Goal: Task Accomplishment & Management: Manage account settings

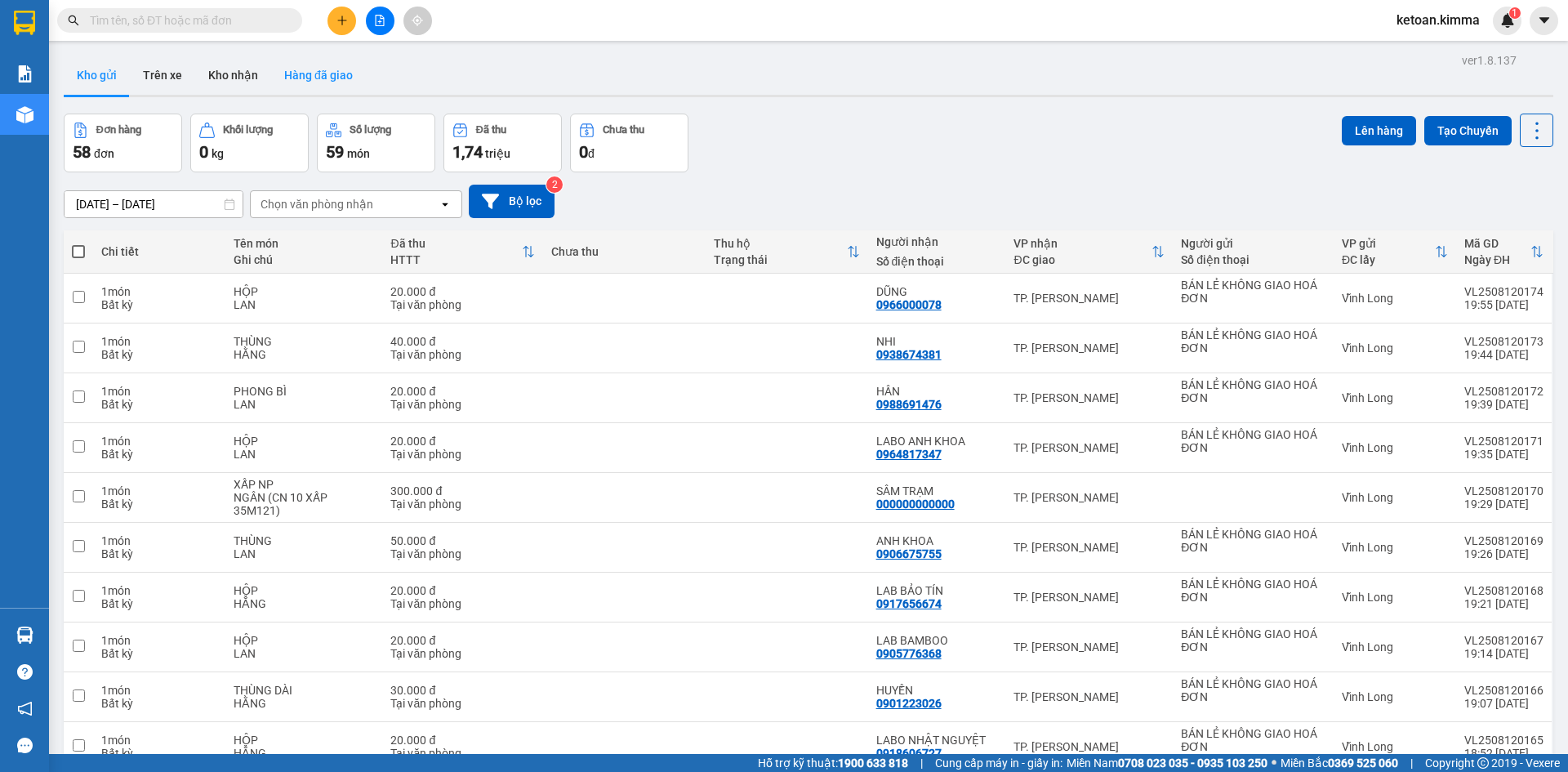
click at [305, 77] on button "Hàng đã giao" at bounding box center [318, 75] width 94 height 39
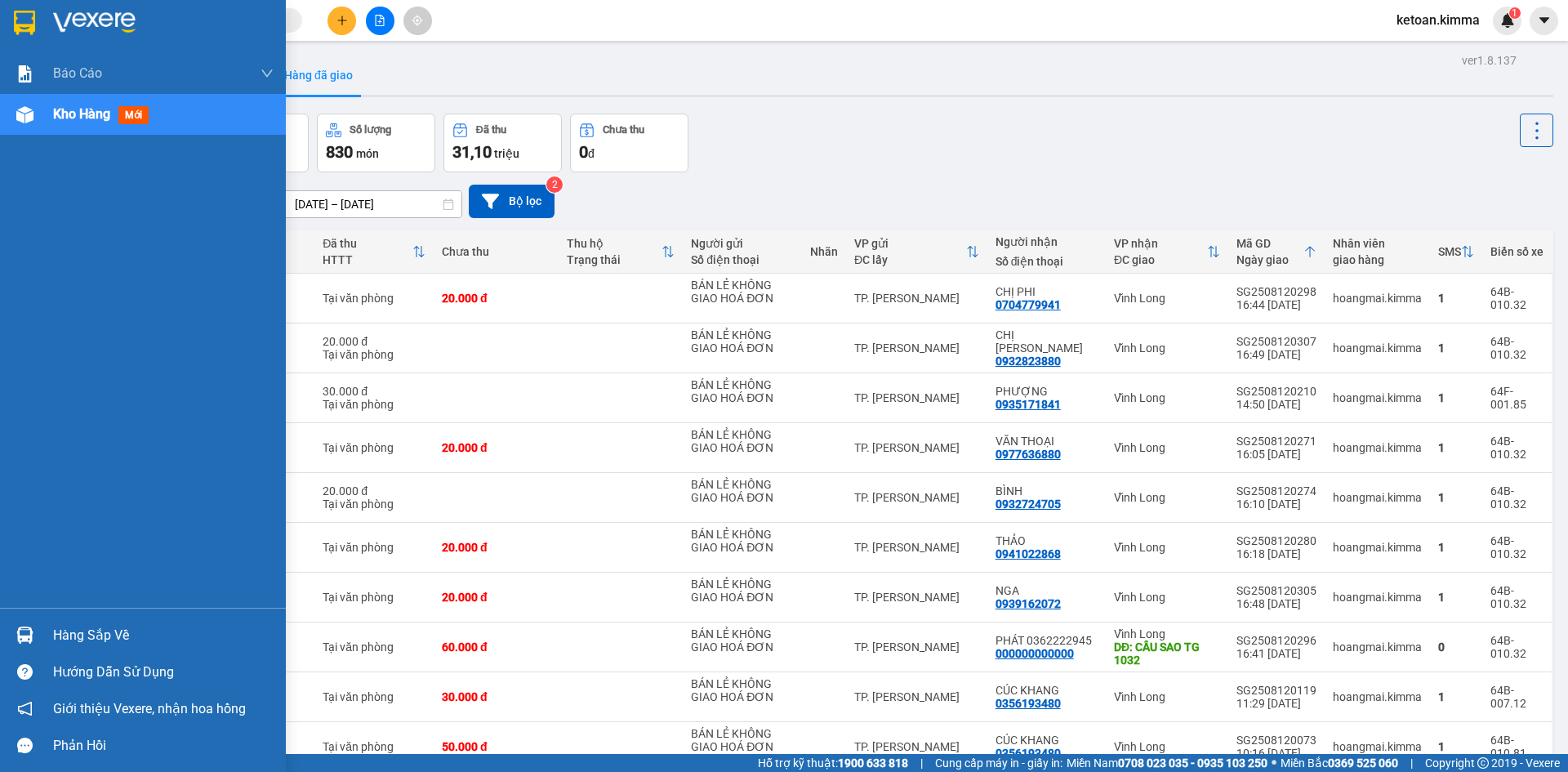
click at [71, 117] on span "Kho hàng" at bounding box center [81, 114] width 58 height 16
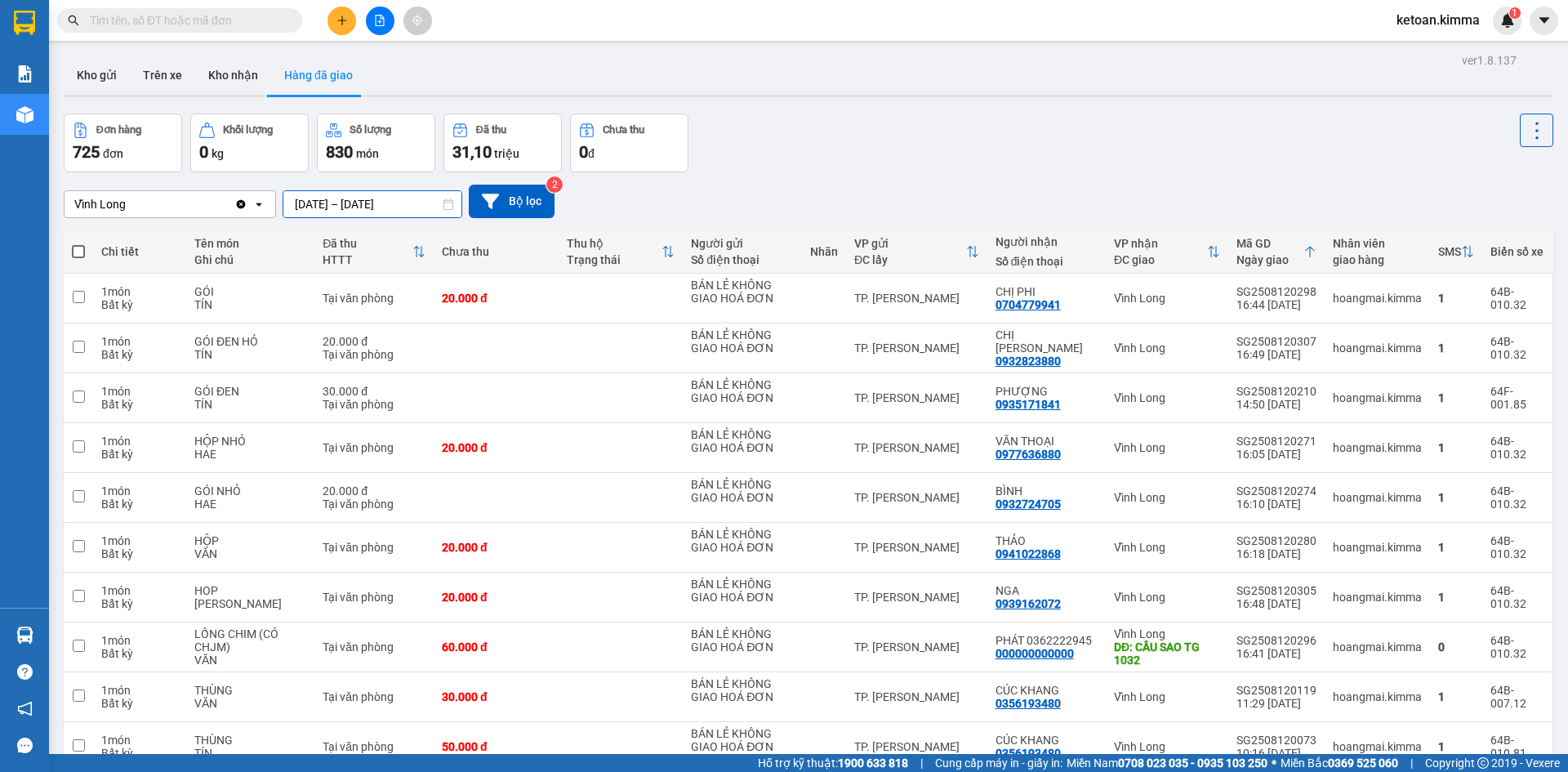
click at [389, 201] on input "[DATE] – [DATE]" at bounding box center [372, 204] width 178 height 26
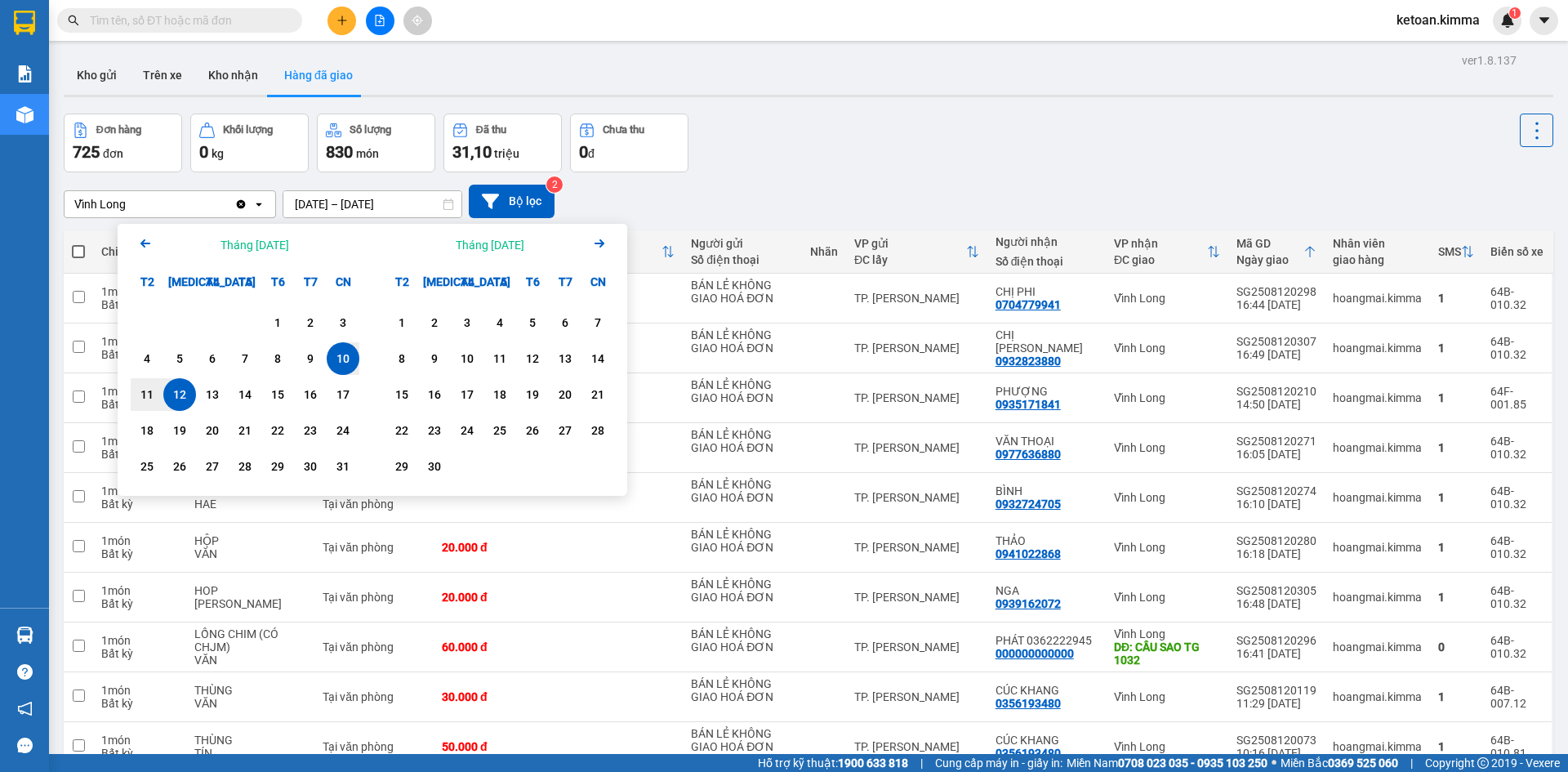
click at [187, 378] on div "1 2 3 4 5 6 7 8 9 10 11 12 13 14 15 16 17 18 19 20 21 22 23 24 25 26 27 28 29 3…" at bounding box center [244, 395] width 229 height 180
click at [180, 387] on div "12" at bounding box center [179, 394] width 23 height 20
drag, startPoint x: 412, startPoint y: 207, endPoint x: 262, endPoint y: 285, distance: 169.1
click at [412, 208] on input "[DATE] – / /" at bounding box center [372, 204] width 178 height 26
click at [188, 391] on div "12" at bounding box center [179, 394] width 23 height 20
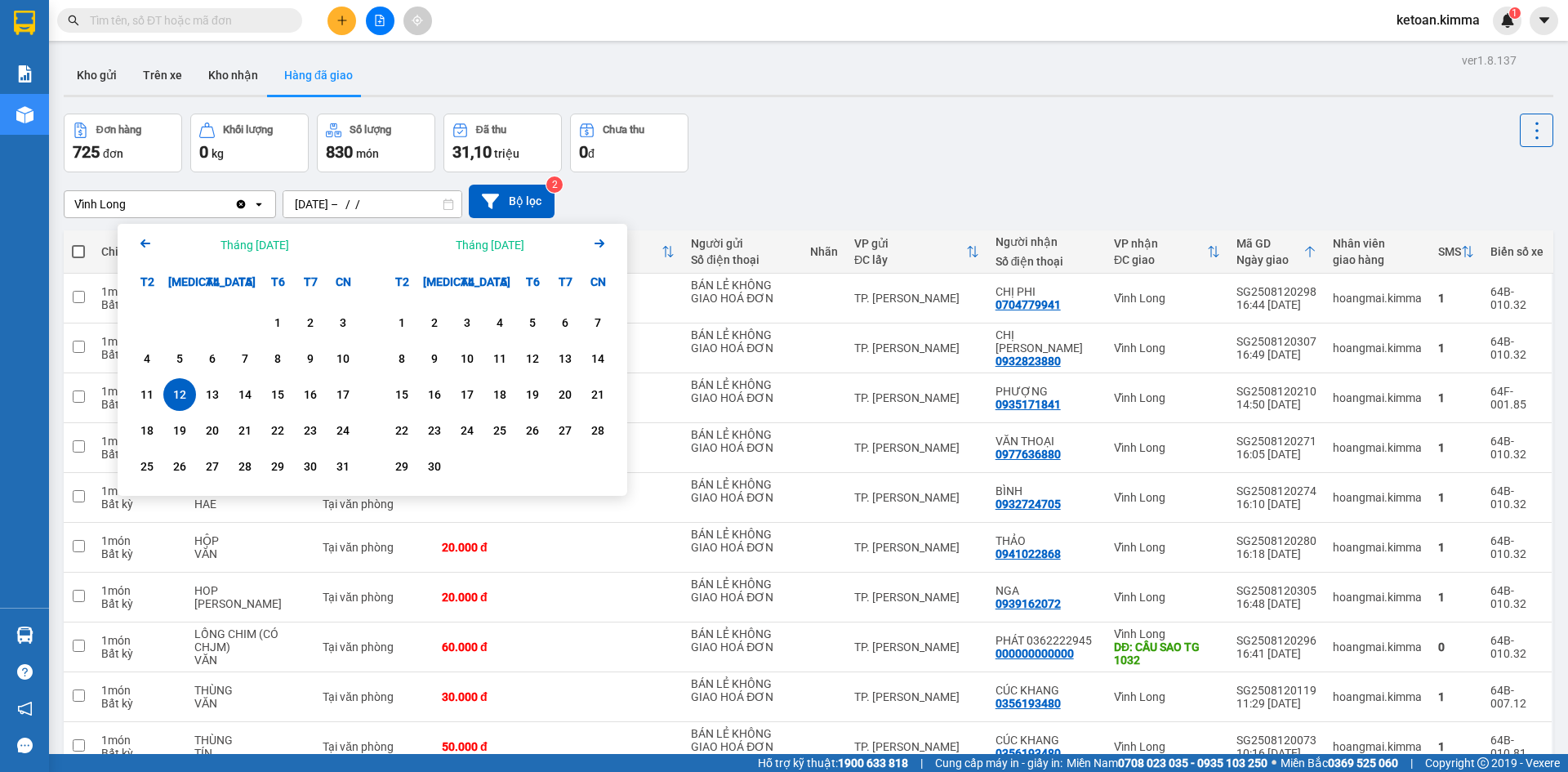
type input "[DATE] – [DATE]"
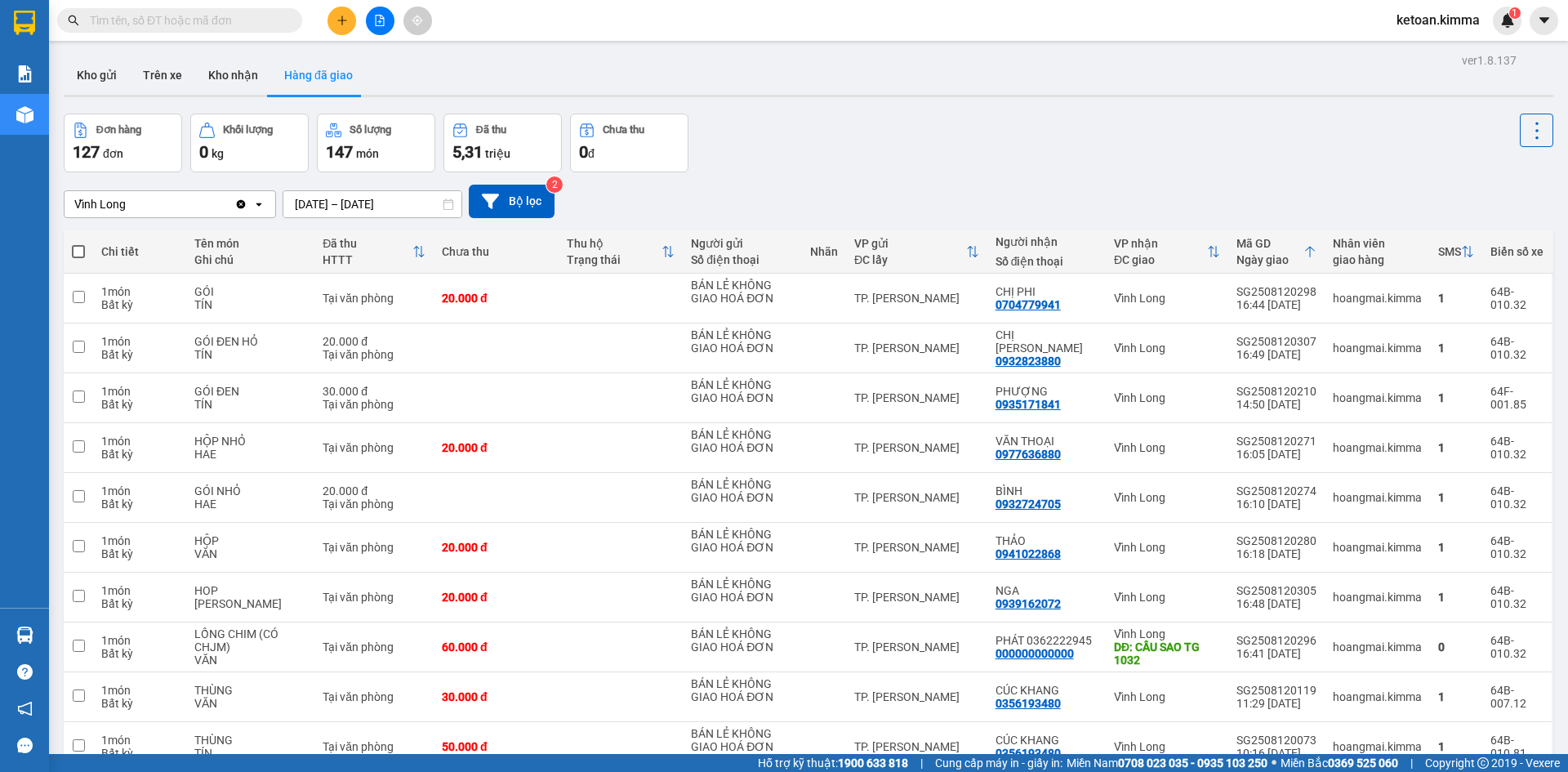
click at [168, 205] on div "Vĩnh Long" at bounding box center [149, 204] width 170 height 26
click at [127, 227] on div "TP. [PERSON_NAME]" at bounding box center [170, 238] width 213 height 30
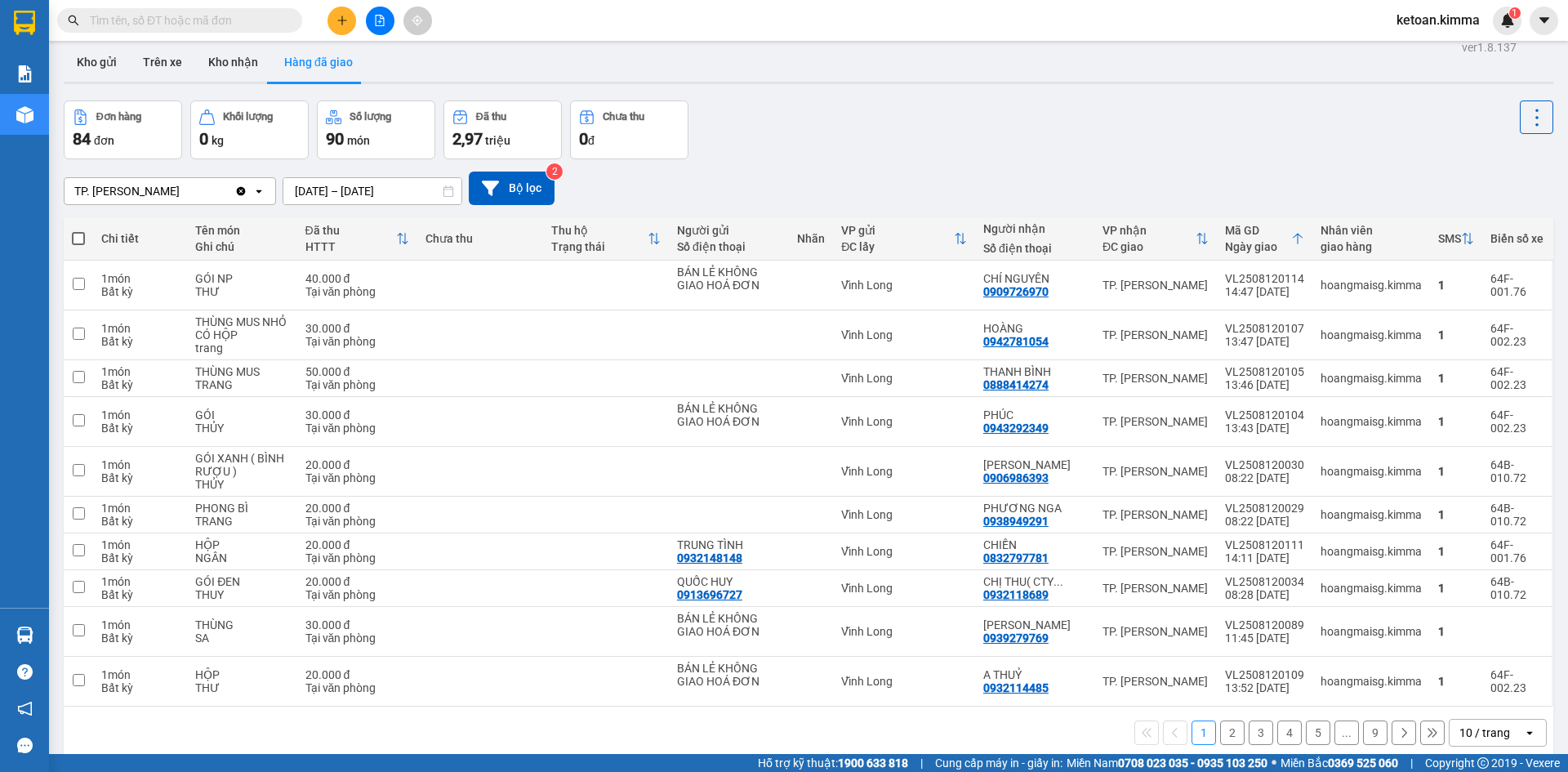
scroll to position [76, 0]
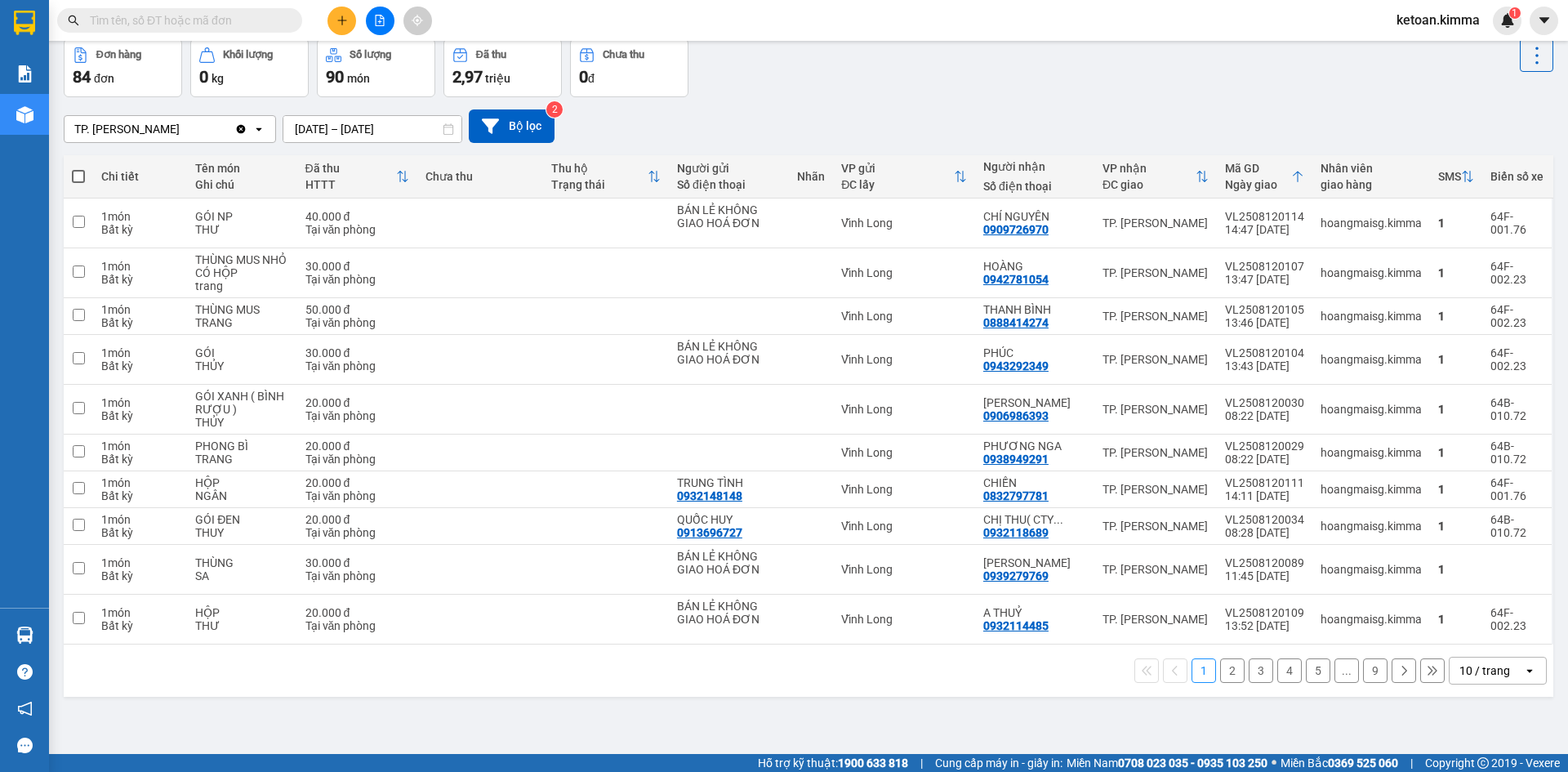
click at [1501, 669] on div "10 / trang" at bounding box center [1487, 671] width 74 height 26
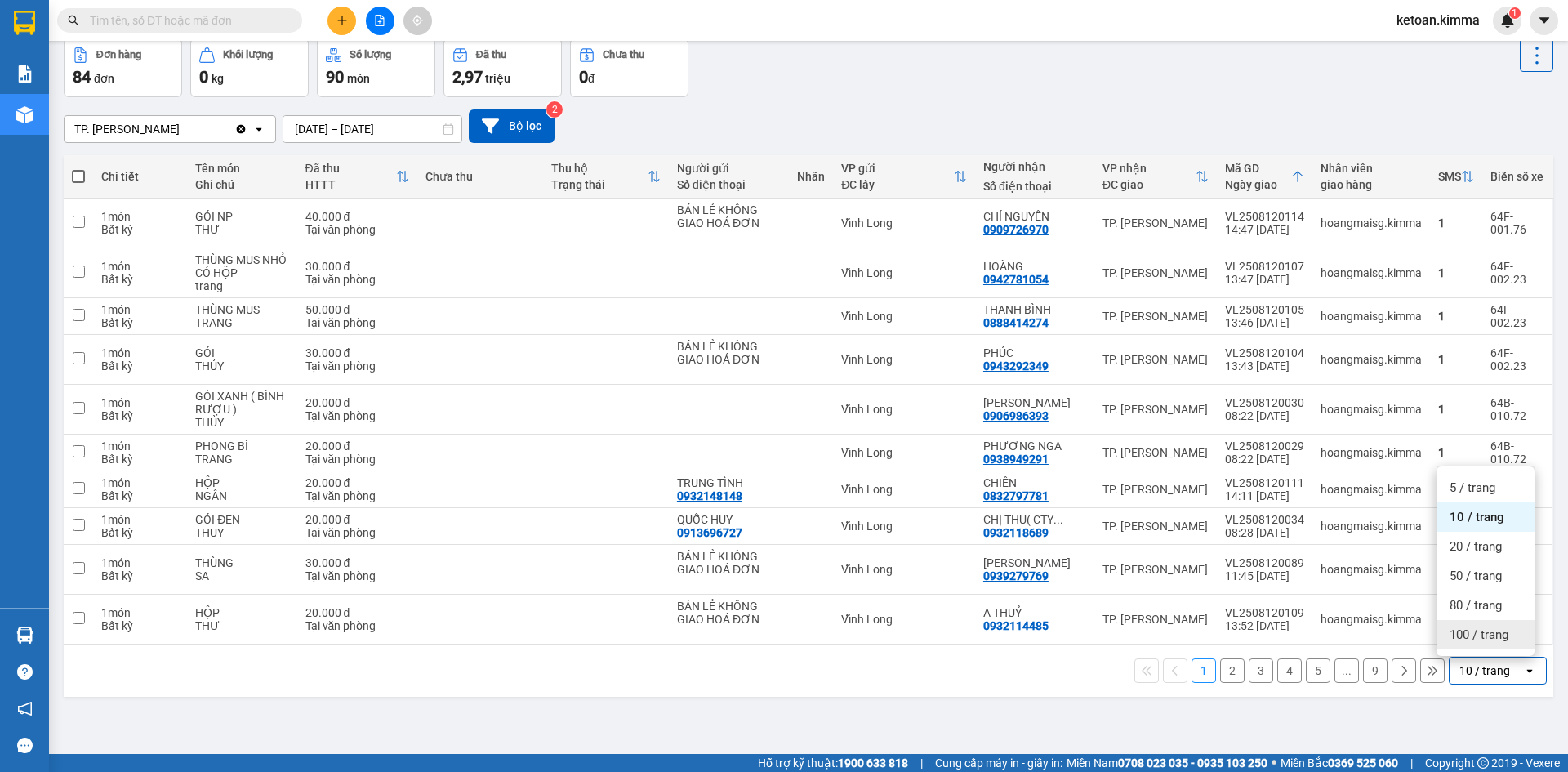
click at [1484, 638] on span "100 / trang" at bounding box center [1479, 634] width 59 height 16
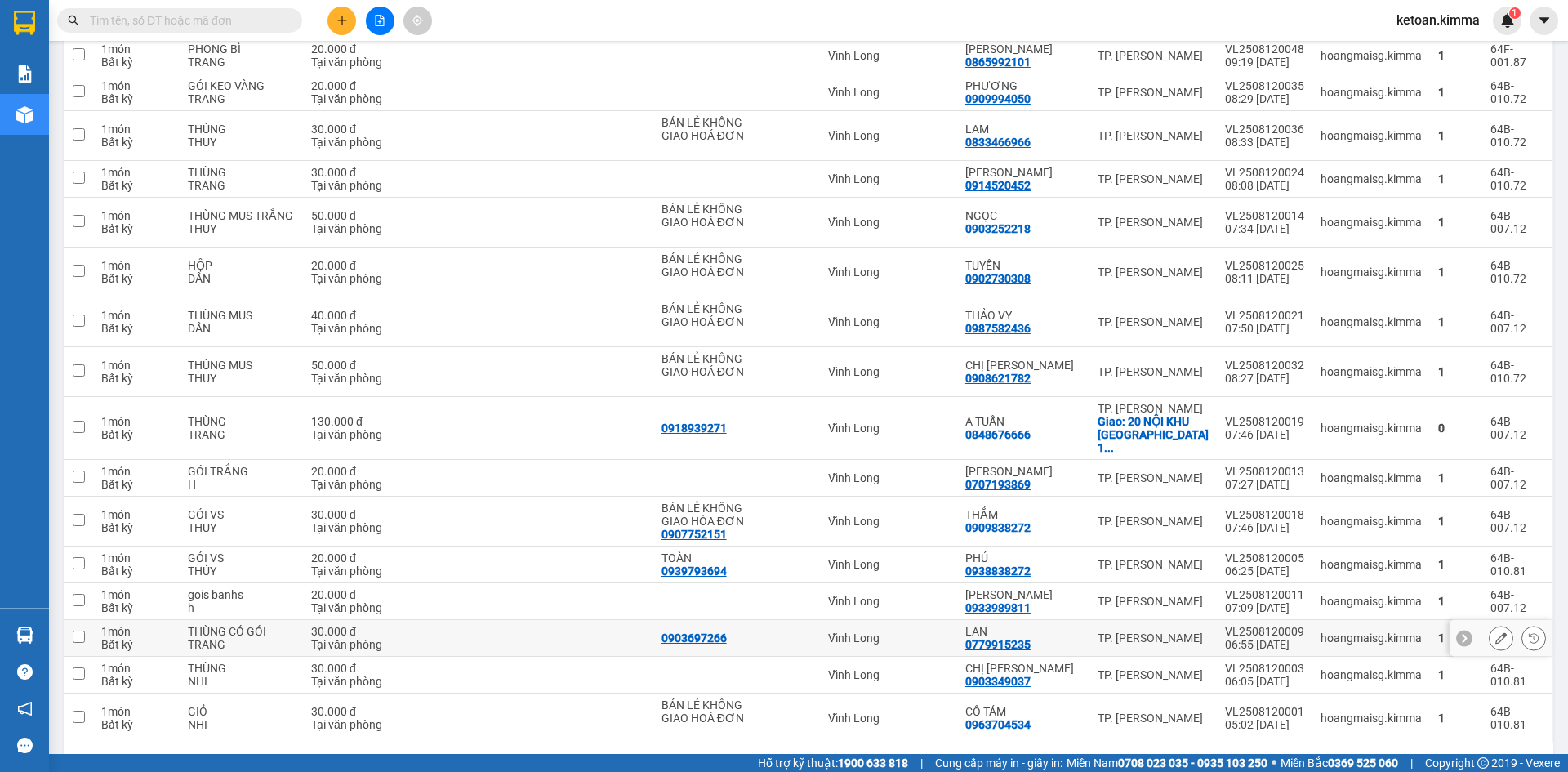
scroll to position [3288, 0]
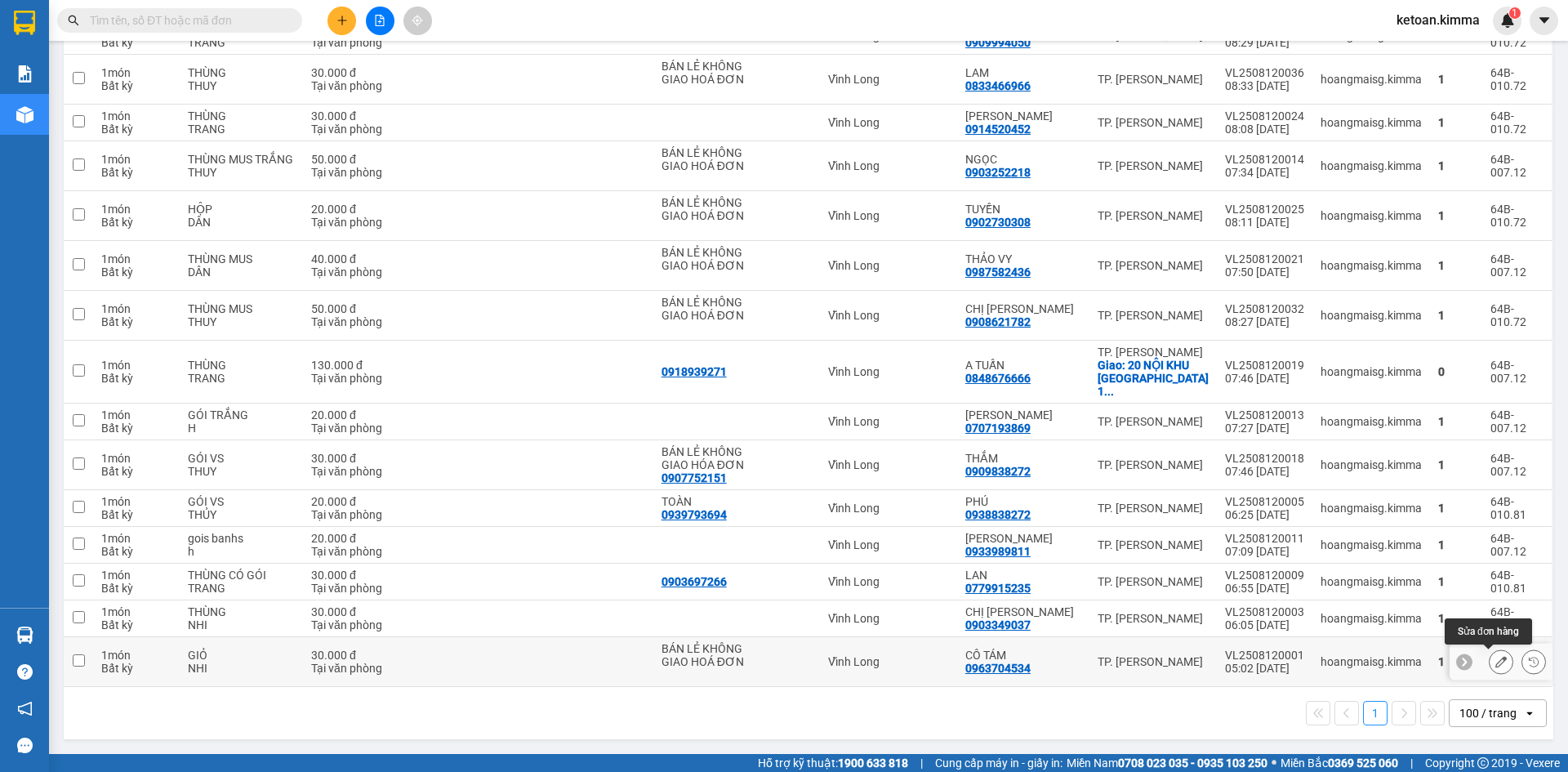
click at [1495, 662] on icon at bounding box center [1501, 662] width 12 height 12
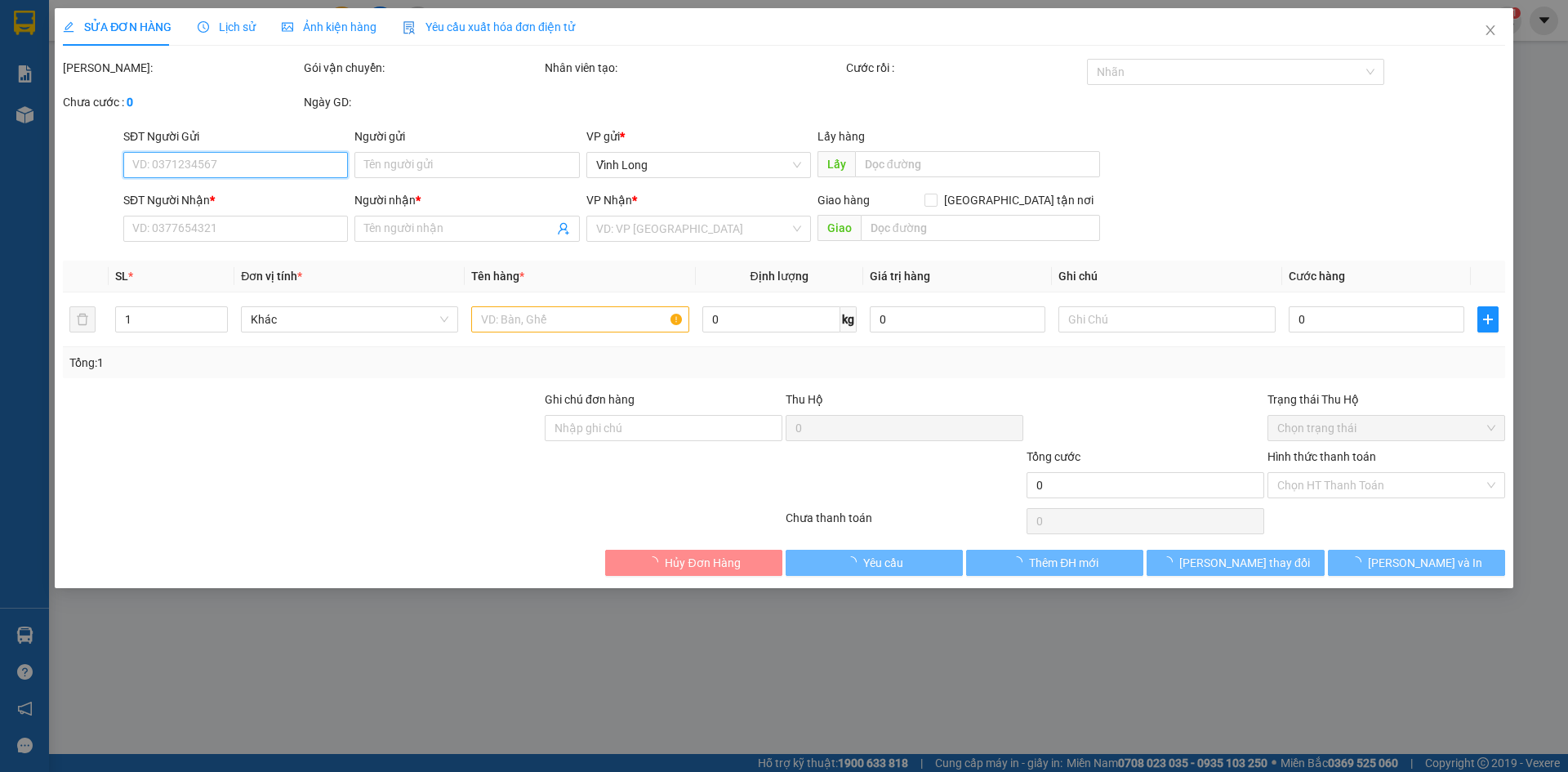
type input "BÁN LẺ KHÔNG GIAO HOÁ ĐƠN"
type input "0963704534"
type input "CÔ TÁM"
type input "HAE G"
type input "30.000"
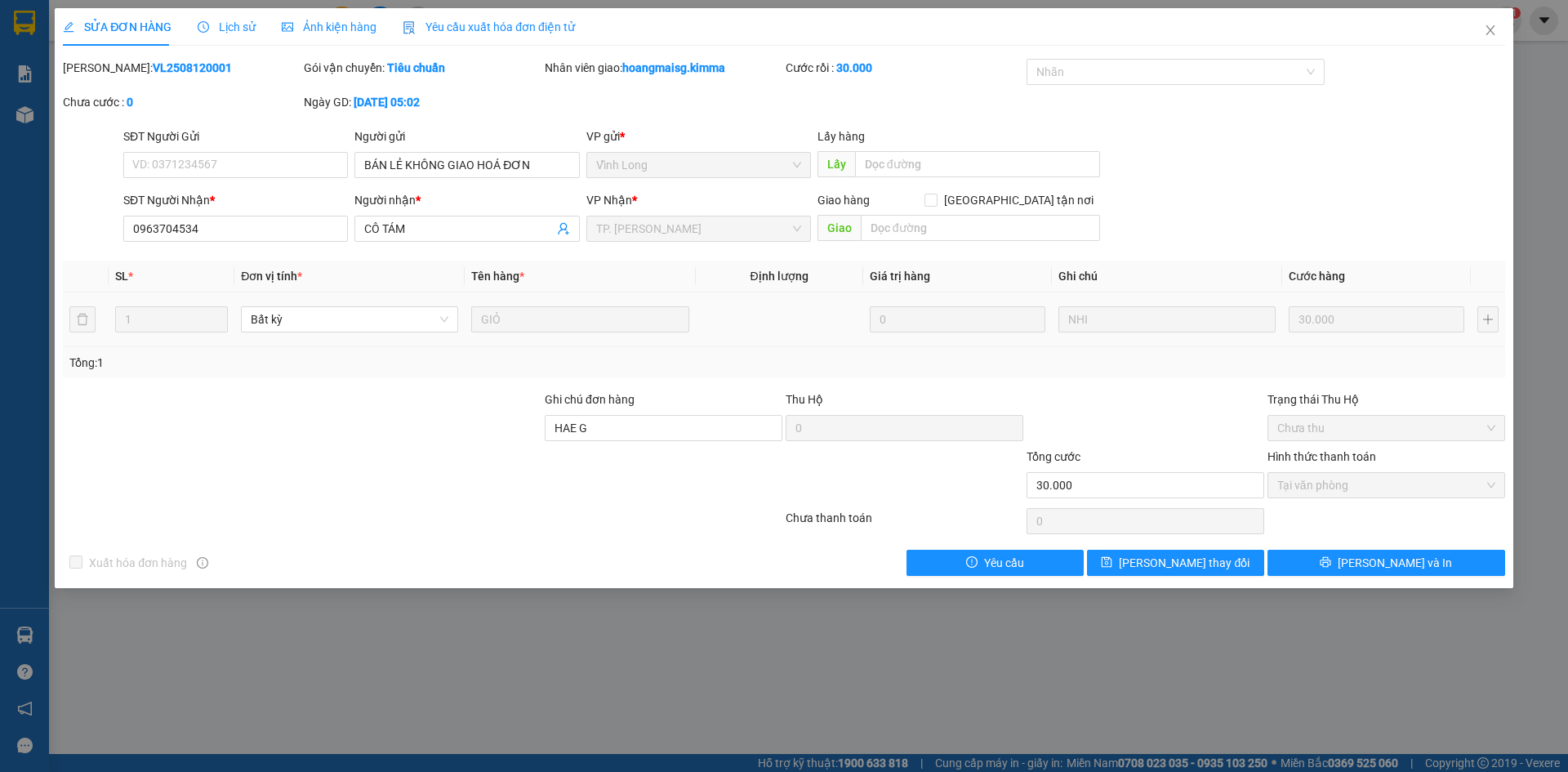
click at [497, 21] on span "Yêu cầu xuất hóa đơn điện tử" at bounding box center [488, 27] width 172 height 13
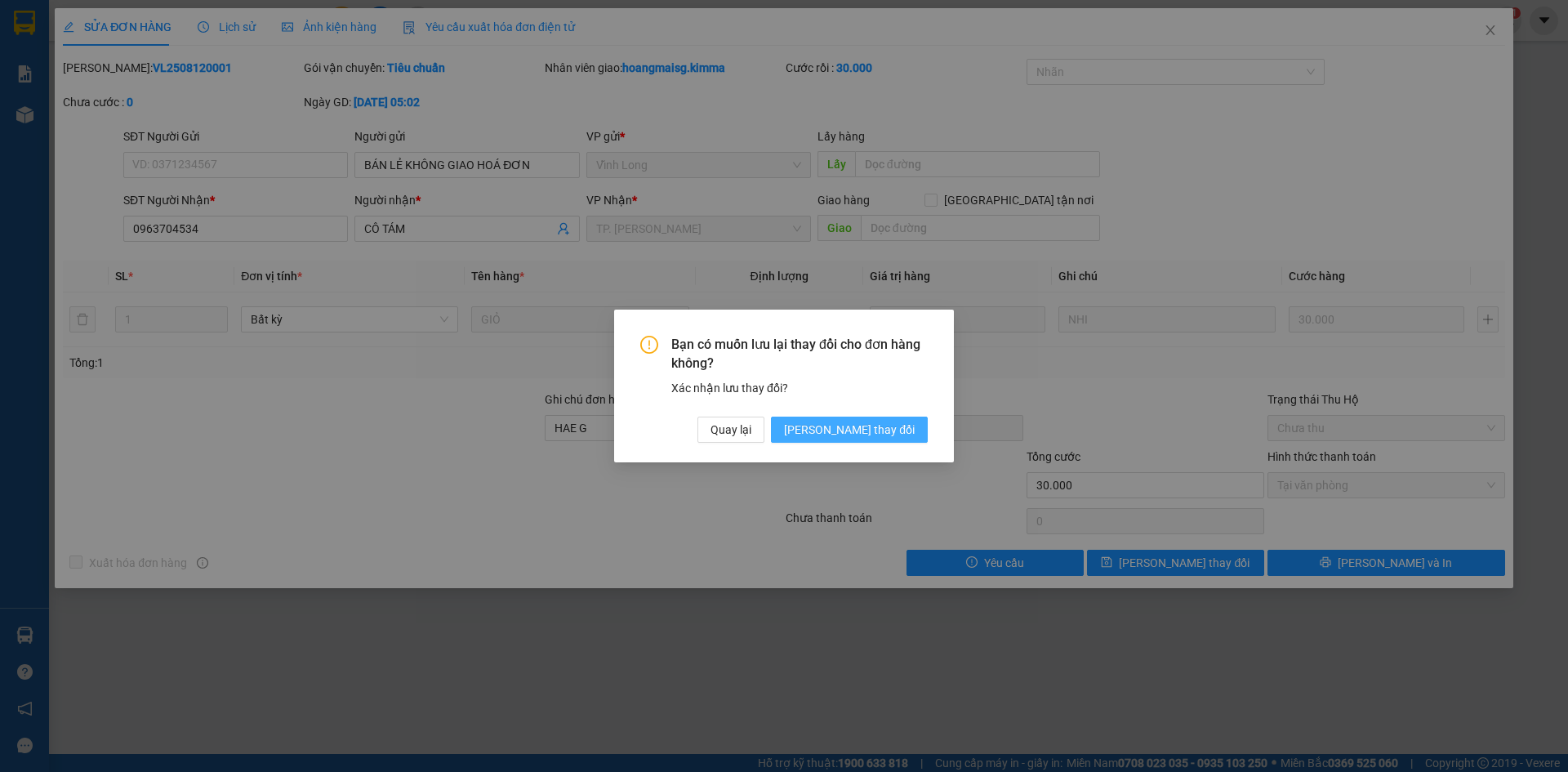
click at [874, 423] on span "[PERSON_NAME] thay đổi" at bounding box center [849, 429] width 130 height 18
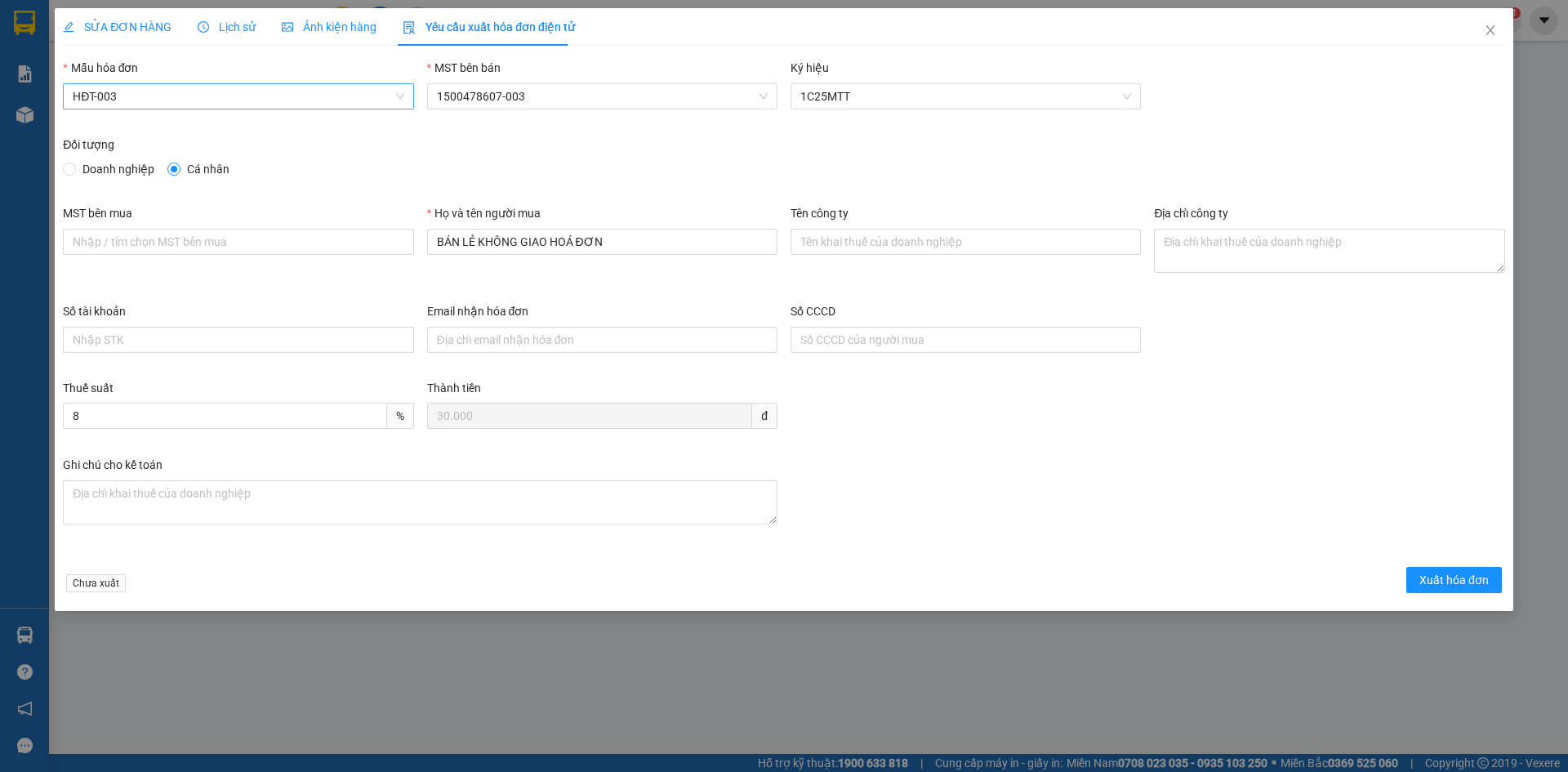
click at [192, 91] on span "HĐT-003" at bounding box center [237, 96] width 331 height 25
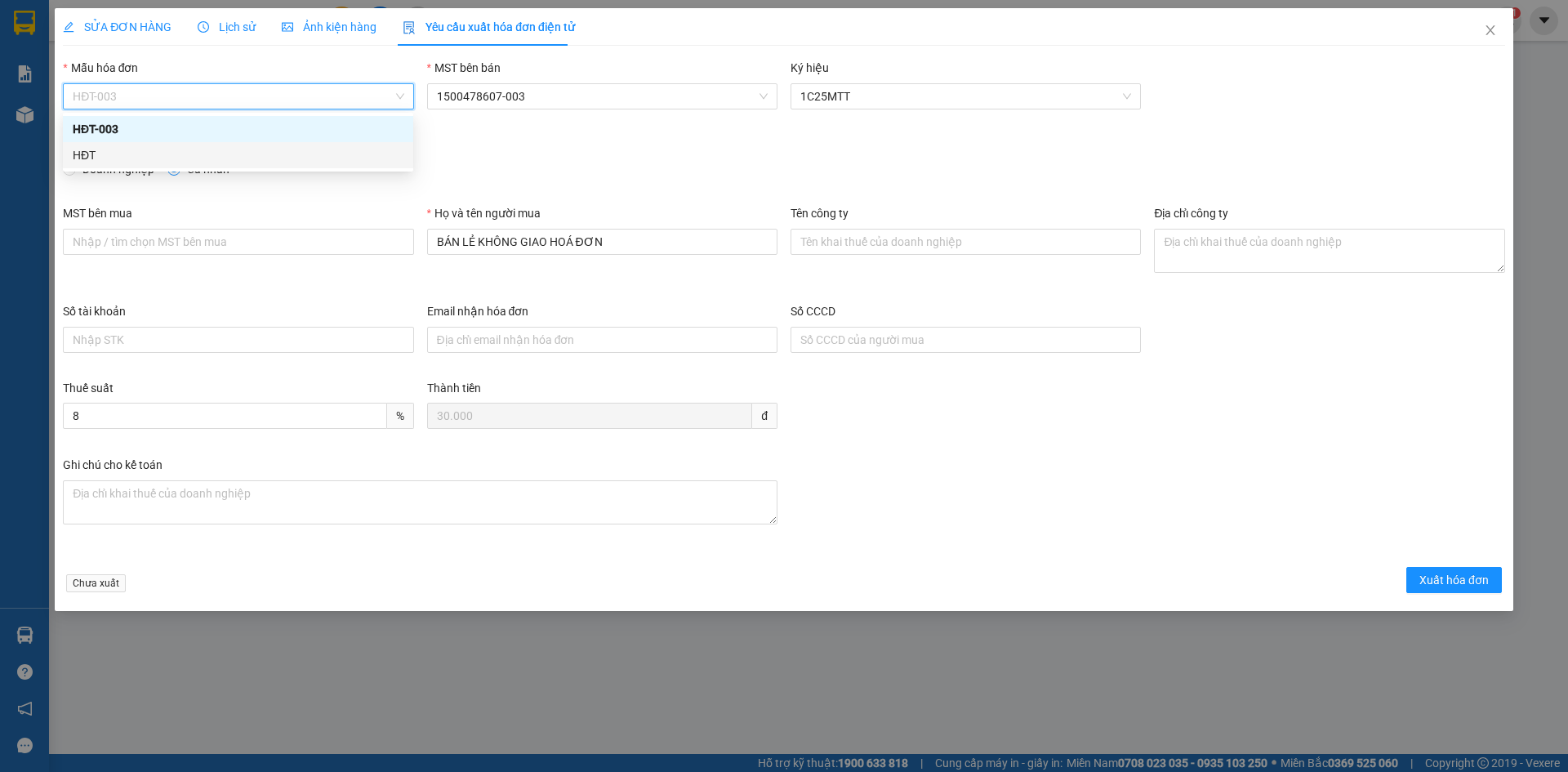
click at [99, 154] on div "HĐT" at bounding box center [237, 155] width 331 height 18
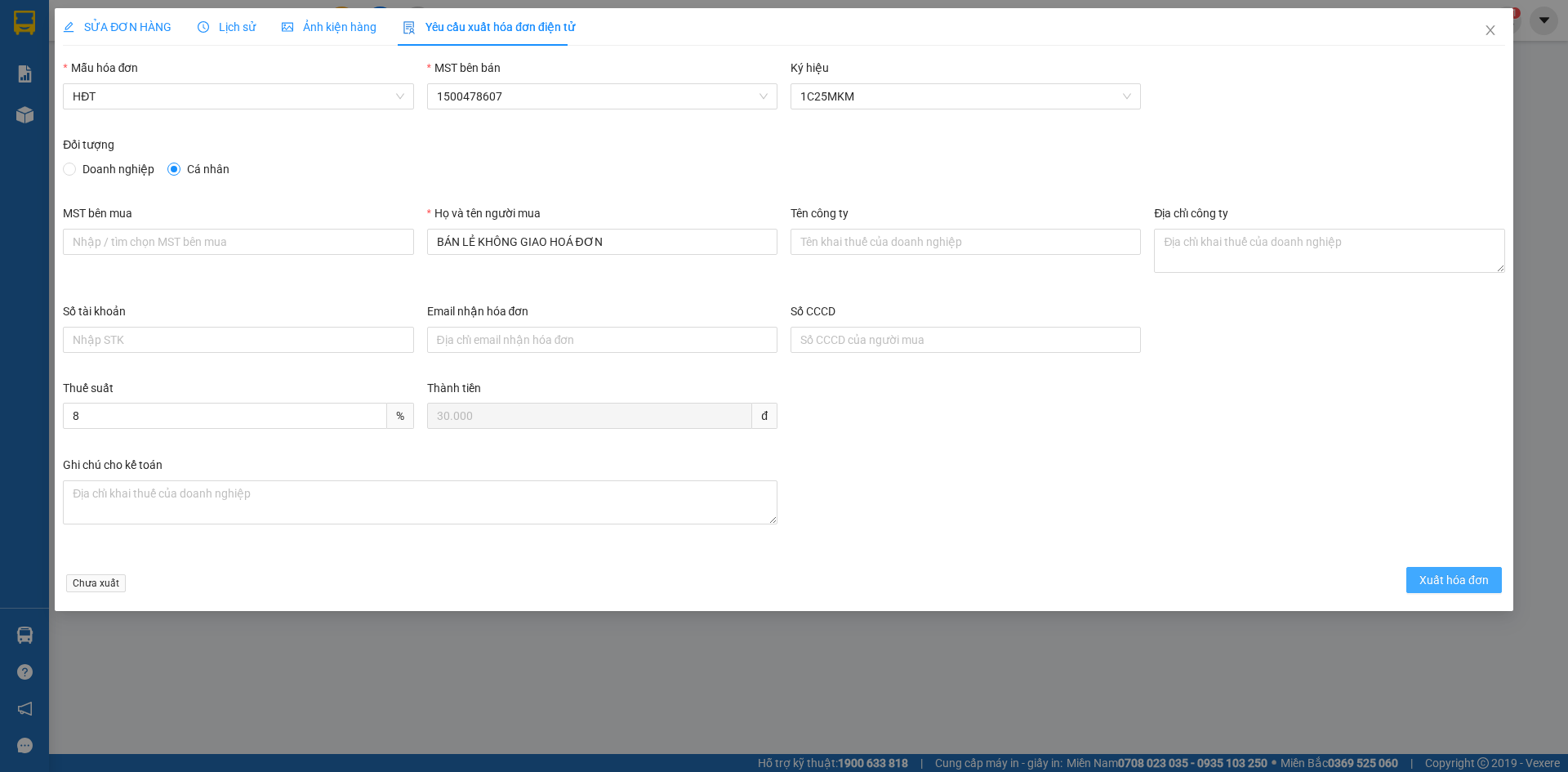
click at [1427, 579] on span "Xuất hóa đơn" at bounding box center [1454, 579] width 70 height 18
click at [1429, 584] on span "Xuất hóa đơn" at bounding box center [1454, 579] width 70 height 18
click at [1490, 37] on span "Close" at bounding box center [1490, 31] width 46 height 46
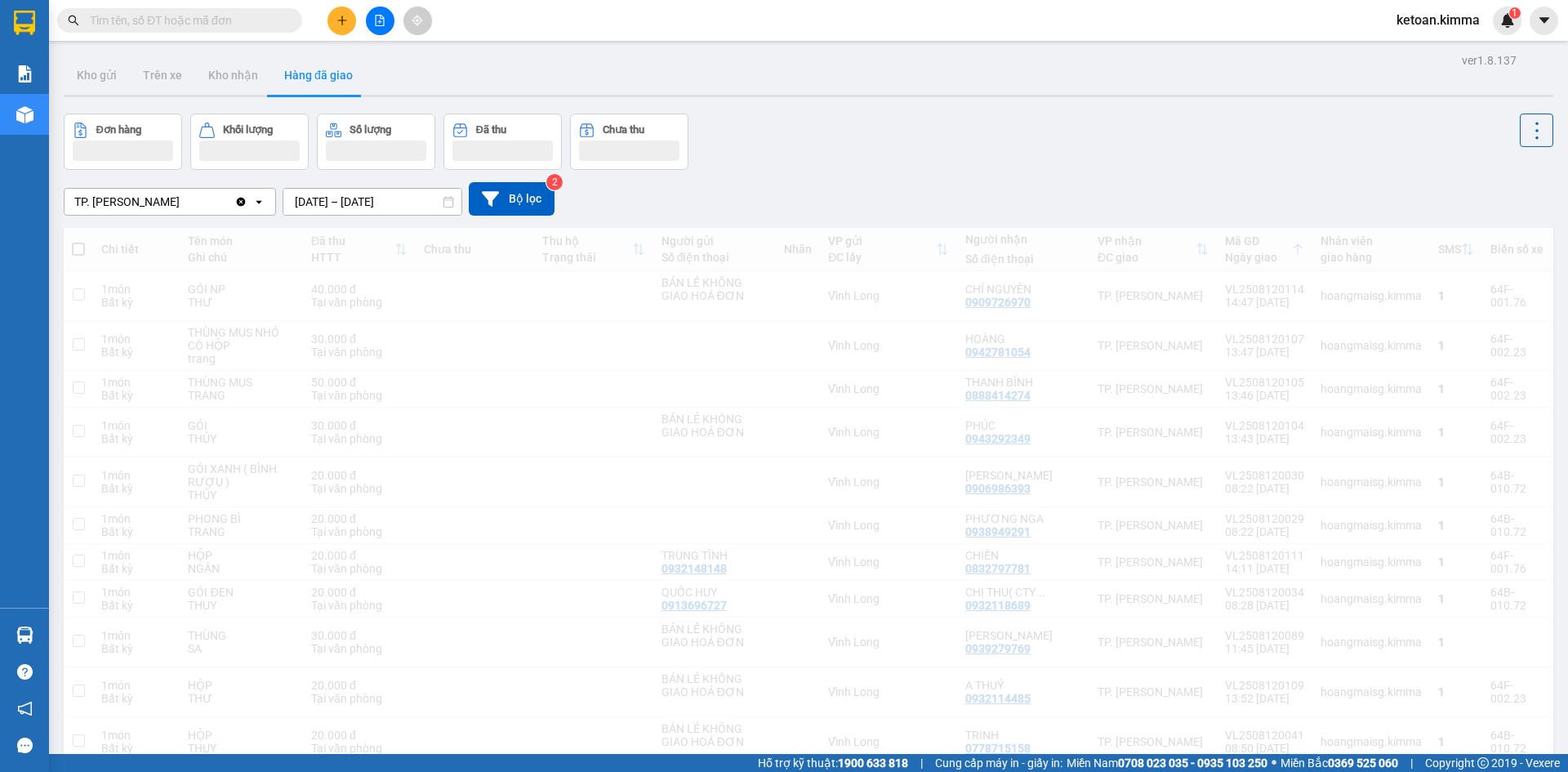
click at [1491, 31] on div "ketoan.kimma 1" at bounding box center [1452, 21] width 138 height 29
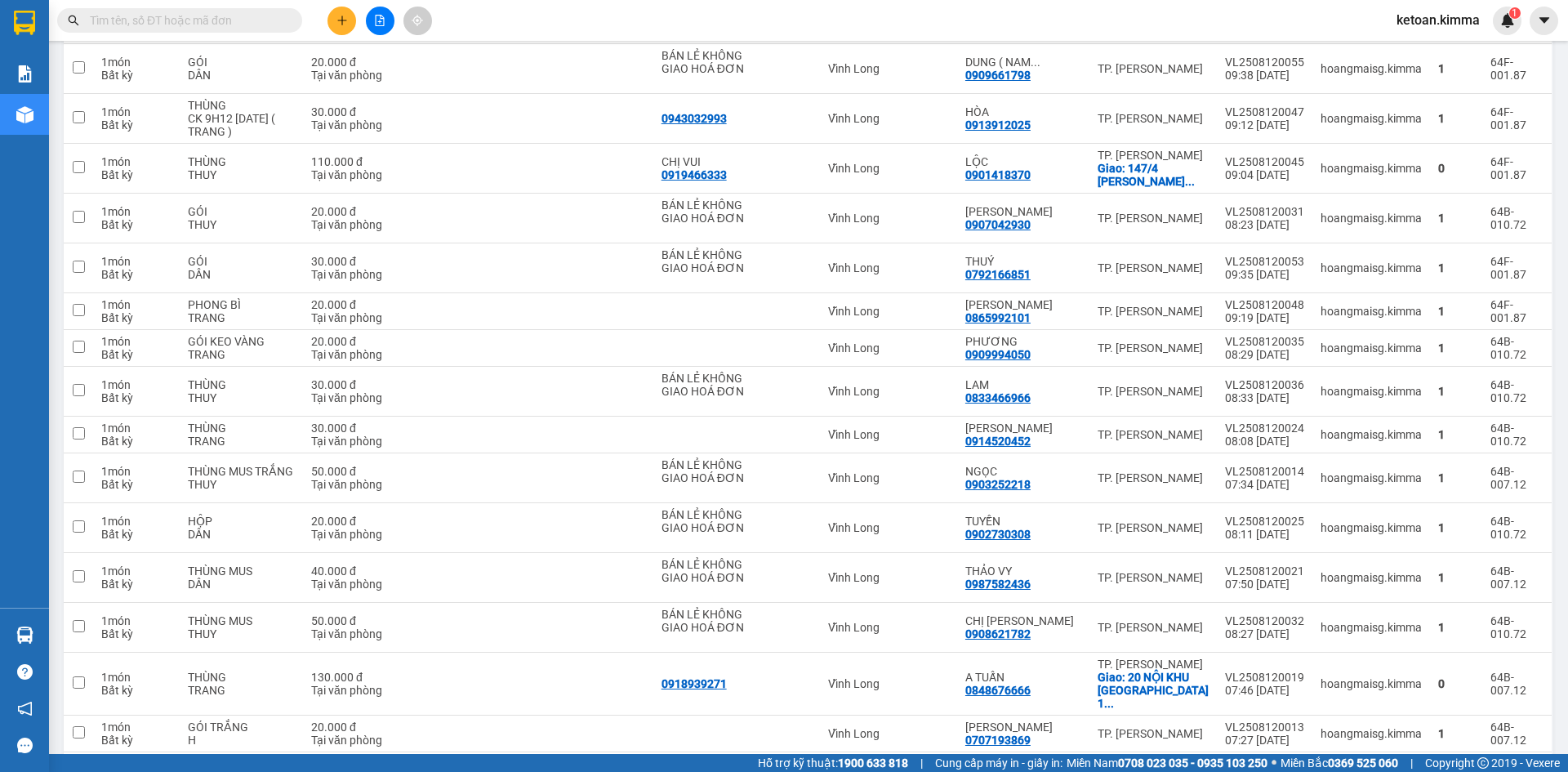
scroll to position [3288, 0]
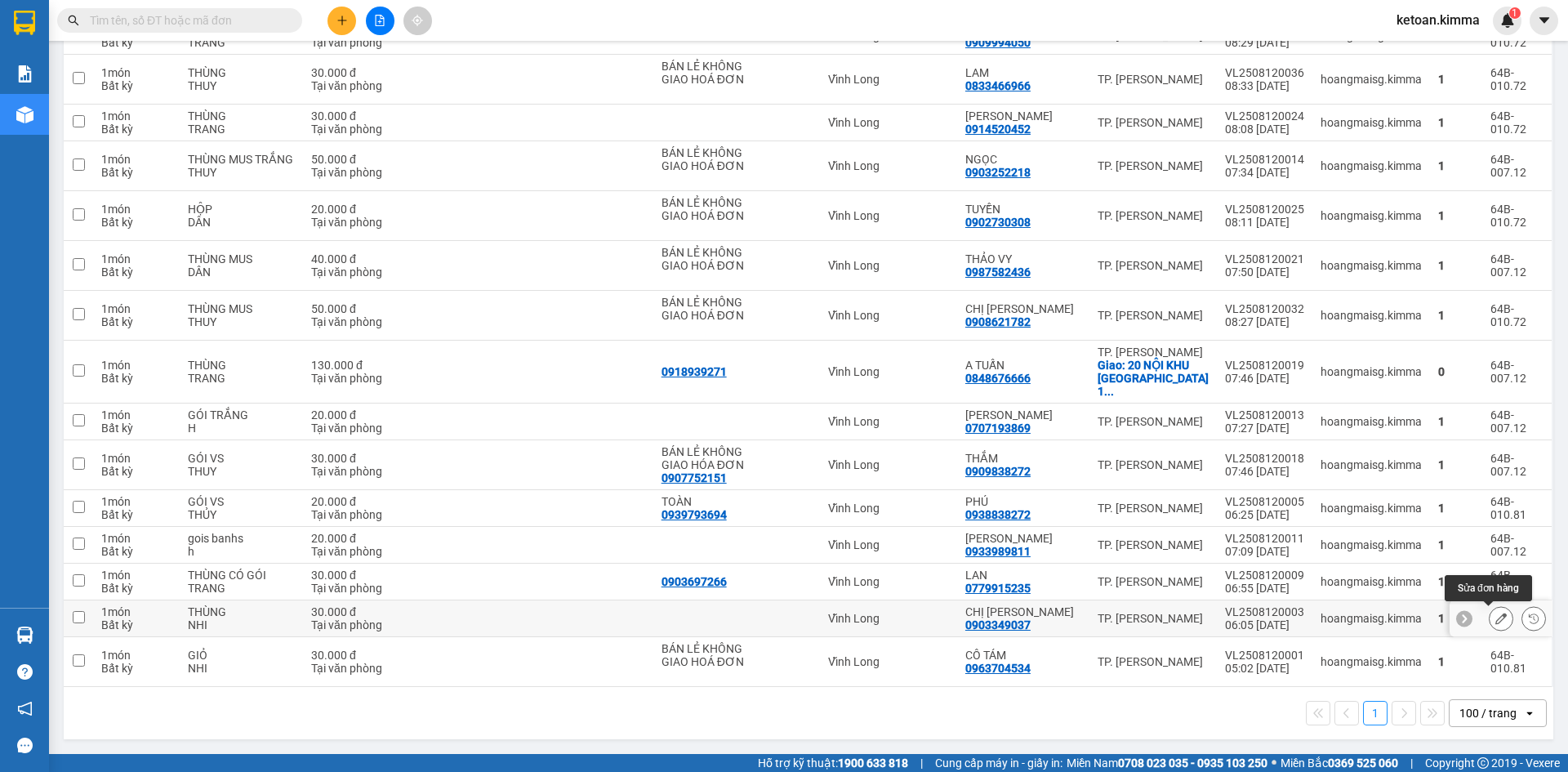
click at [1494, 616] on button at bounding box center [1500, 618] width 23 height 29
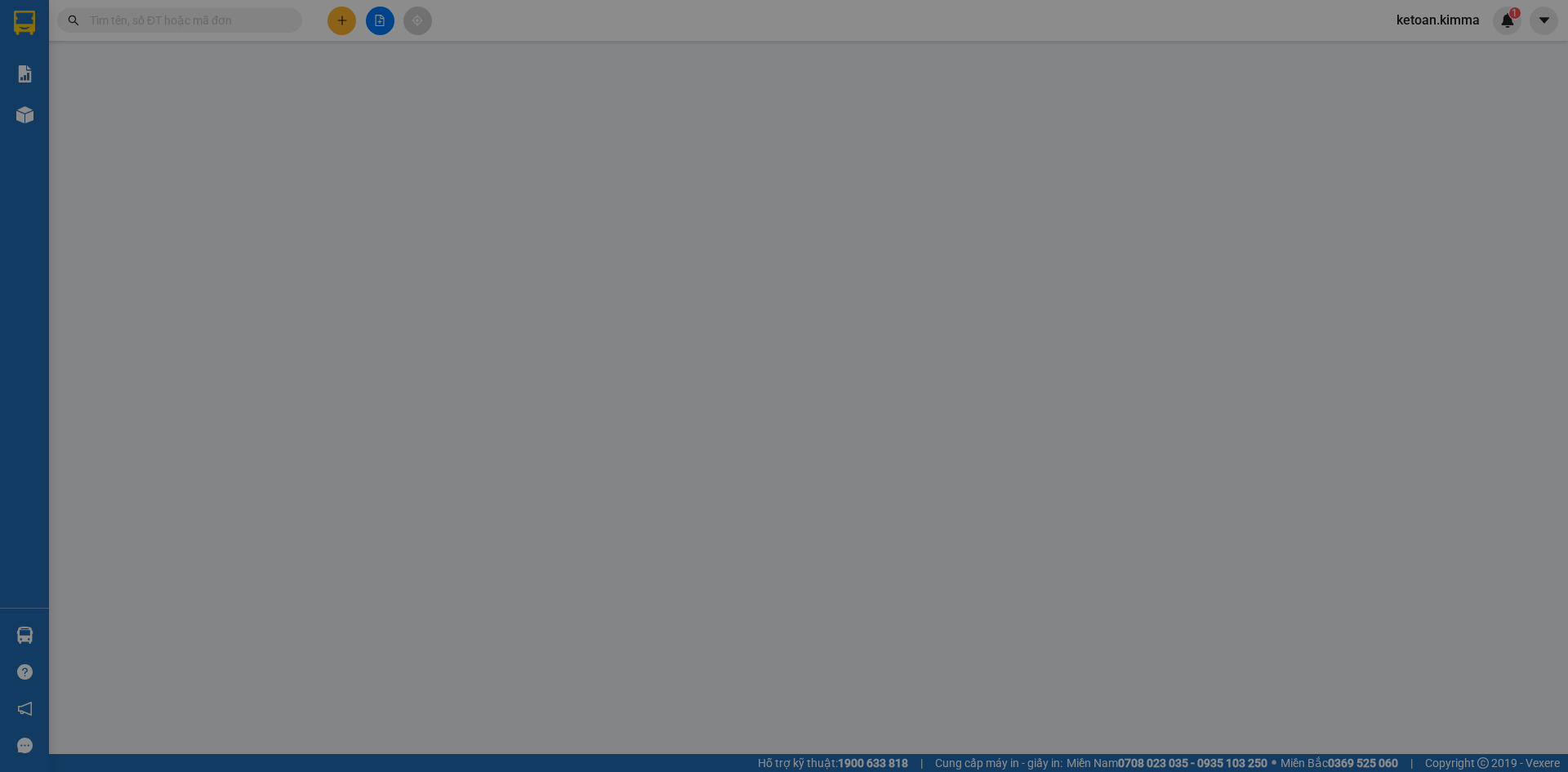
type input "0903349037"
type input "CHỊ [PERSON_NAME]"
type input "HAE G"
type input "30.000"
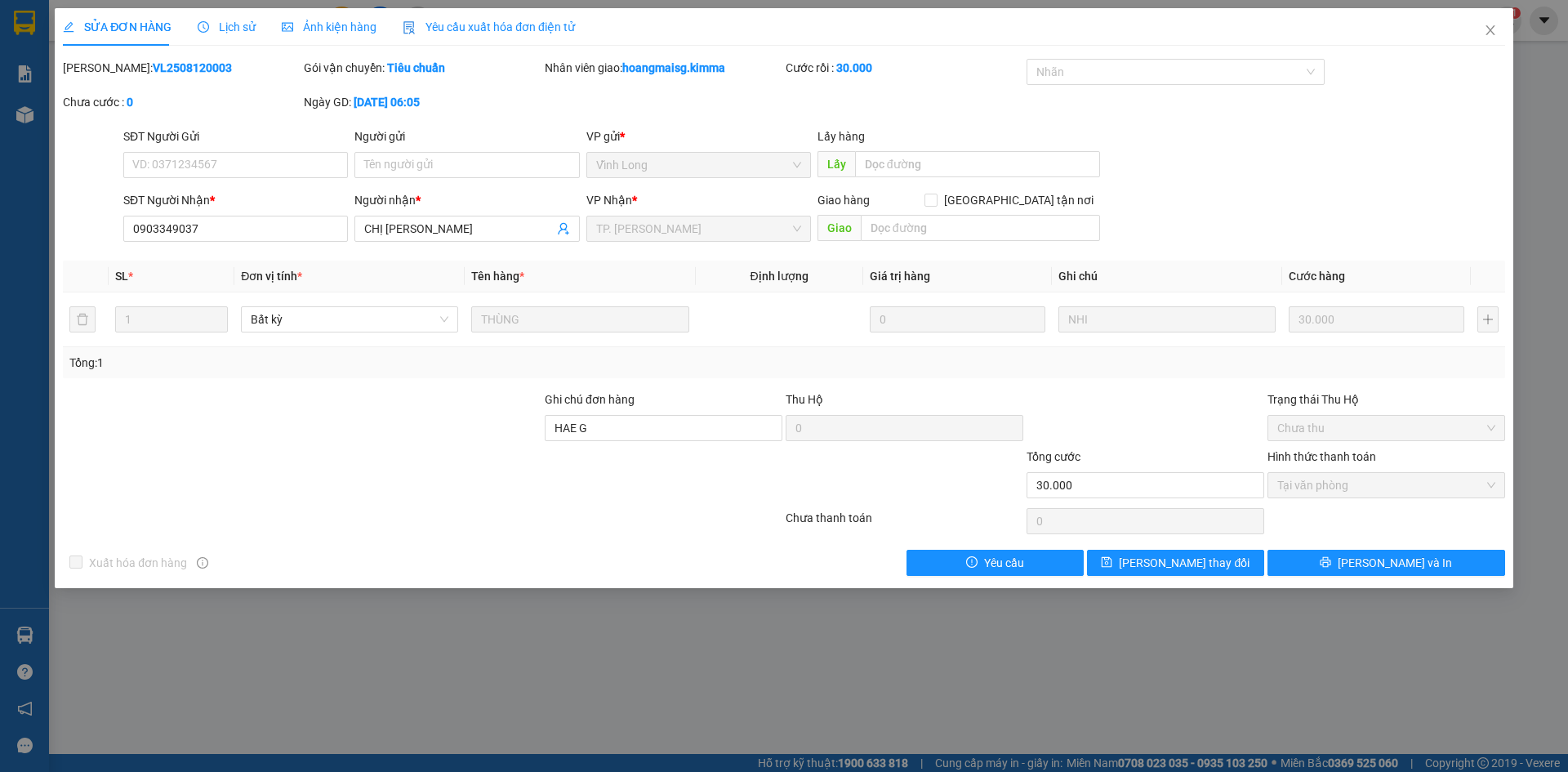
click at [497, 23] on span "Yêu cầu xuất hóa đơn điện tử" at bounding box center [488, 27] width 172 height 13
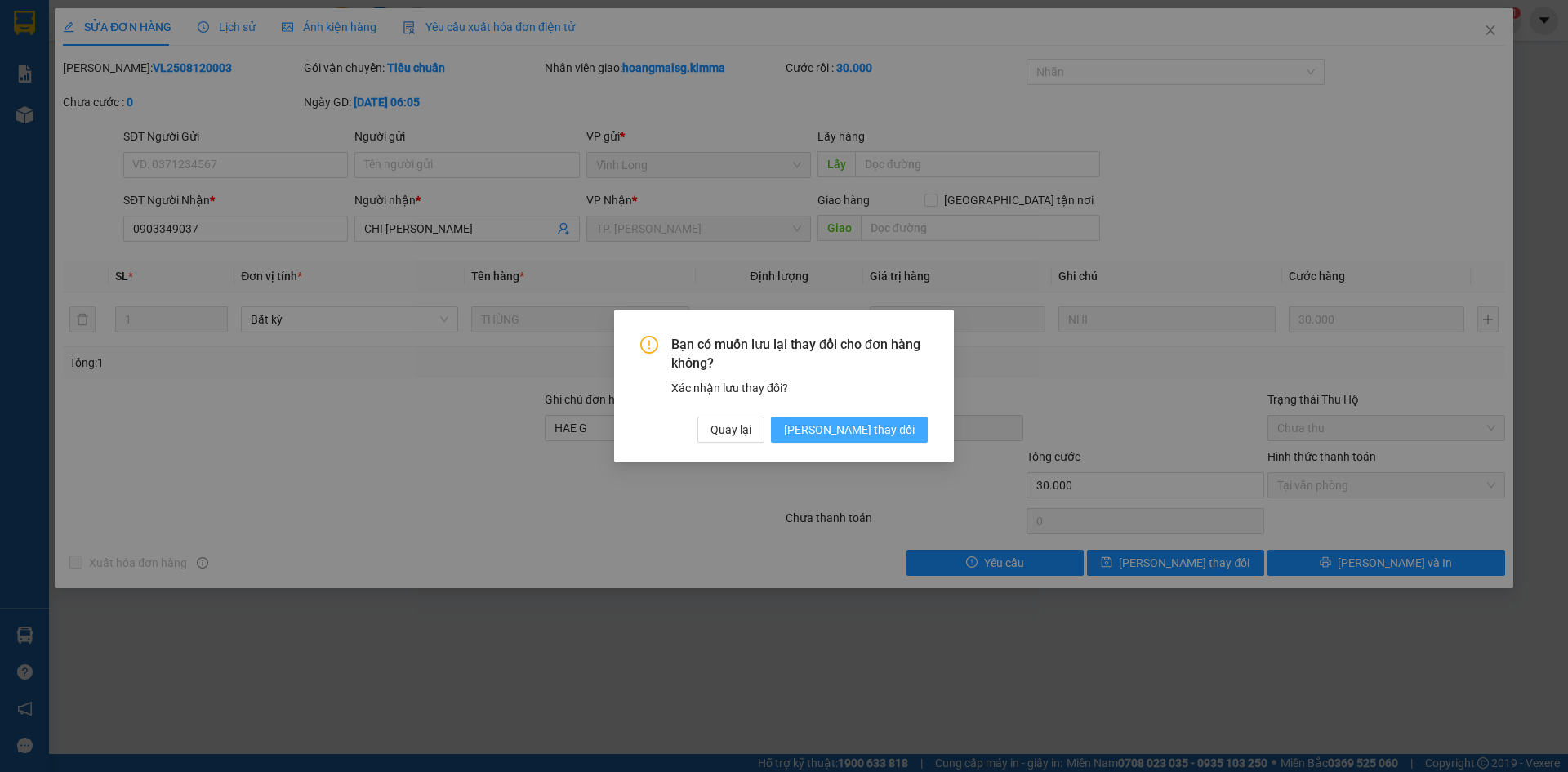
click at [888, 433] on span "[PERSON_NAME] thay đổi" at bounding box center [849, 429] width 130 height 18
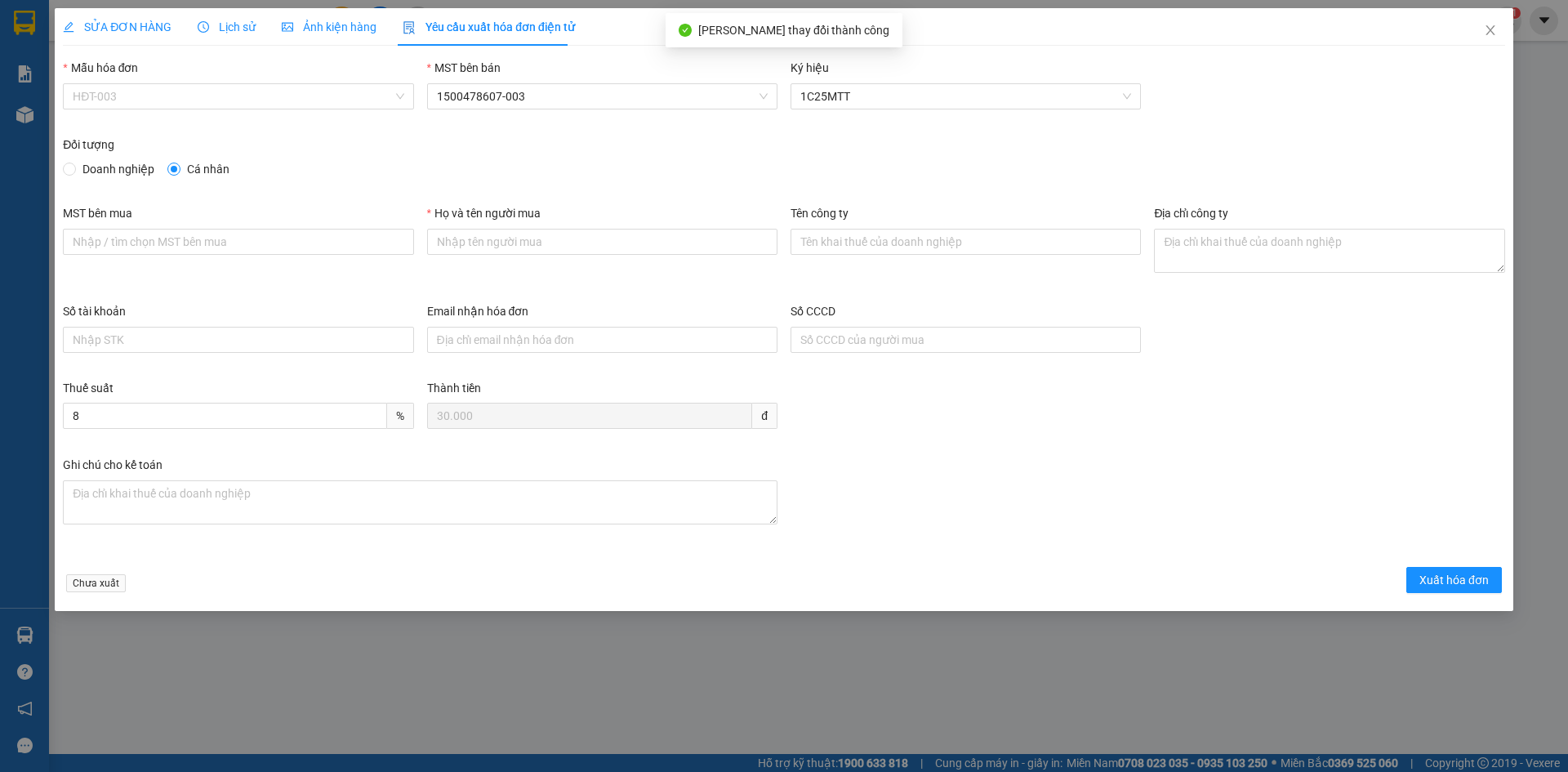
drag, startPoint x: 167, startPoint y: 94, endPoint x: 134, endPoint y: 115, distance: 39.1
click at [167, 94] on span "HĐT-003" at bounding box center [237, 96] width 331 height 25
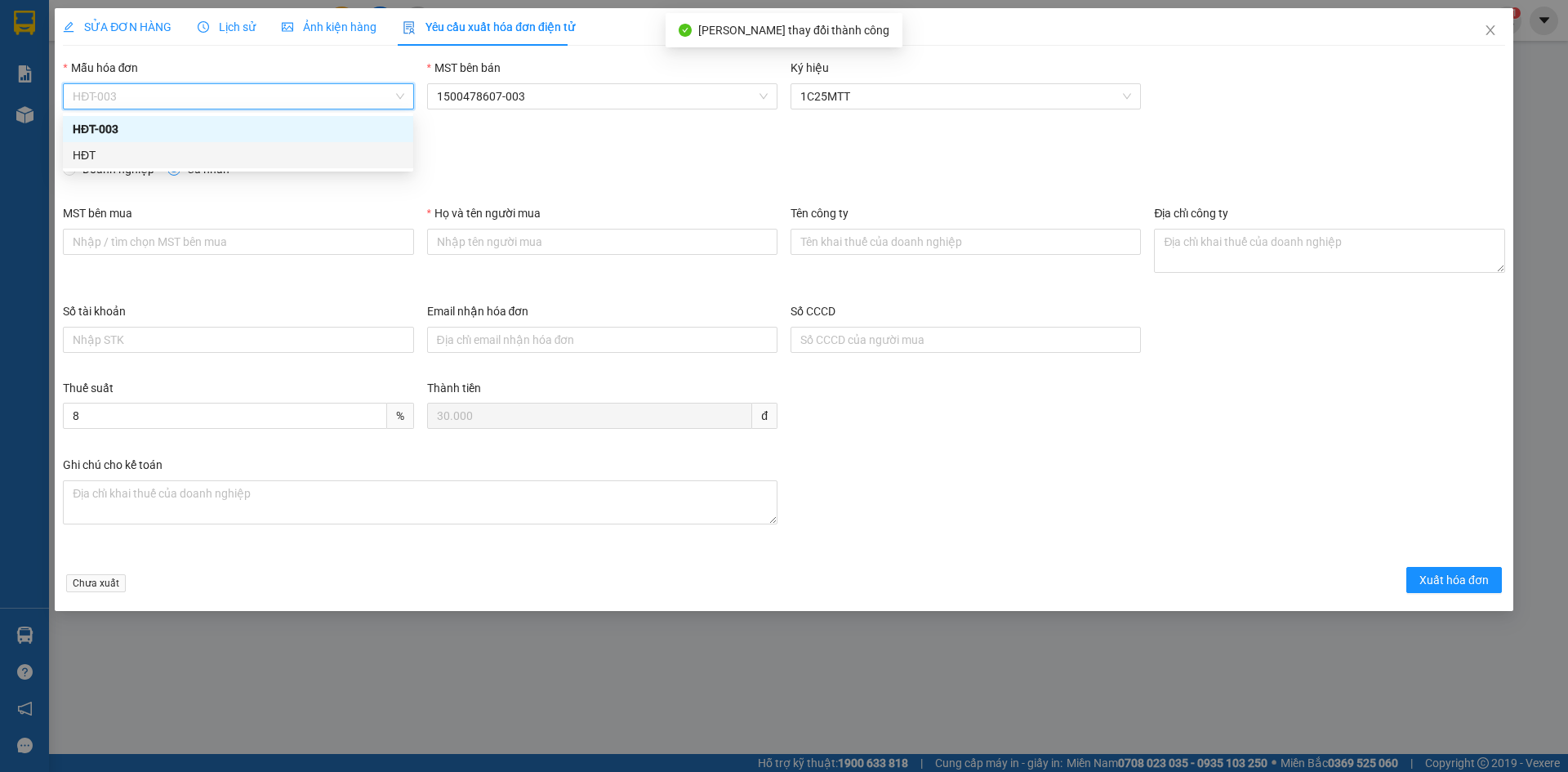
click at [103, 150] on div "HĐT" at bounding box center [237, 155] width 331 height 18
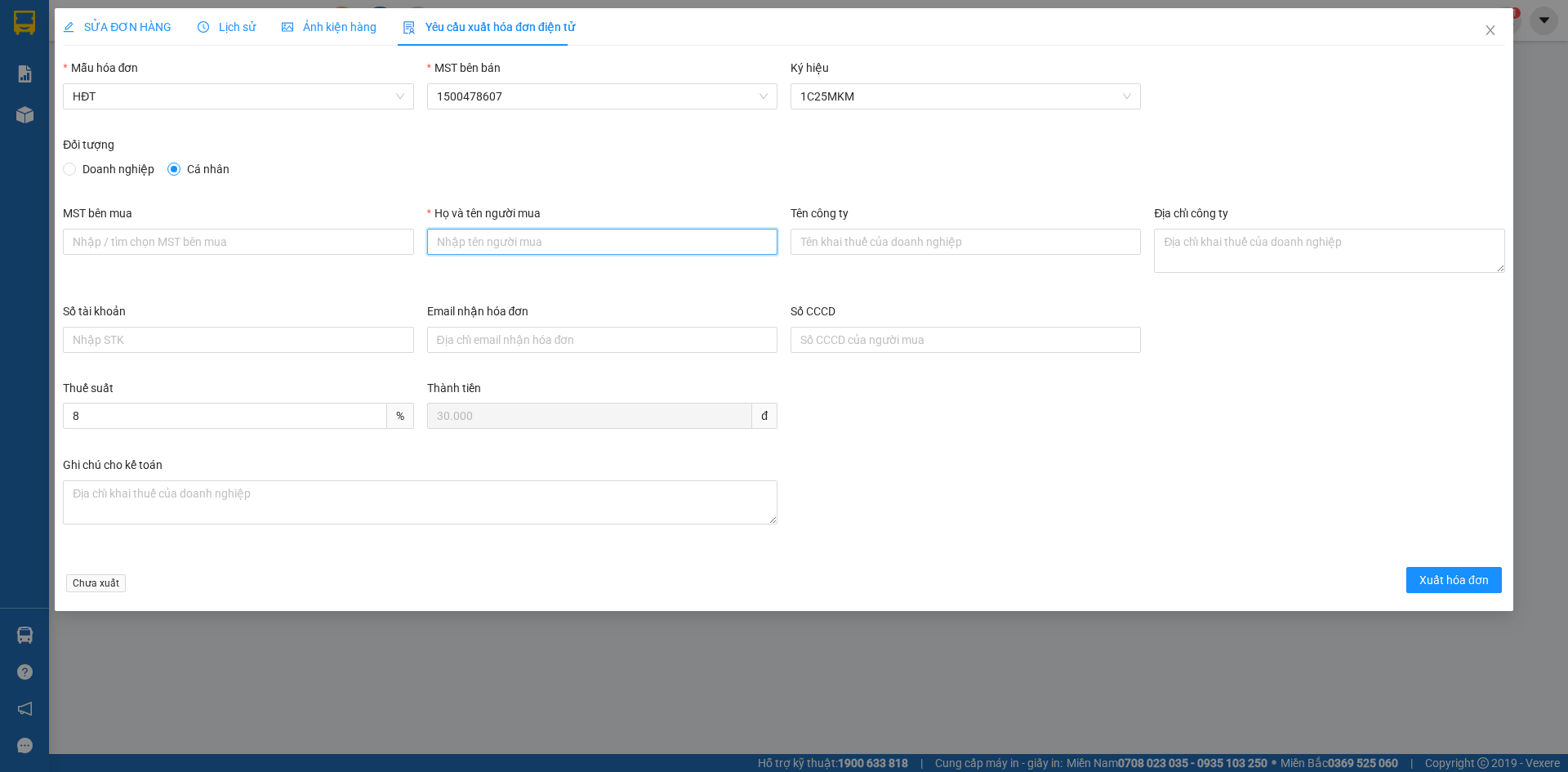
click at [487, 244] on input "Họ và tên người mua" at bounding box center [602, 241] width 351 height 26
type input "Bán lẻ không giao hoá đơn"
click at [1445, 582] on span "Xuất hóa đơn" at bounding box center [1454, 579] width 70 height 18
click at [1436, 576] on span "Xuất hóa đơn" at bounding box center [1454, 579] width 70 height 18
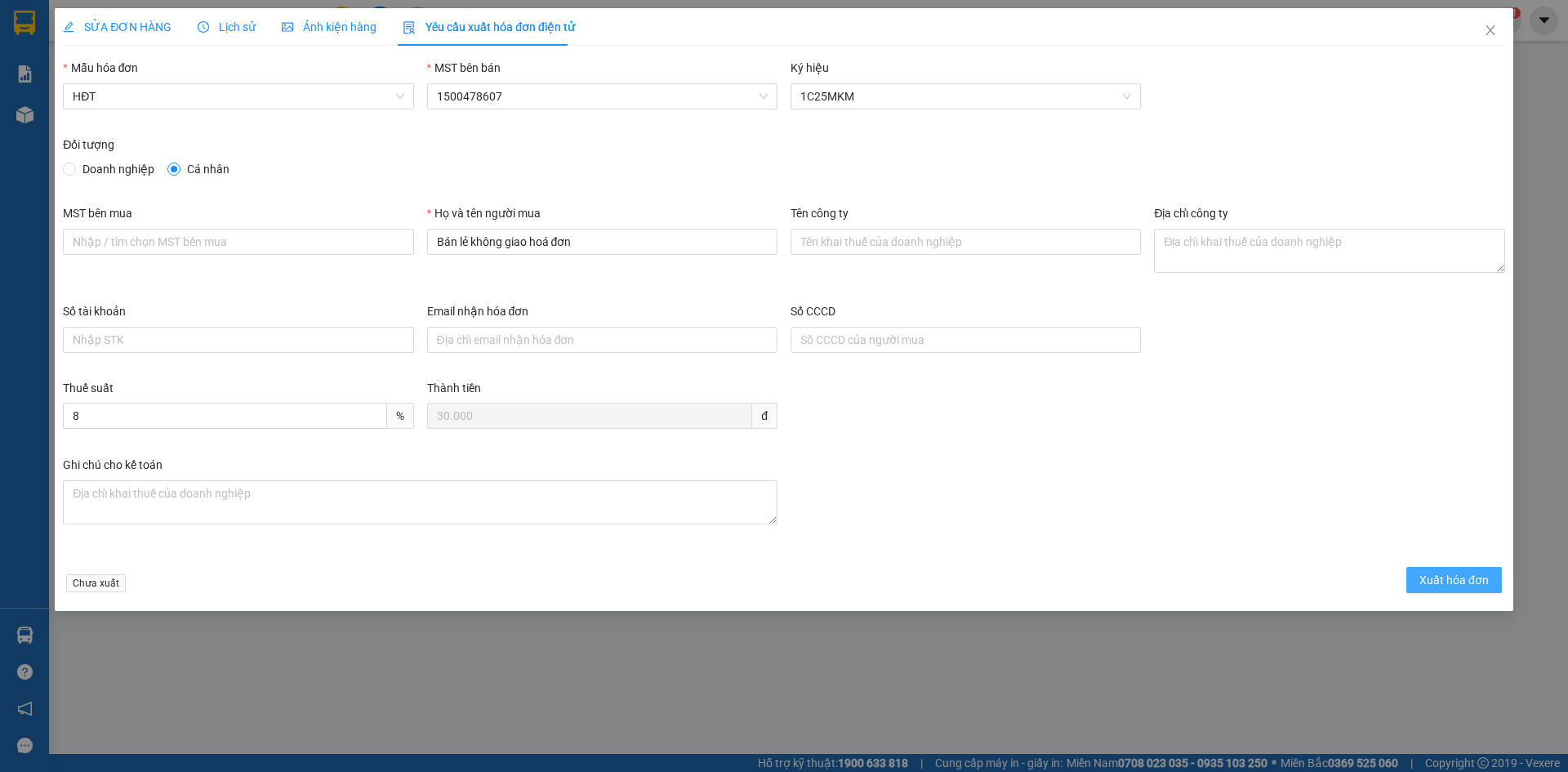
click at [1438, 576] on span "Xuất hóa đơn" at bounding box center [1454, 579] width 70 height 18
click at [1443, 578] on span "Xuất hóa đơn" at bounding box center [1454, 579] width 70 height 18
click at [1490, 30] on icon "close" at bounding box center [1490, 30] width 13 height 13
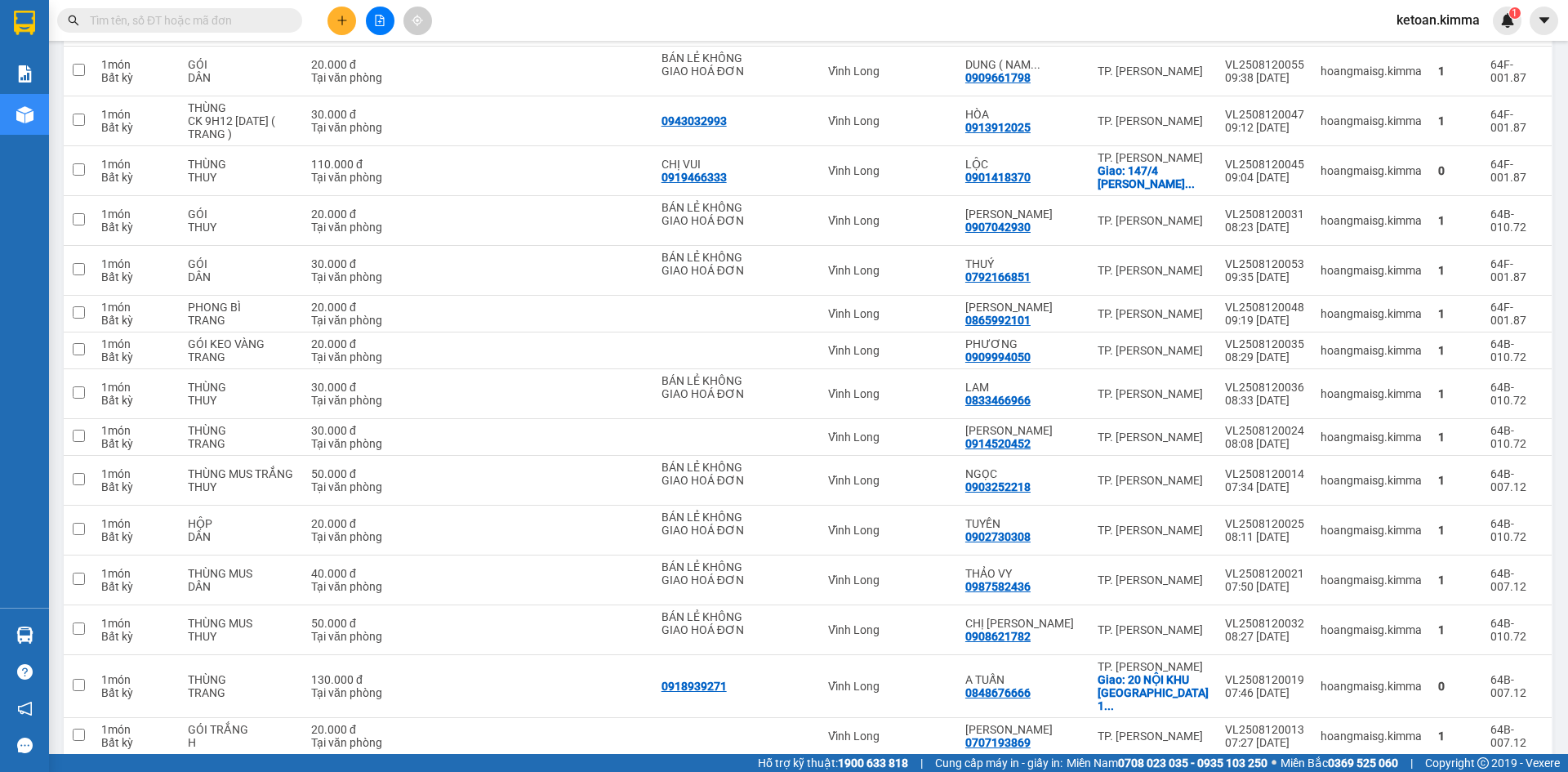
scroll to position [3288, 0]
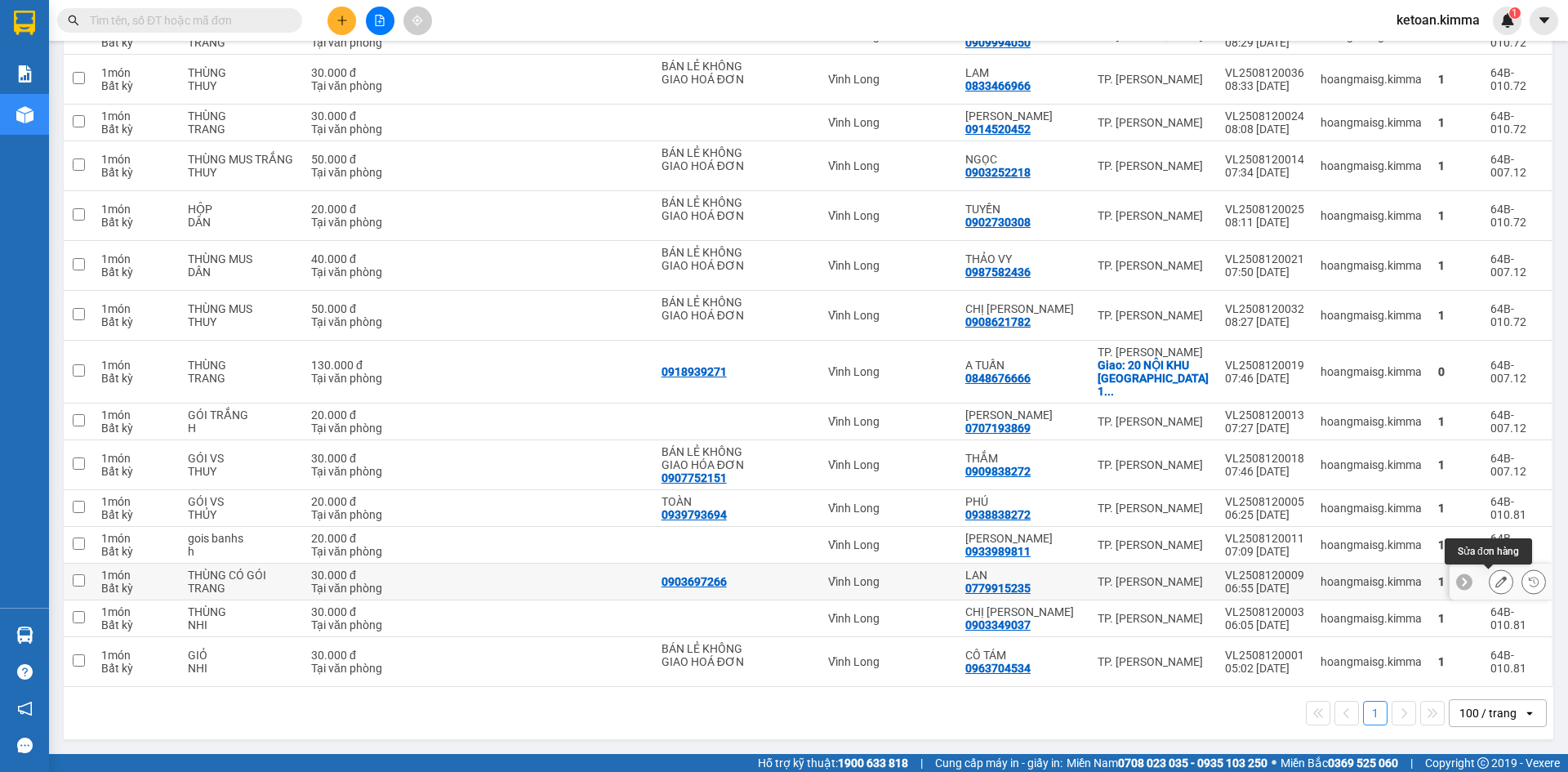
click at [1495, 580] on icon at bounding box center [1501, 581] width 12 height 12
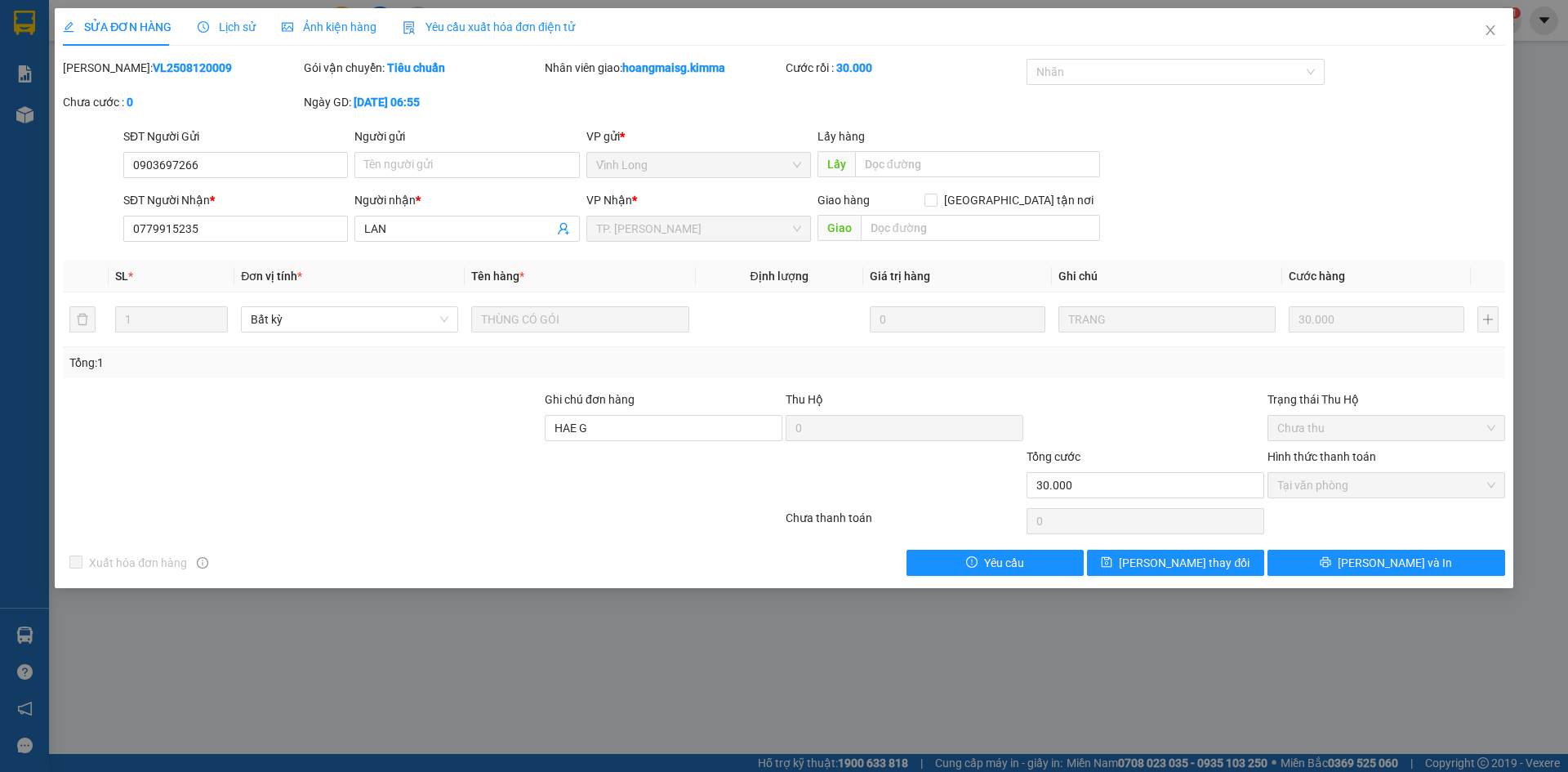
click at [499, 21] on span "Yêu cầu xuất hóa đơn điện tử" at bounding box center [488, 27] width 172 height 13
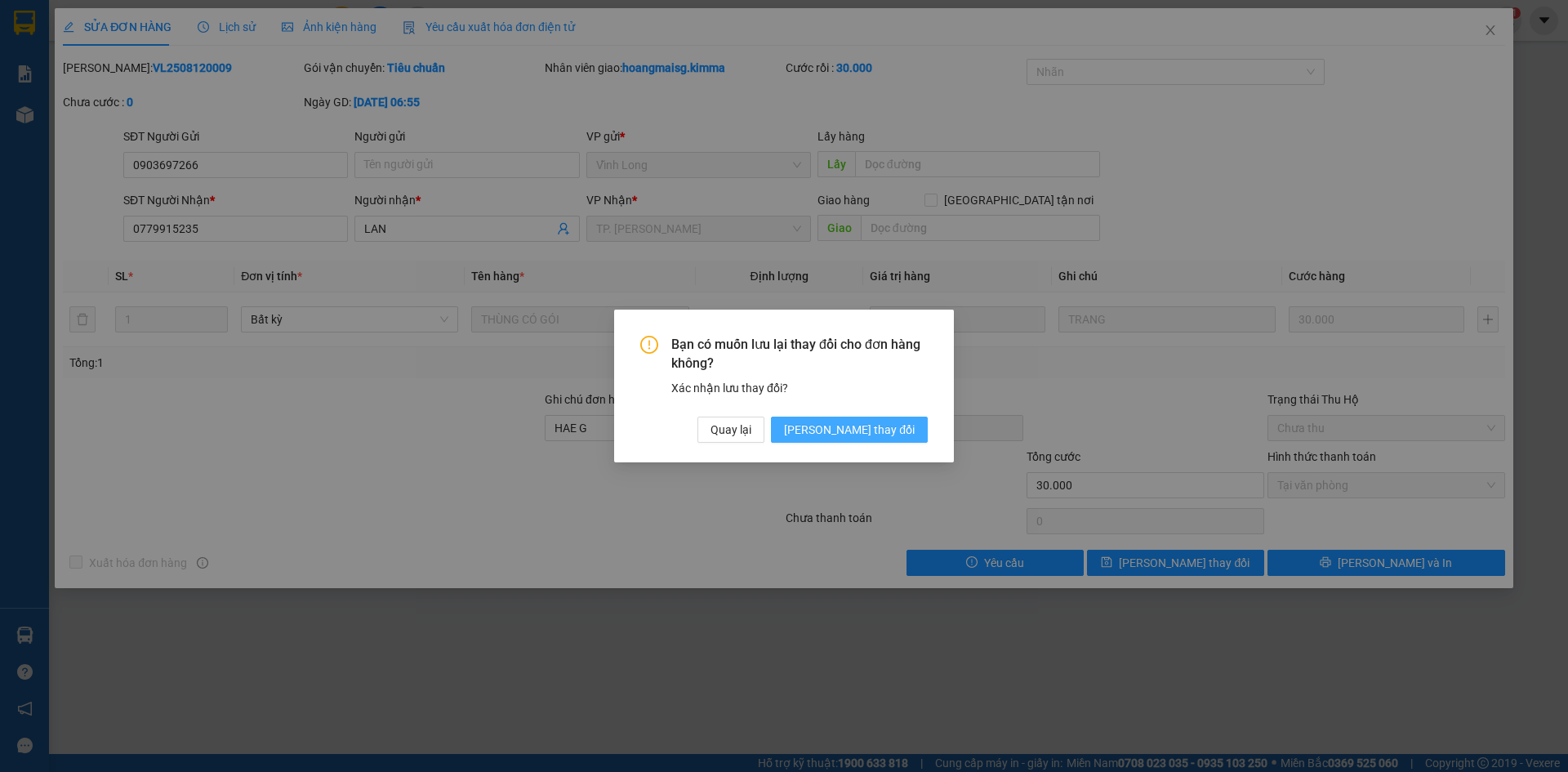
click at [884, 433] on span "[PERSON_NAME] thay đổi" at bounding box center [849, 429] width 130 height 18
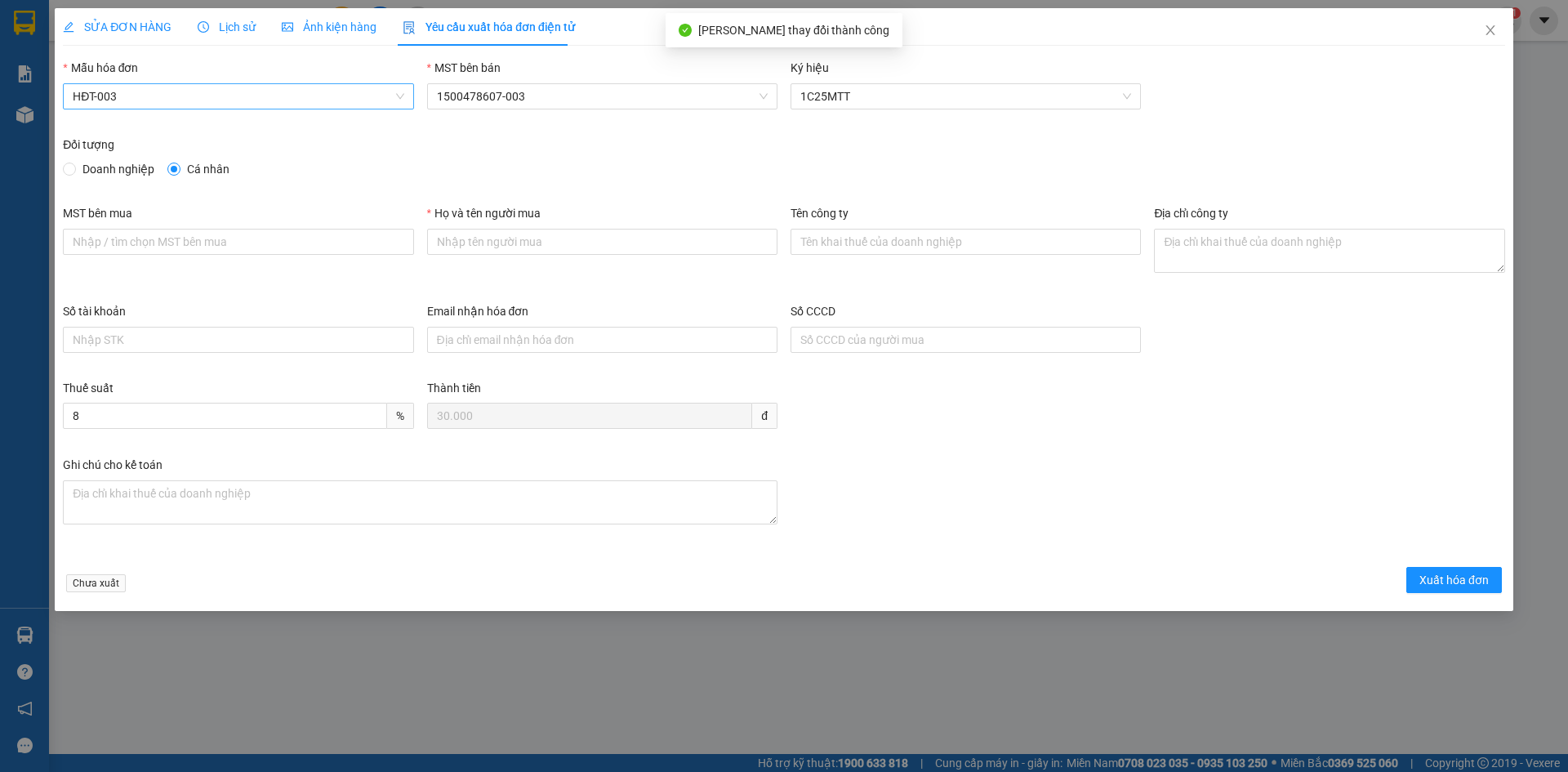
click at [174, 93] on span "HĐT-003" at bounding box center [237, 96] width 331 height 25
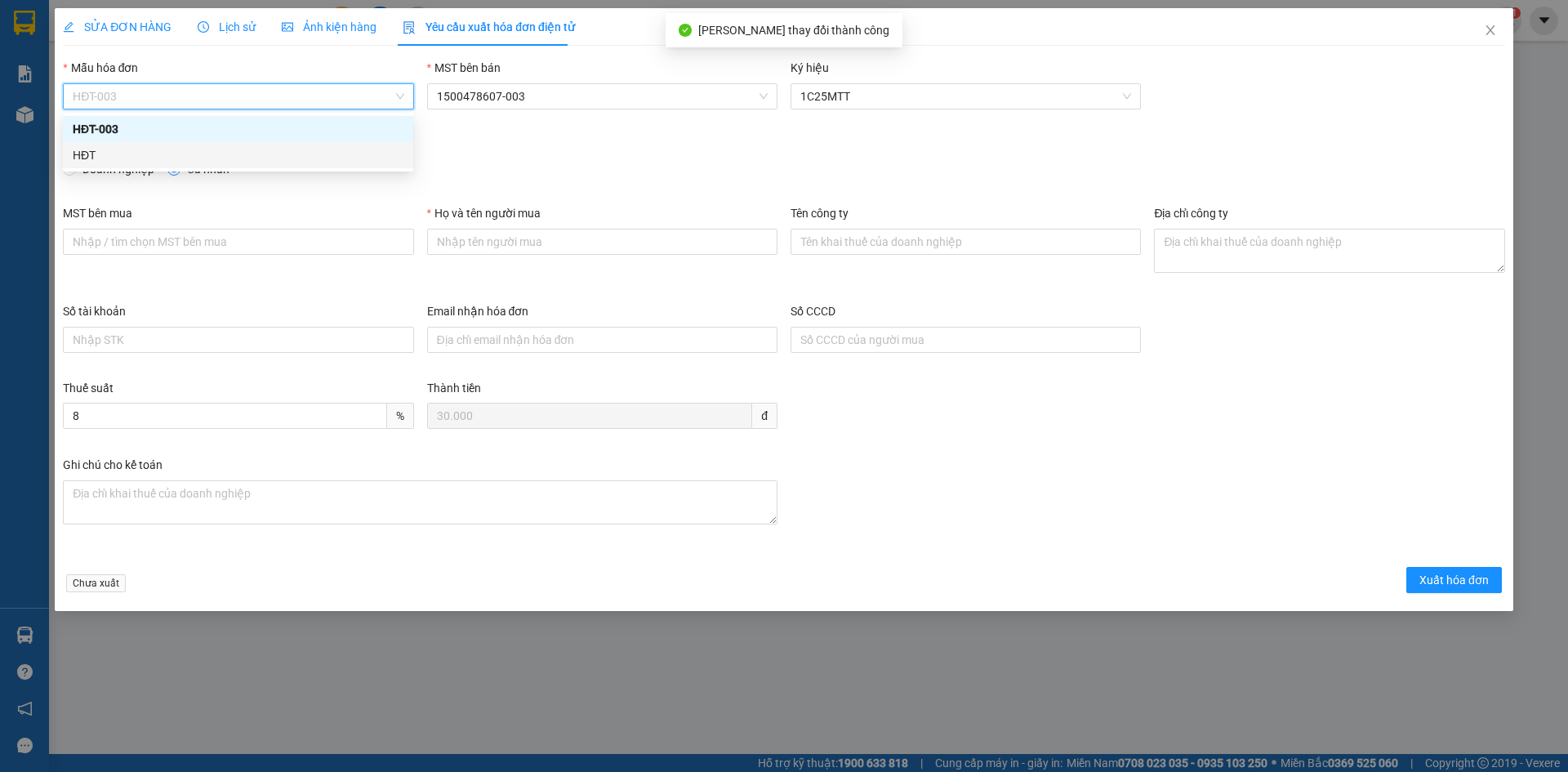
click at [117, 151] on div "HĐT" at bounding box center [237, 155] width 331 height 18
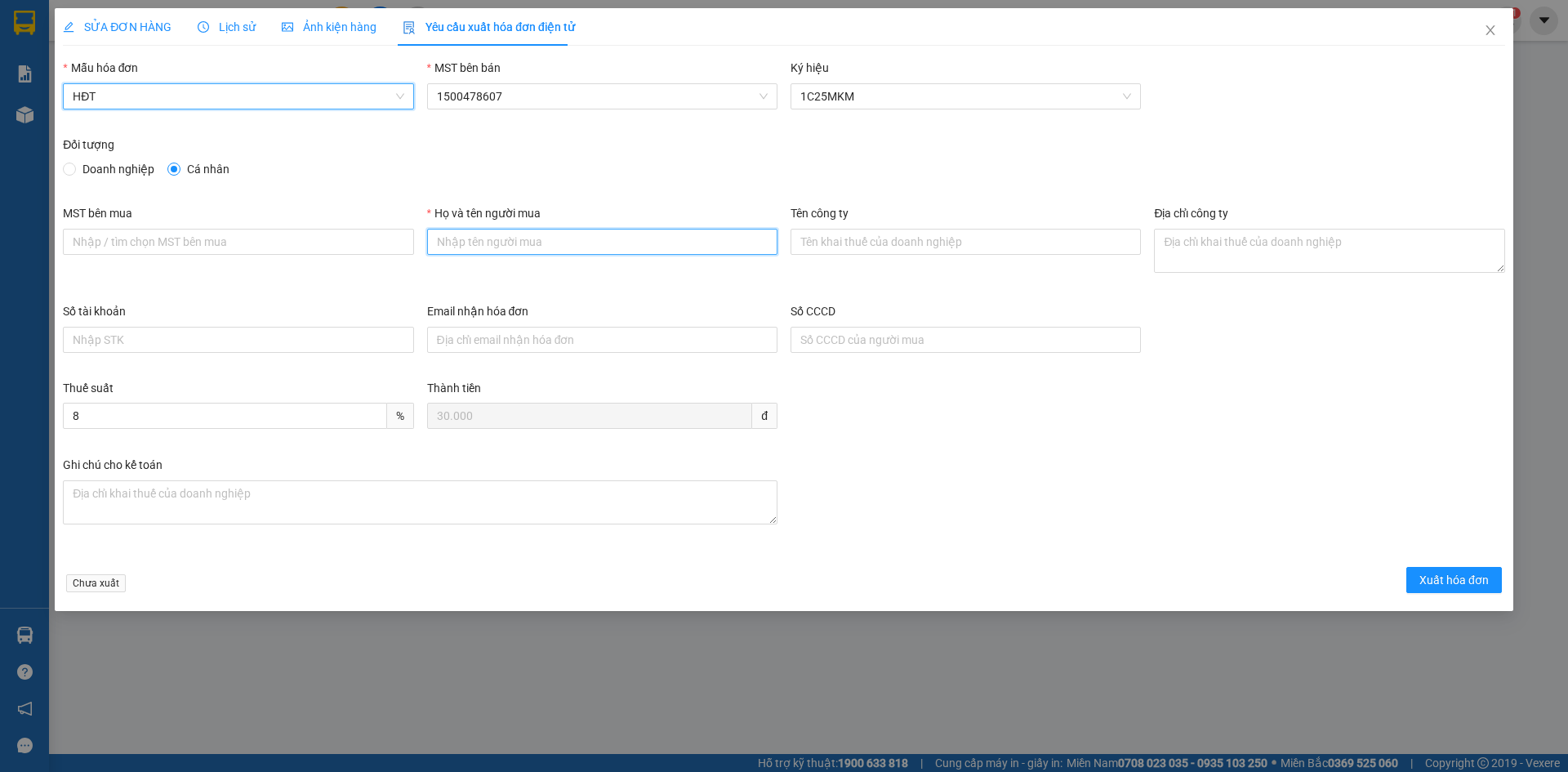
click at [521, 237] on input "Họ và tên người mua" at bounding box center [602, 241] width 351 height 26
type input "Bán lẻ không giao hoá đơn"
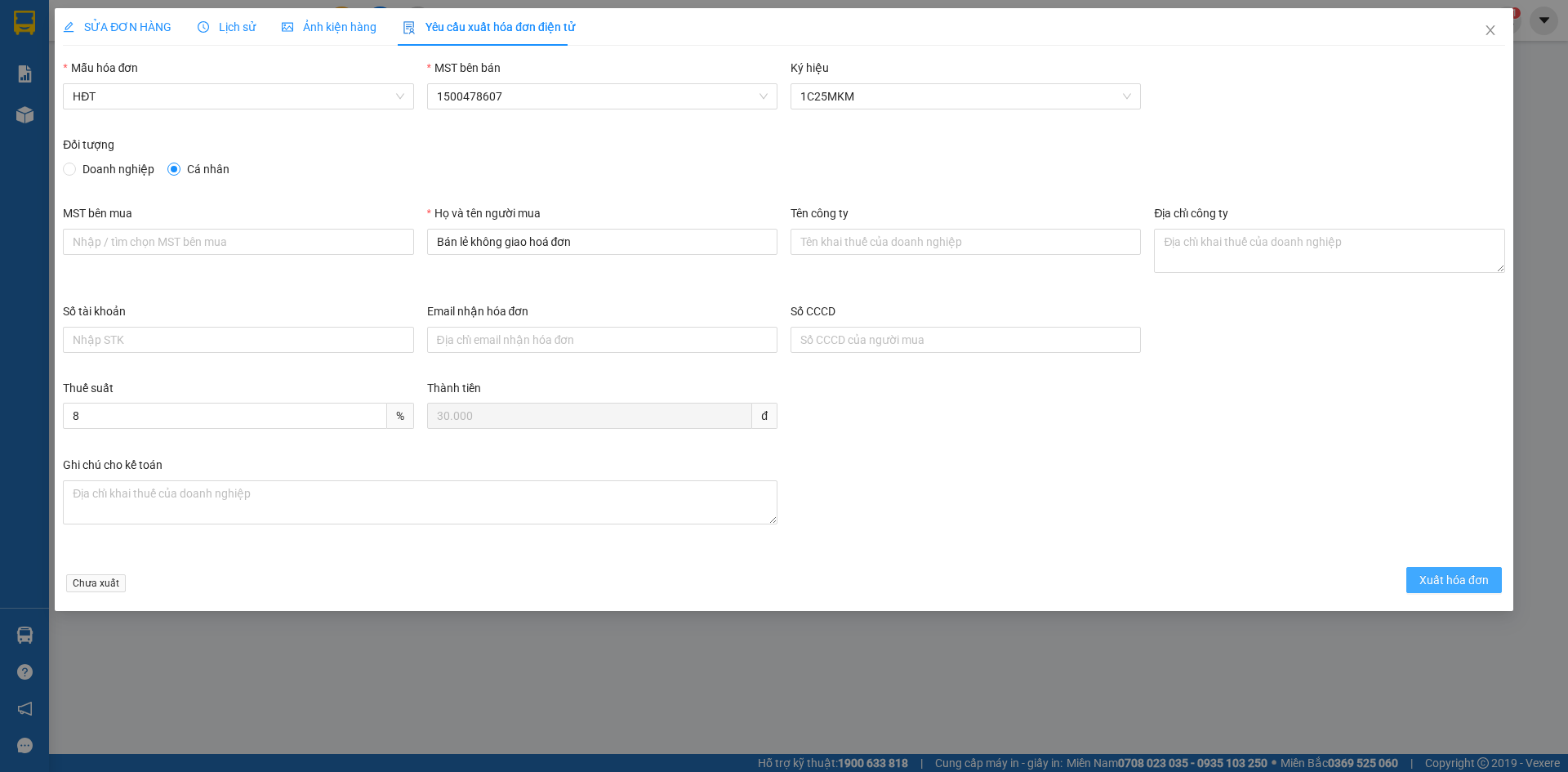
click at [1466, 580] on span "Xuất hóa đơn" at bounding box center [1454, 579] width 70 height 18
click at [1469, 581] on span "Xuất hóa đơn" at bounding box center [1454, 579] width 70 height 18
click at [1464, 582] on span "Xuất hóa đơn" at bounding box center [1454, 579] width 70 height 18
click at [1491, 33] on icon "close" at bounding box center [1490, 30] width 13 height 13
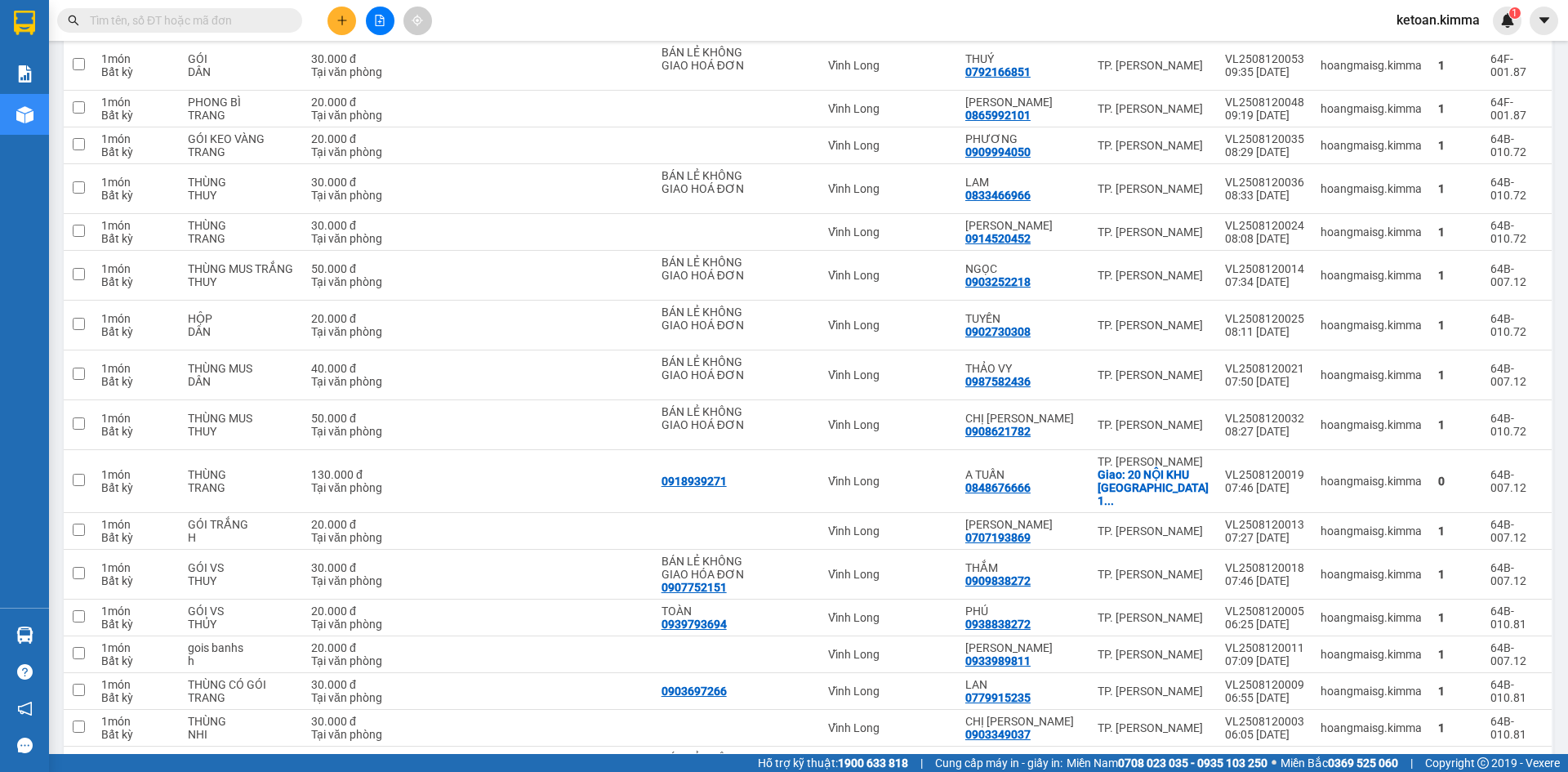
scroll to position [3288, 0]
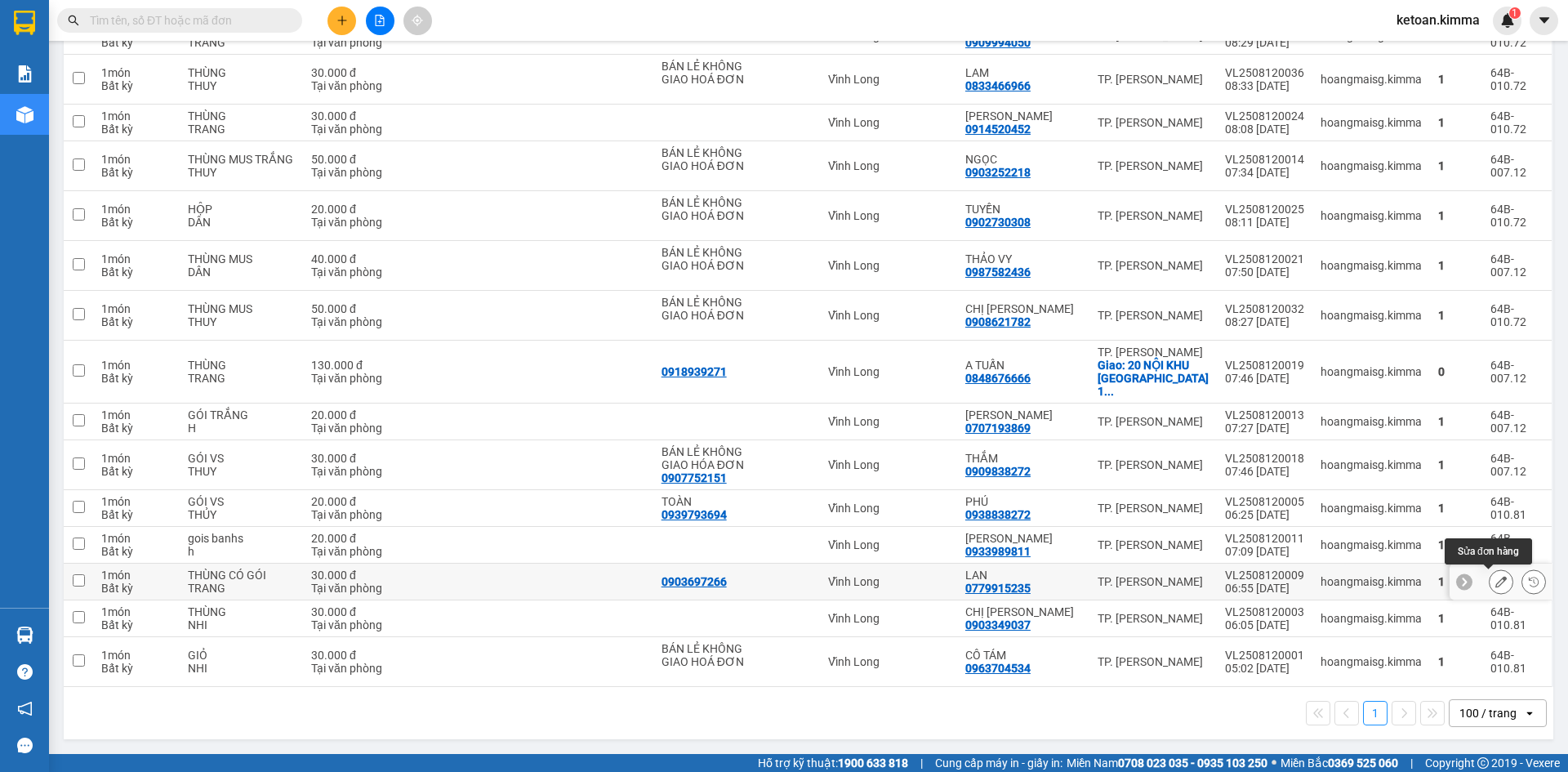
click at [1495, 579] on icon at bounding box center [1501, 581] width 12 height 12
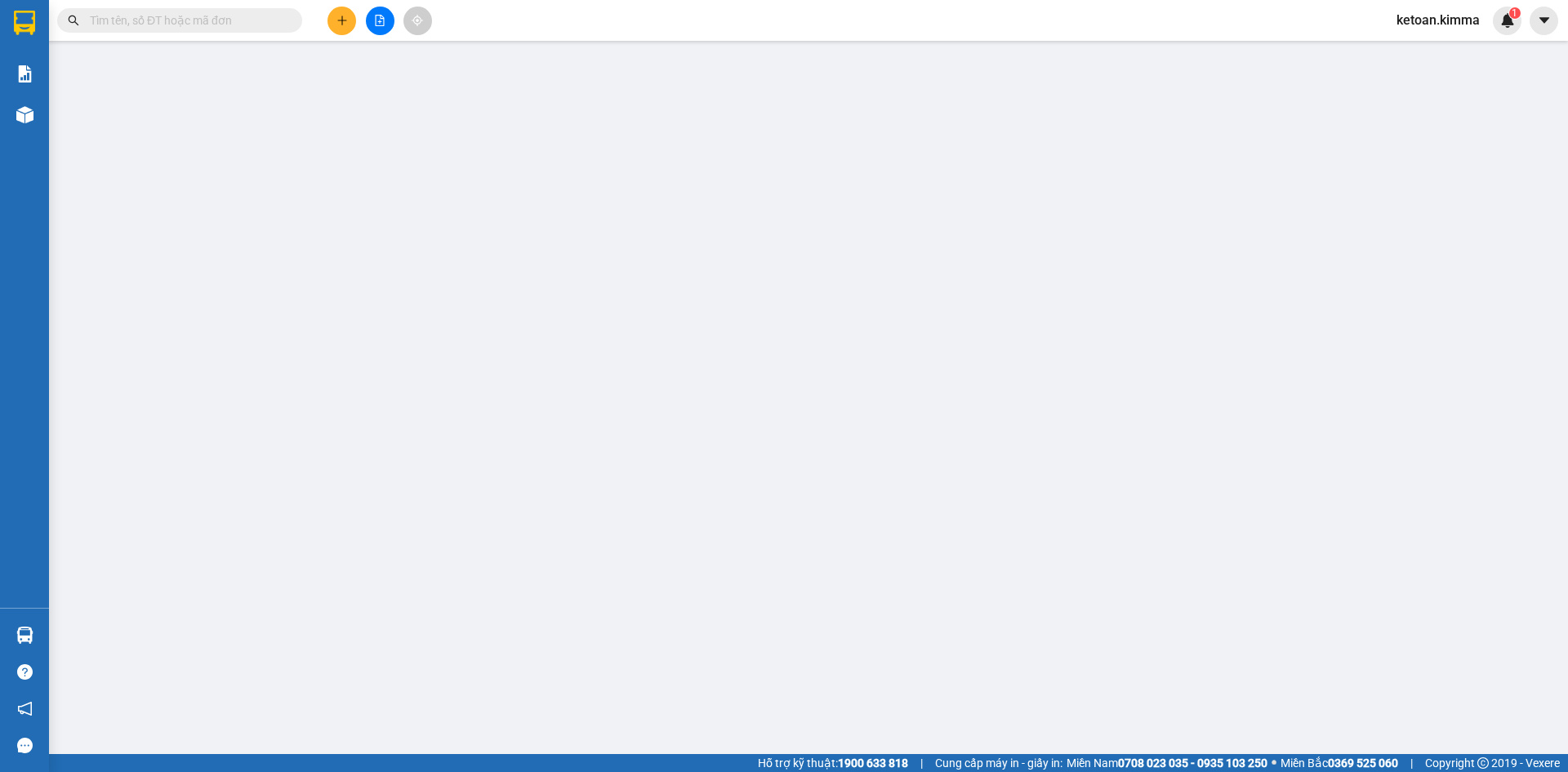
type input "0903697266"
type input "0779915235"
type input "LAN"
type input "HAE G"
type input "30.000"
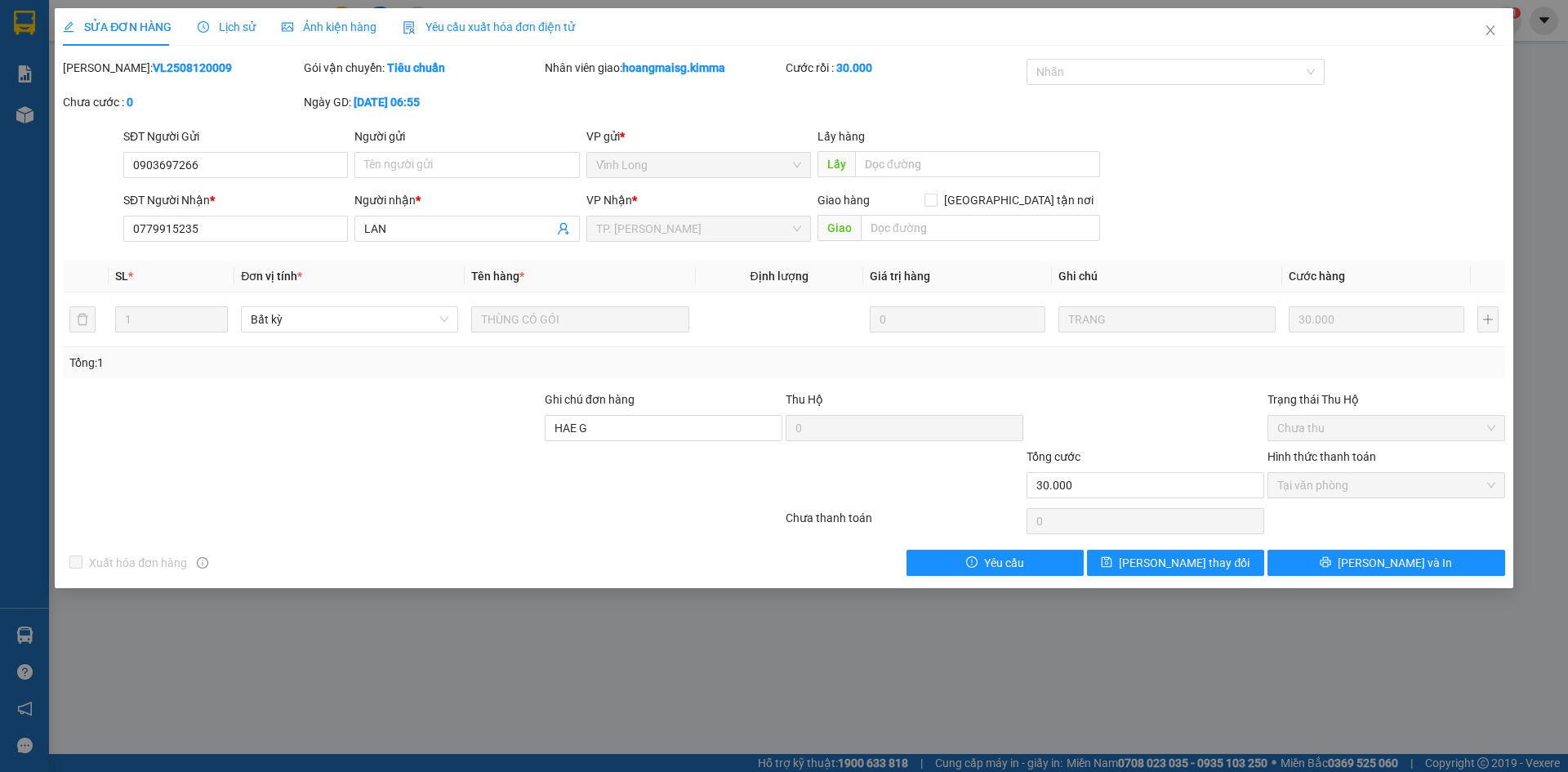
click at [492, 27] on span "Yêu cầu xuất hóa đơn điện tử" at bounding box center [488, 27] width 172 height 13
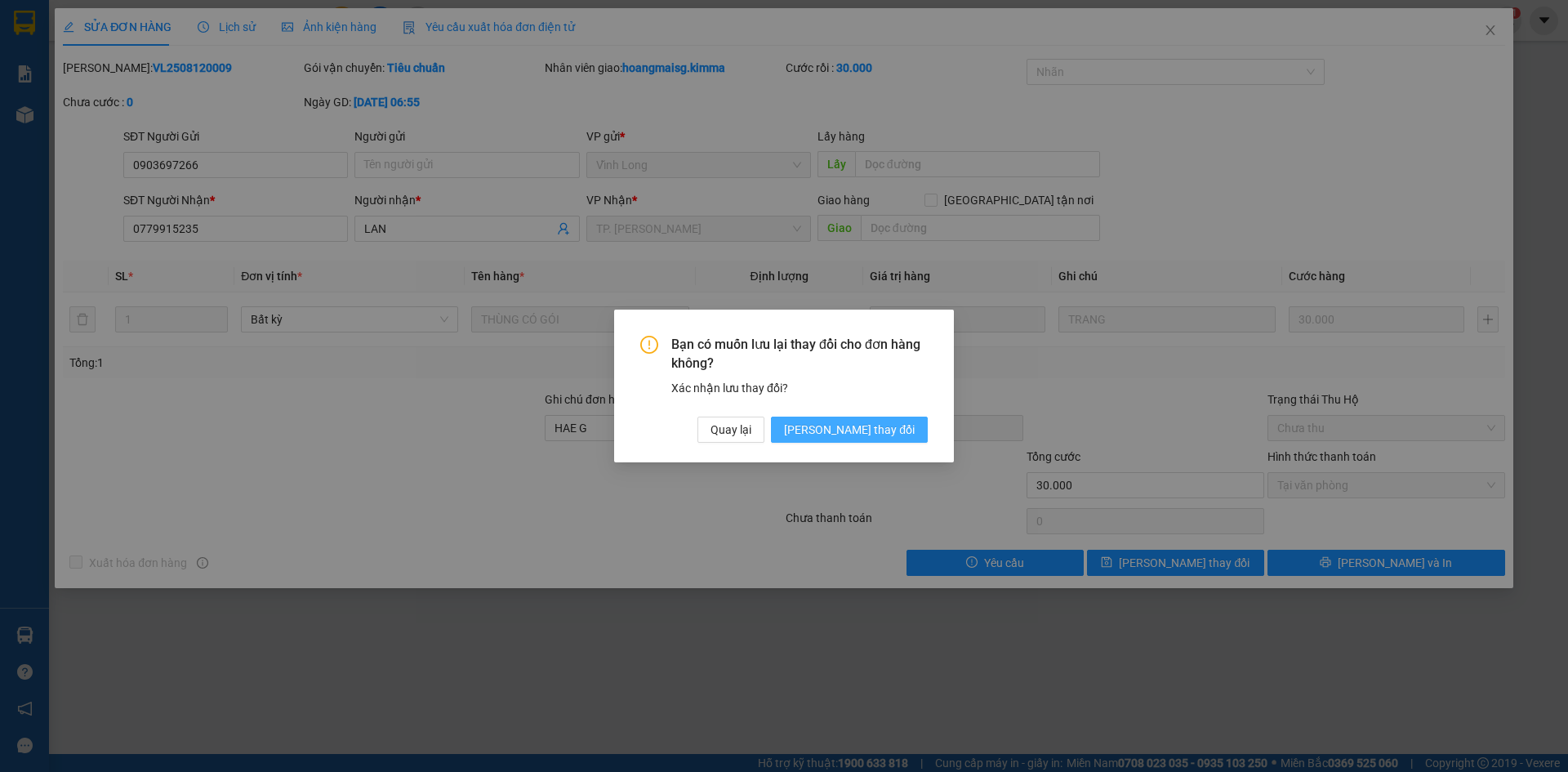
click at [869, 433] on span "[PERSON_NAME] thay đổi" at bounding box center [849, 429] width 130 height 18
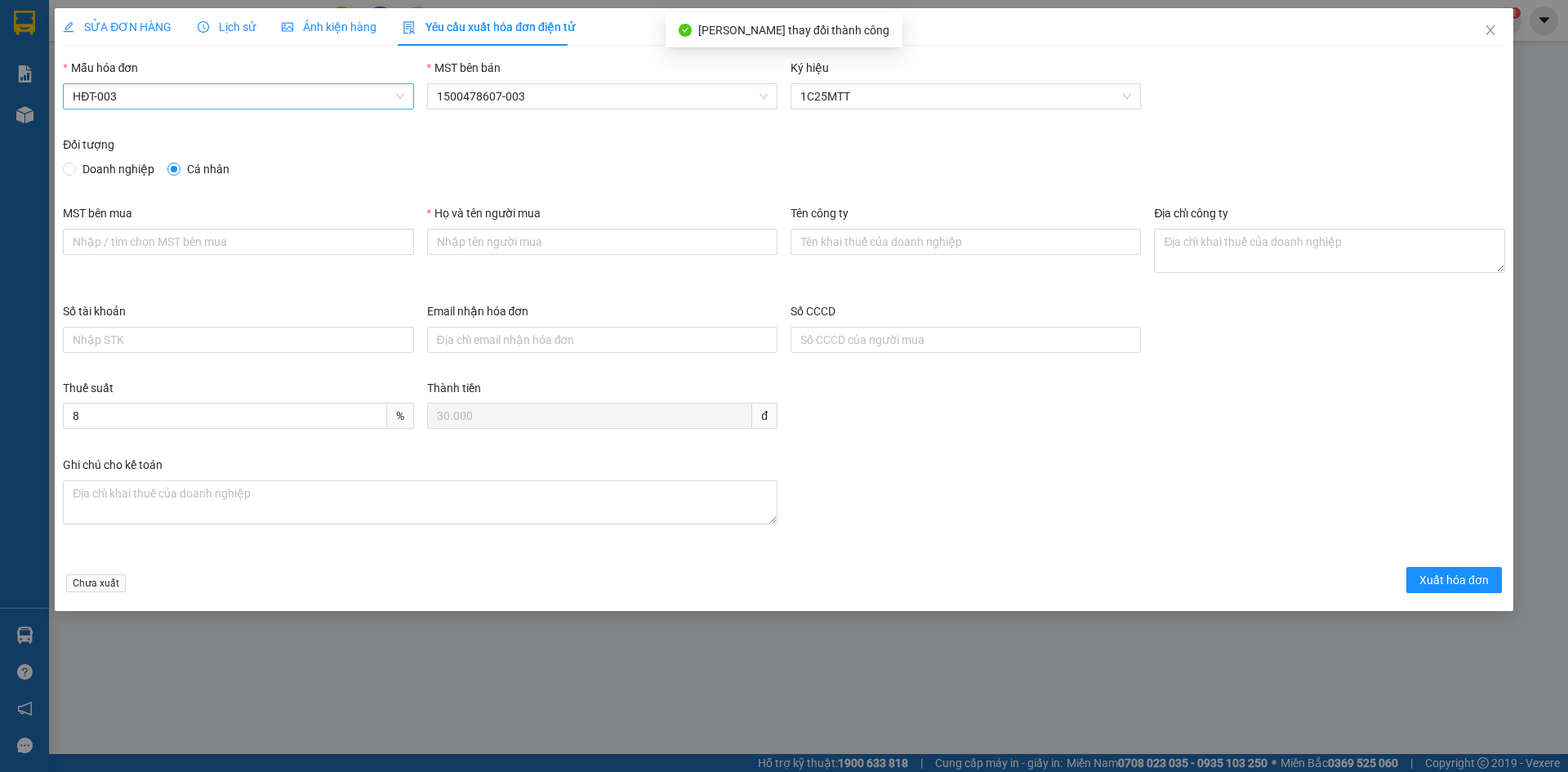
click at [135, 98] on span "HĐT-003" at bounding box center [237, 96] width 331 height 25
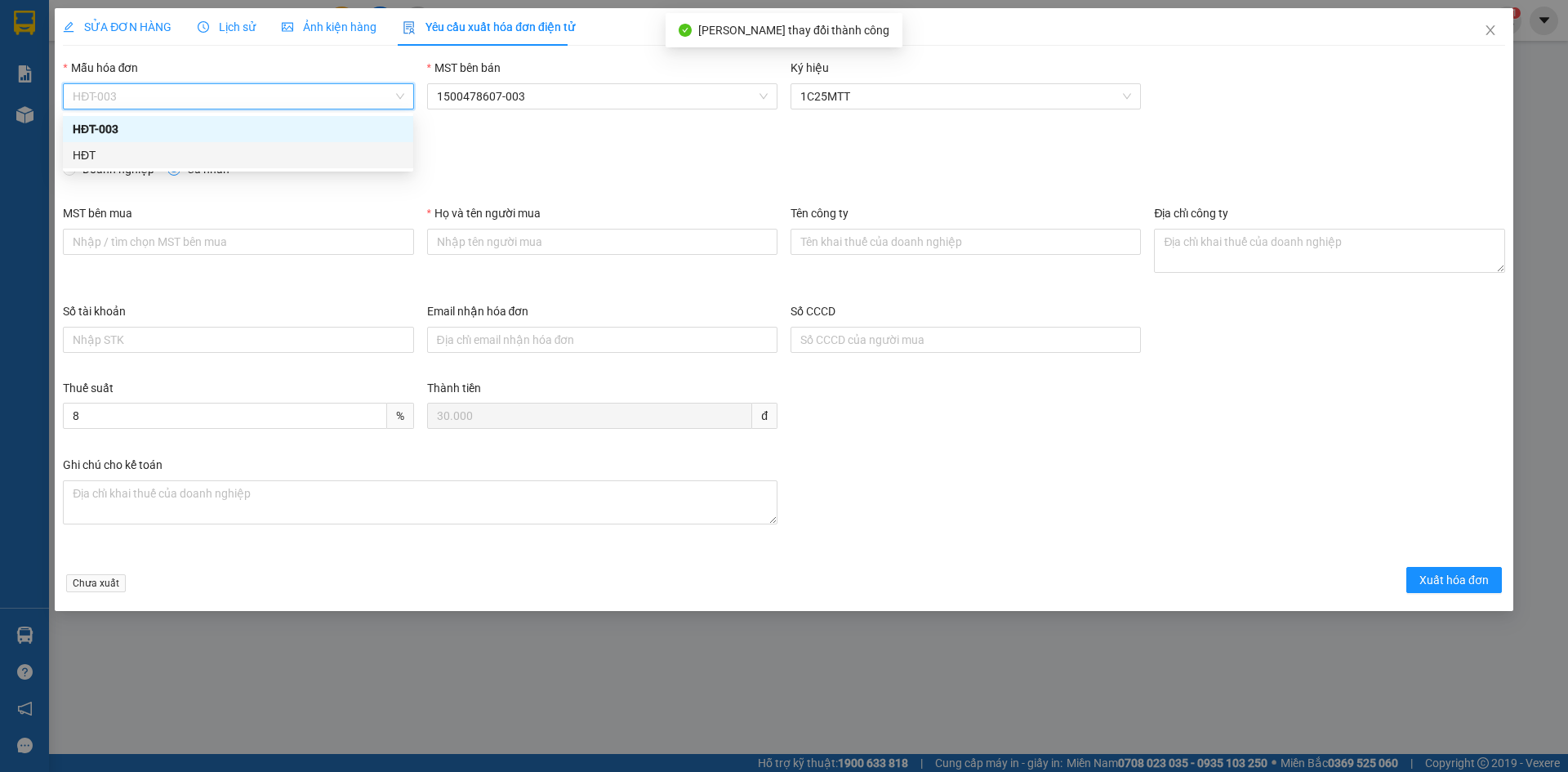
click at [107, 152] on div "HĐT" at bounding box center [237, 155] width 331 height 18
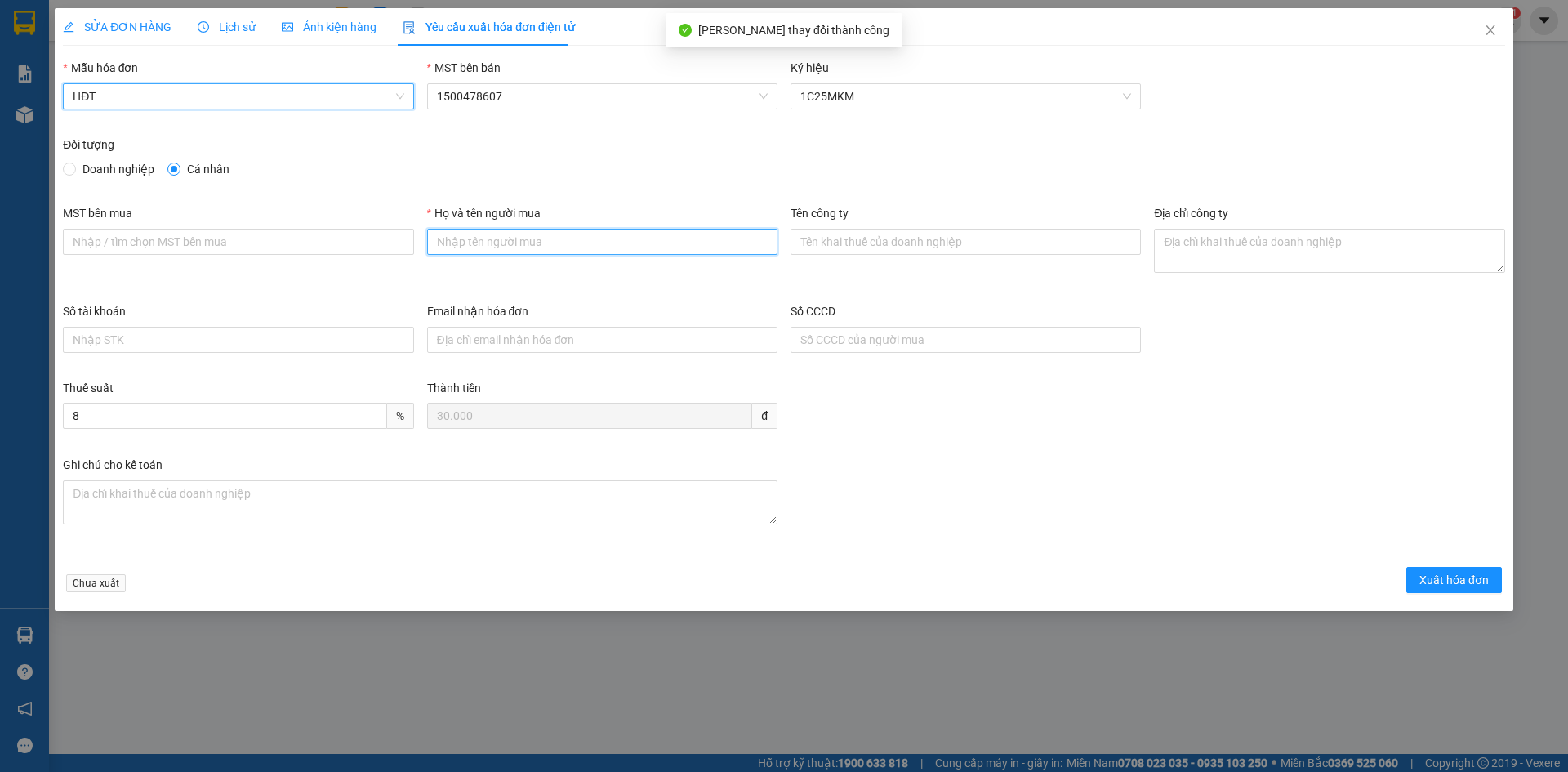
click at [517, 238] on input "Họ và tên người mua" at bounding box center [602, 241] width 351 height 26
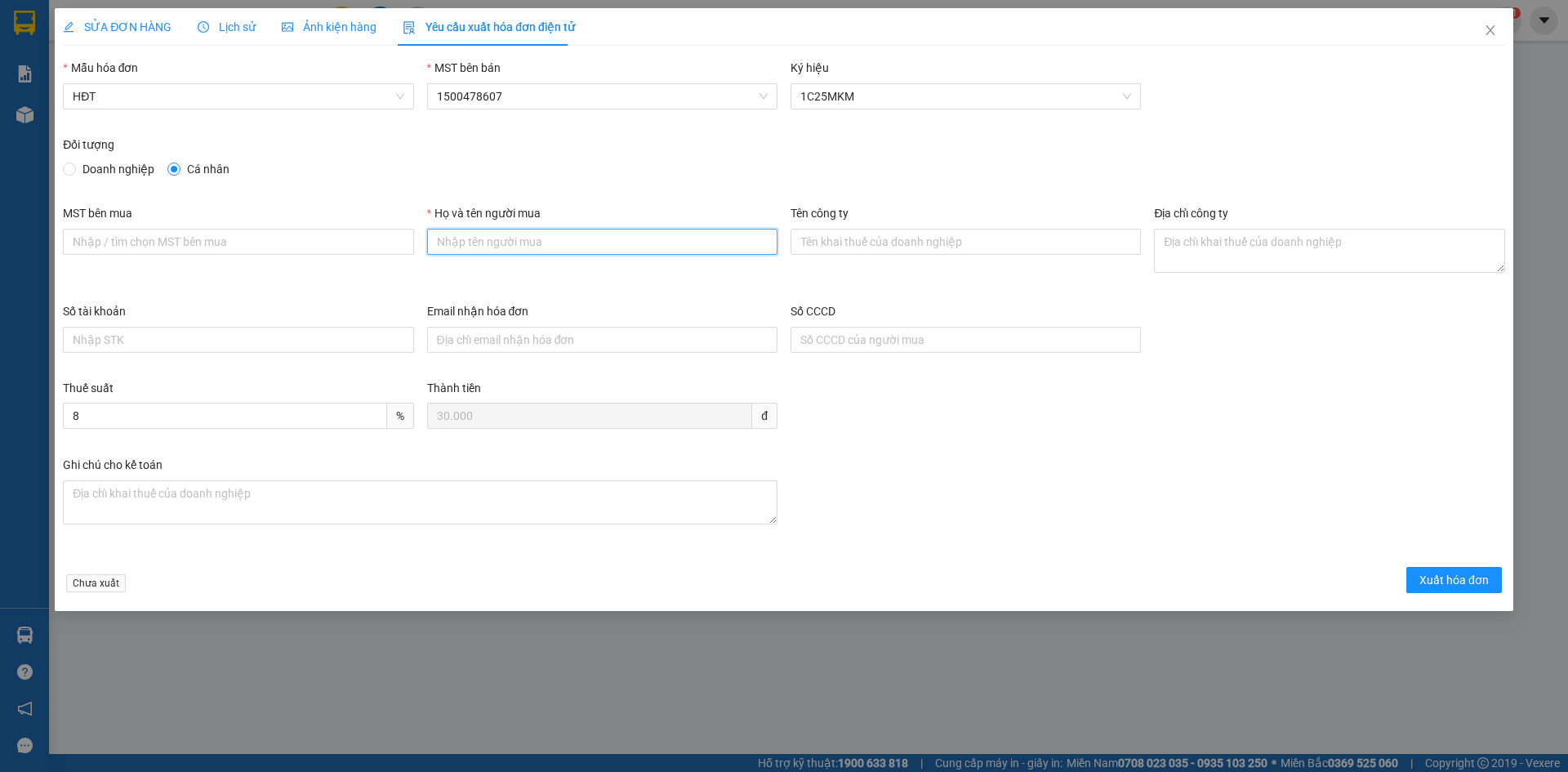
type input "Bán lẻ không giao hoá đơn"
click at [1450, 581] on span "Xuất hóa đơn" at bounding box center [1454, 579] width 70 height 18
click at [1447, 574] on span "Xuất hóa đơn" at bounding box center [1454, 579] width 70 height 18
click at [1489, 27] on icon "close" at bounding box center [1490, 30] width 13 height 13
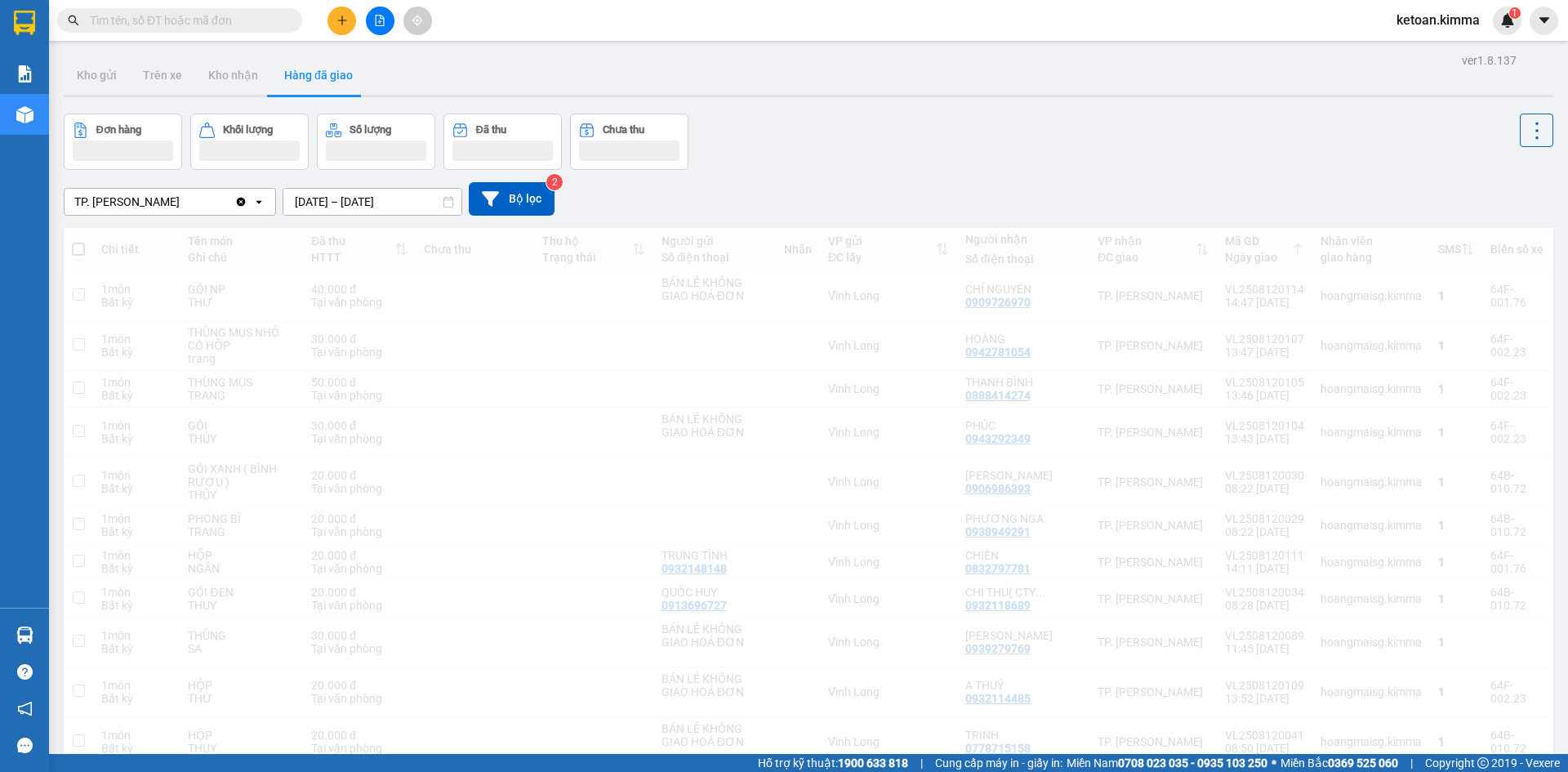
click at [1490, 30] on span "ketoan.kimma" at bounding box center [1438, 20] width 109 height 21
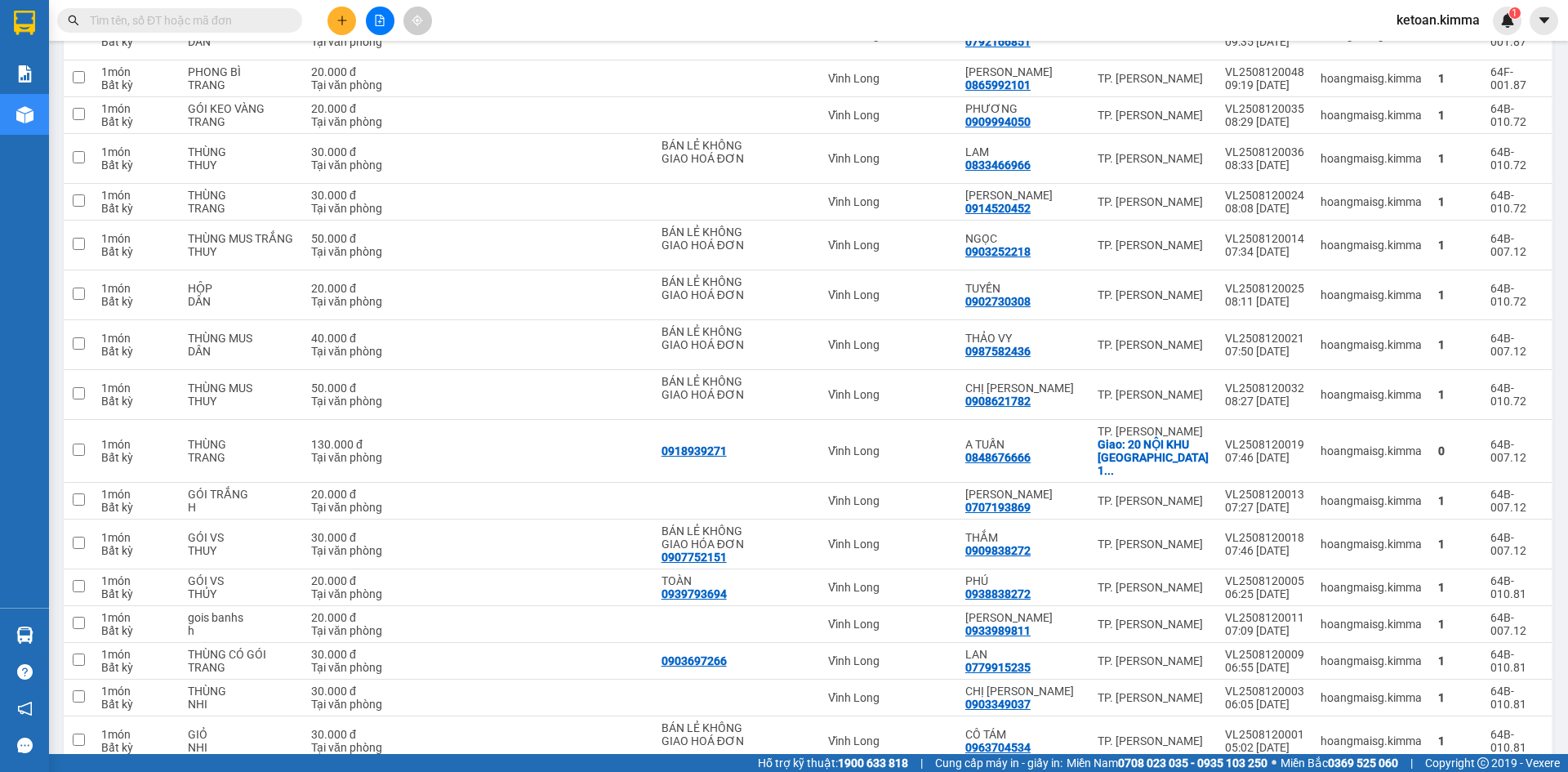
scroll to position [3205, 0]
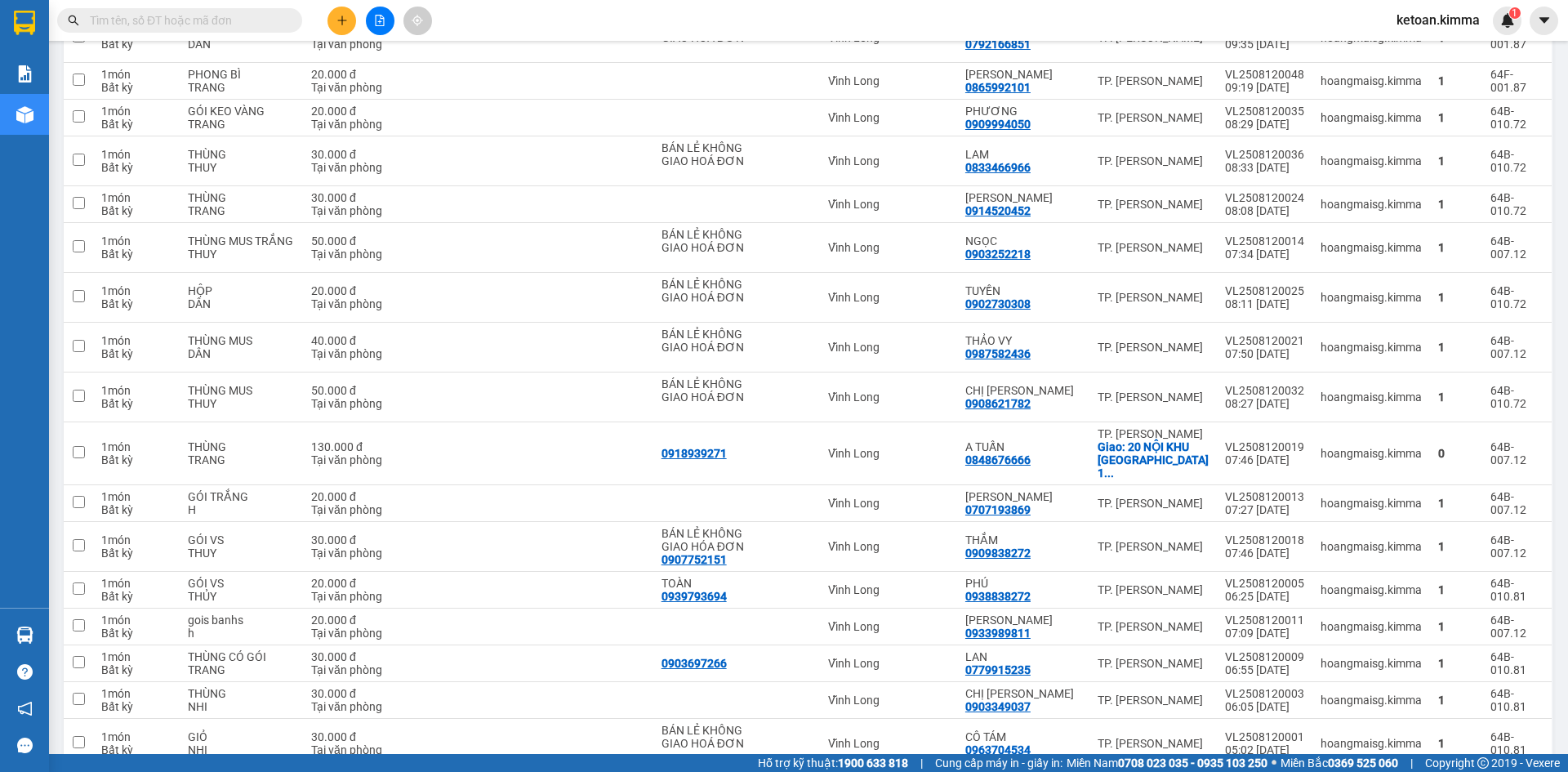
click at [1113, 19] on div "Kết quả tìm kiếm ( 0 ) Bộ lọc No Data ketoan.kimma 1" at bounding box center [784, 20] width 1568 height 41
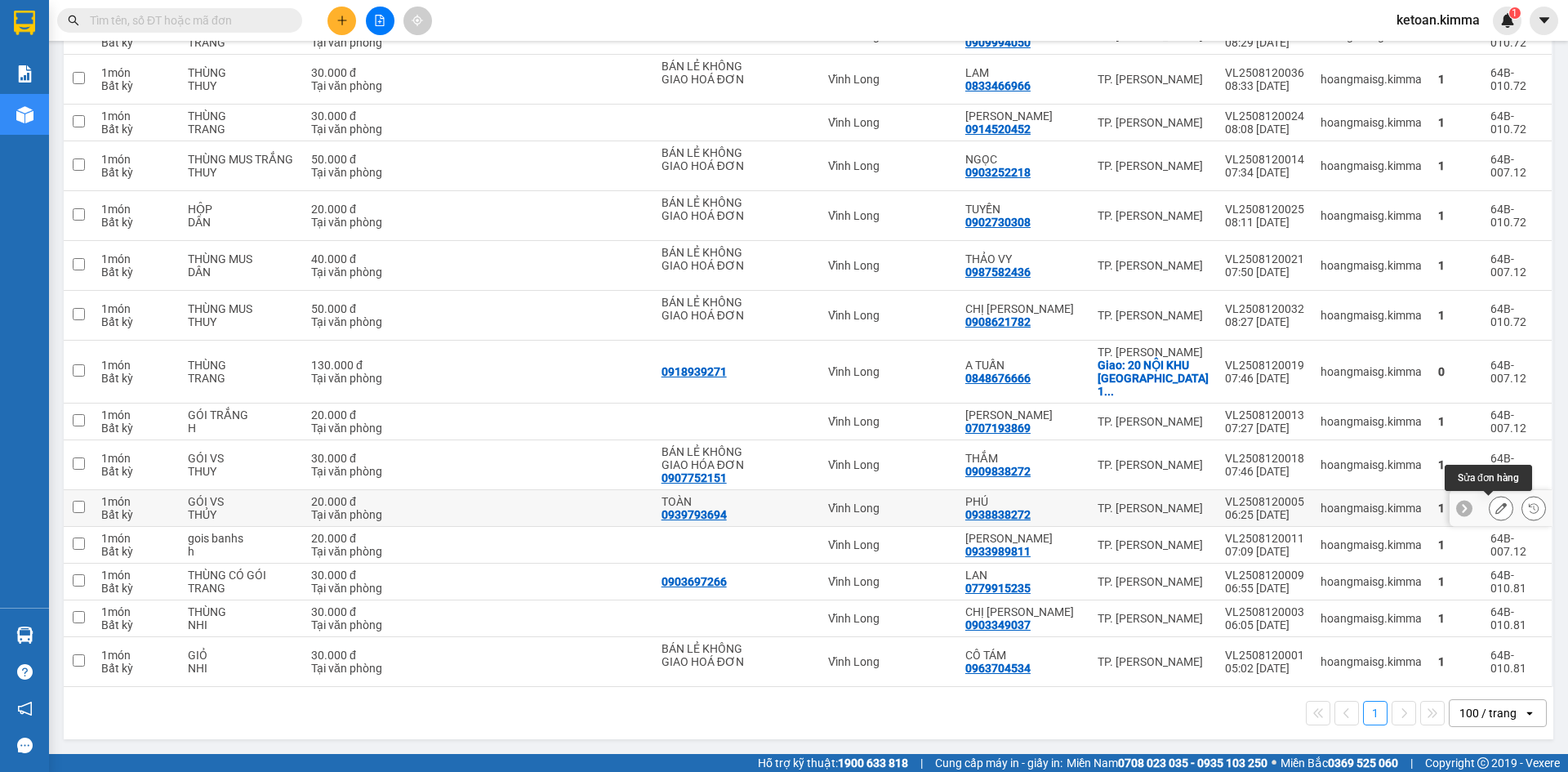
click at [1495, 504] on icon at bounding box center [1501, 508] width 12 height 12
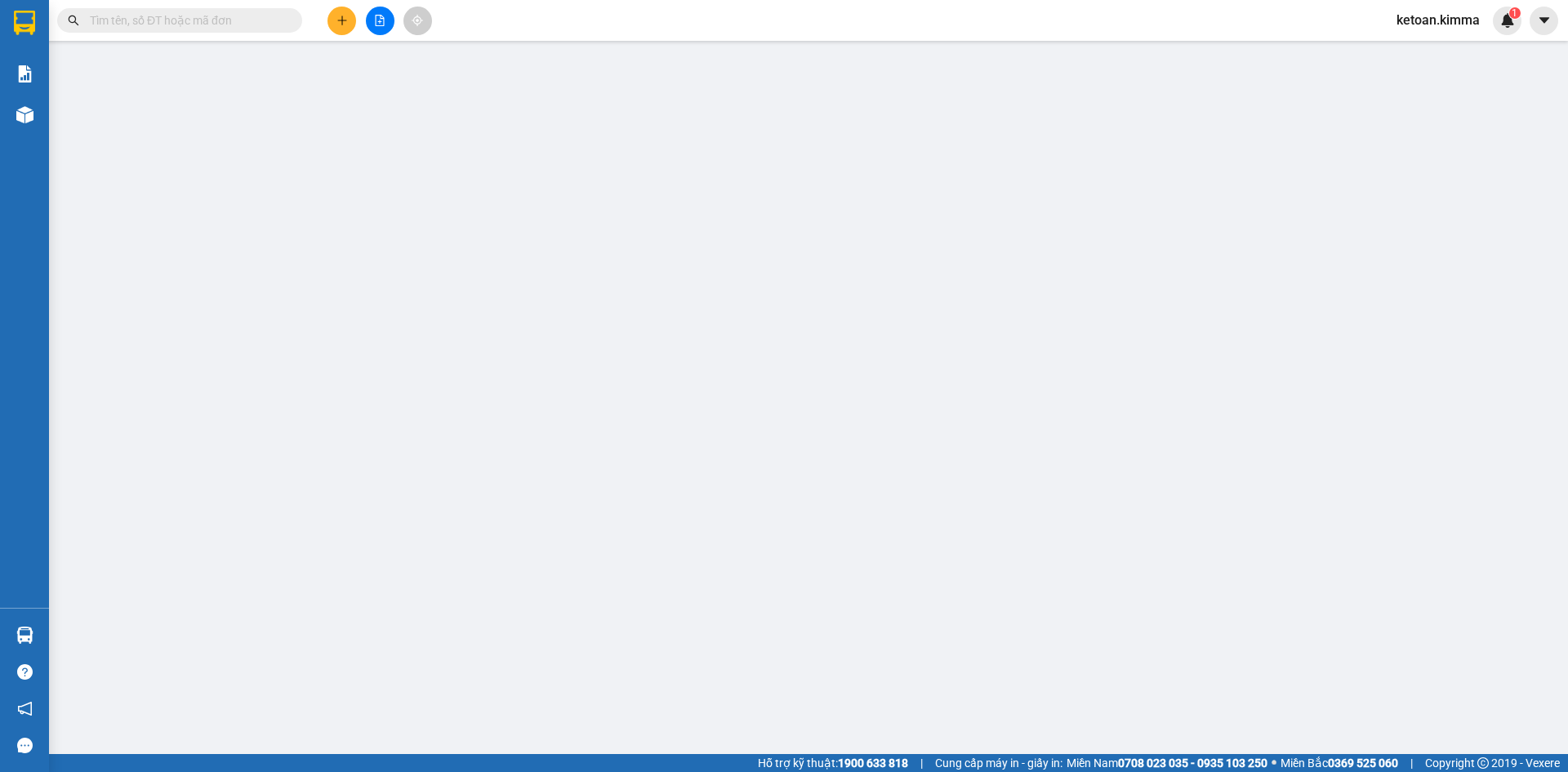
type input "0939793694"
type input "TOÀN"
type input "0938838272"
type input "PHÚ"
type input "20.000"
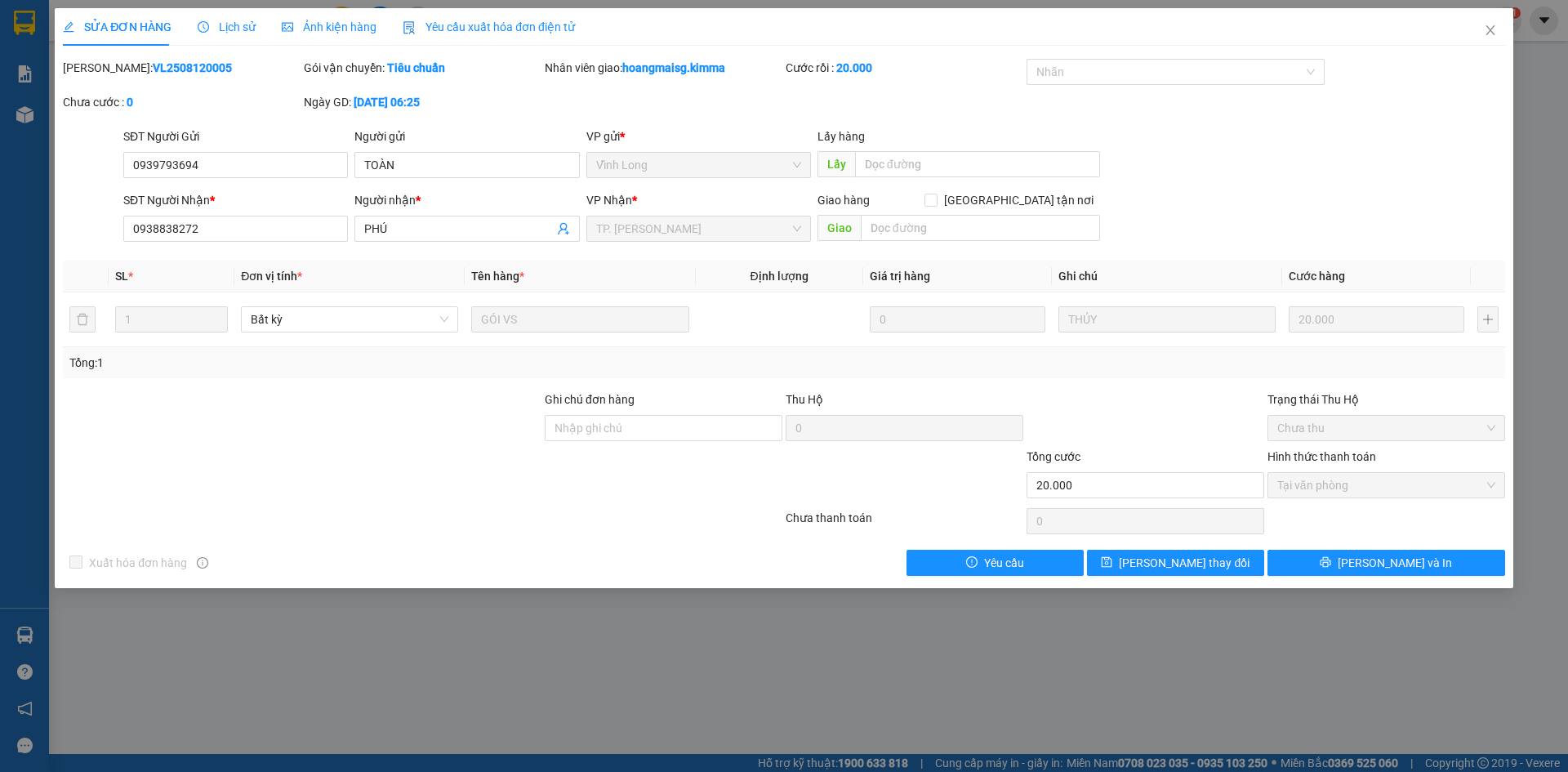
click at [495, 21] on span "Yêu cầu xuất hóa đơn điện tử" at bounding box center [488, 27] width 172 height 13
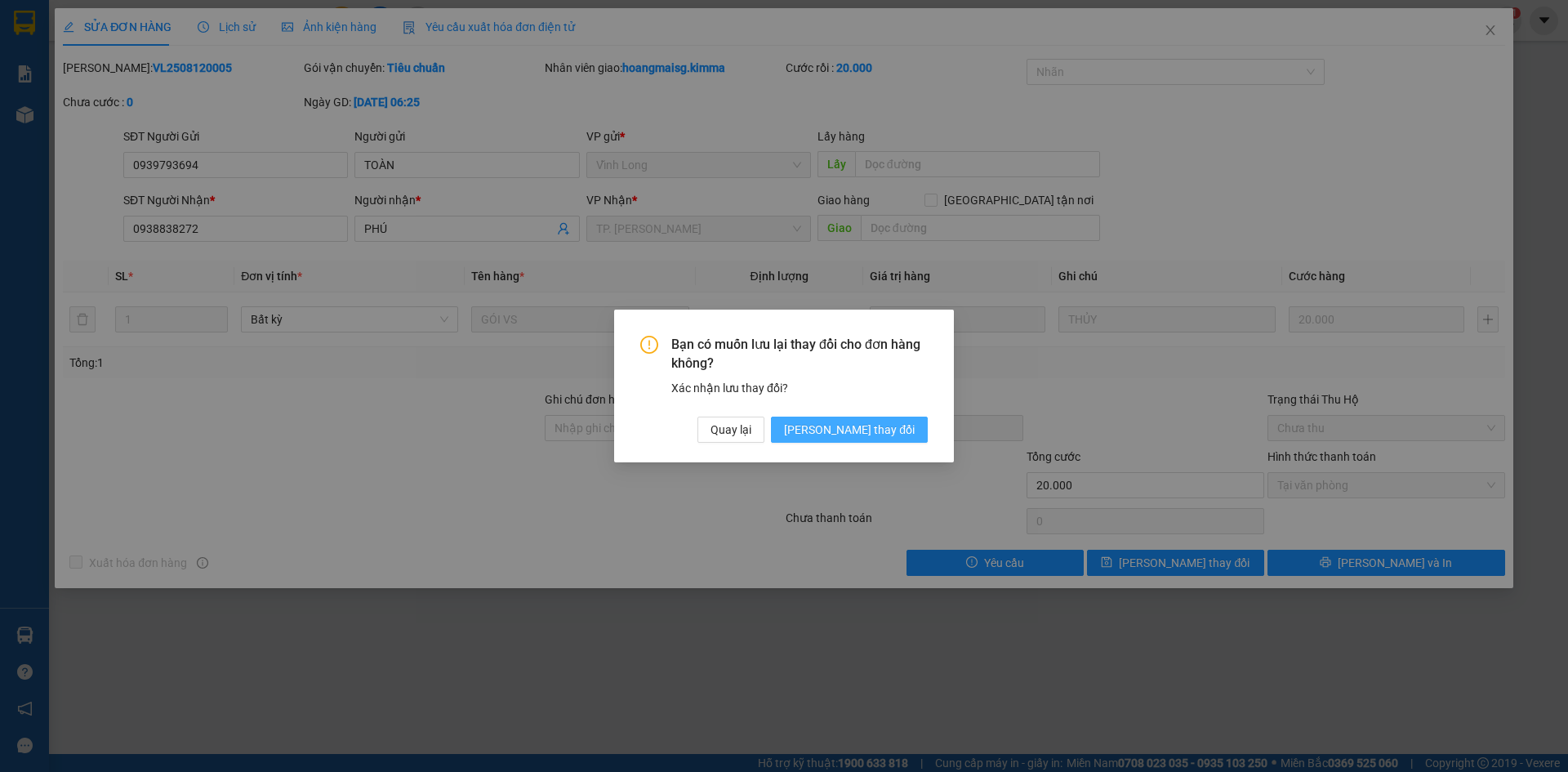
click at [881, 437] on span "[PERSON_NAME] thay đổi" at bounding box center [849, 429] width 130 height 18
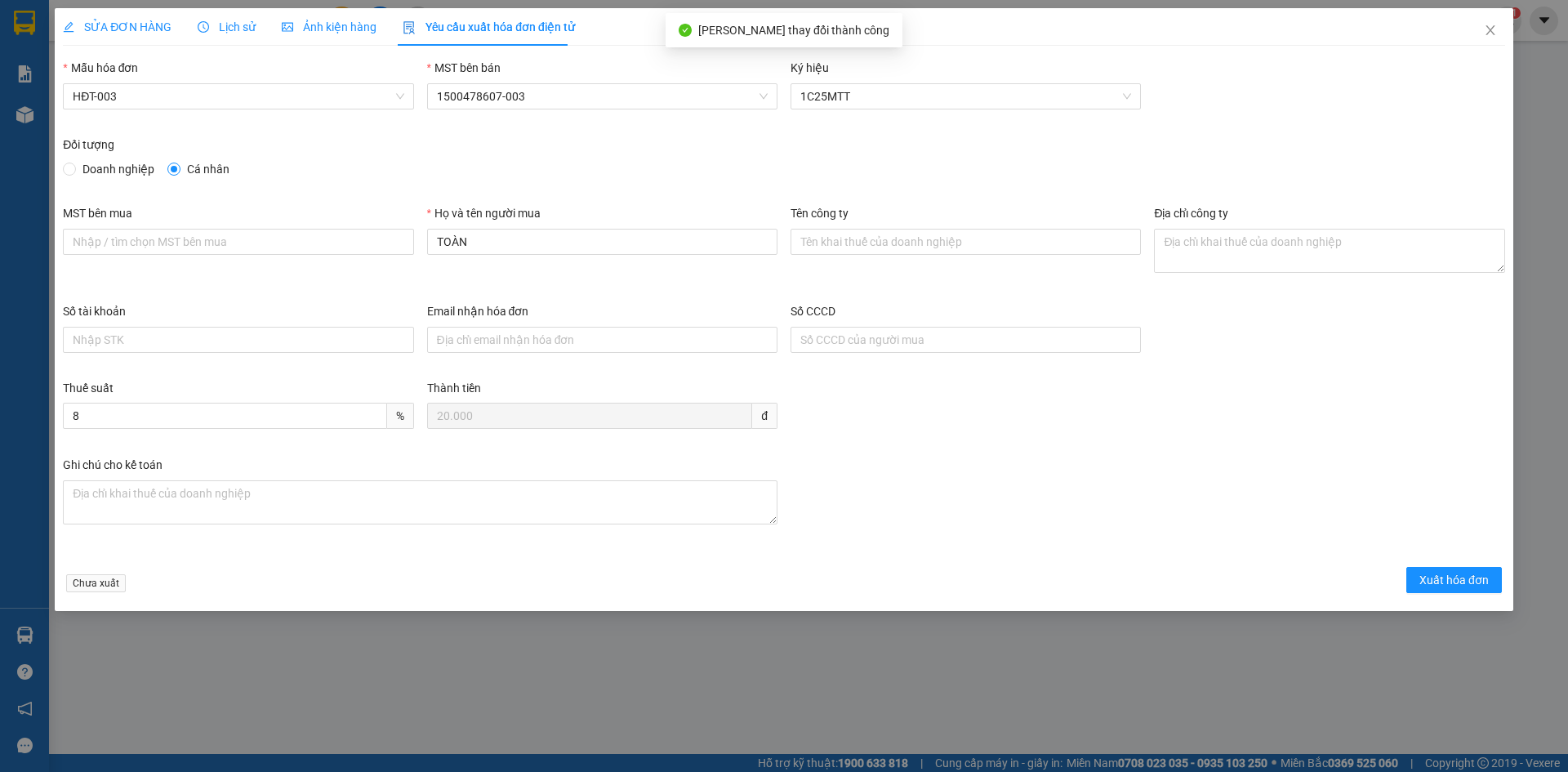
click at [187, 80] on div "Mẫu hóa đơn" at bounding box center [237, 71] width 351 height 25
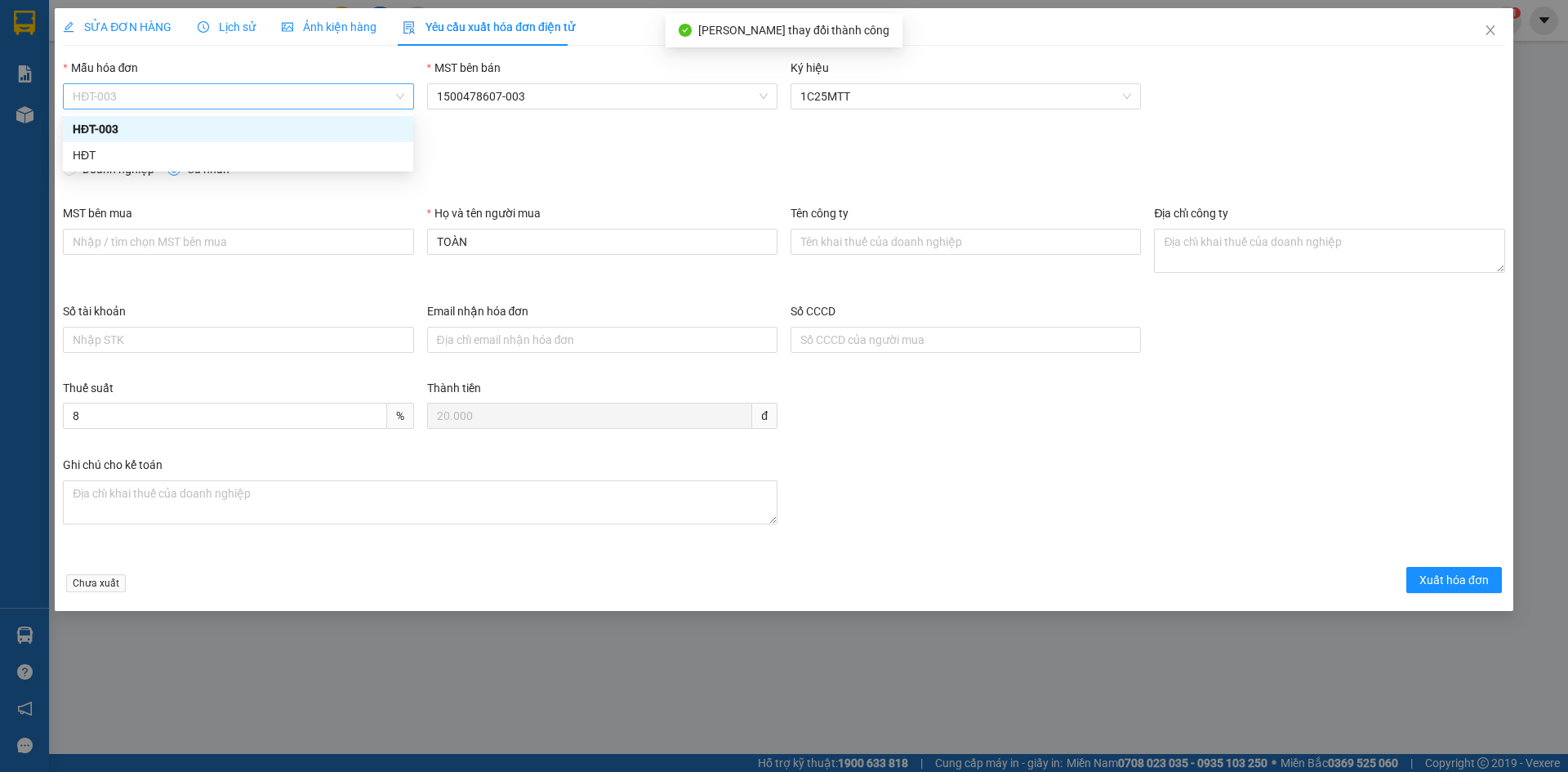
click at [124, 94] on span "HĐT-003" at bounding box center [237, 96] width 331 height 25
click at [88, 159] on div "HĐT" at bounding box center [237, 155] width 331 height 18
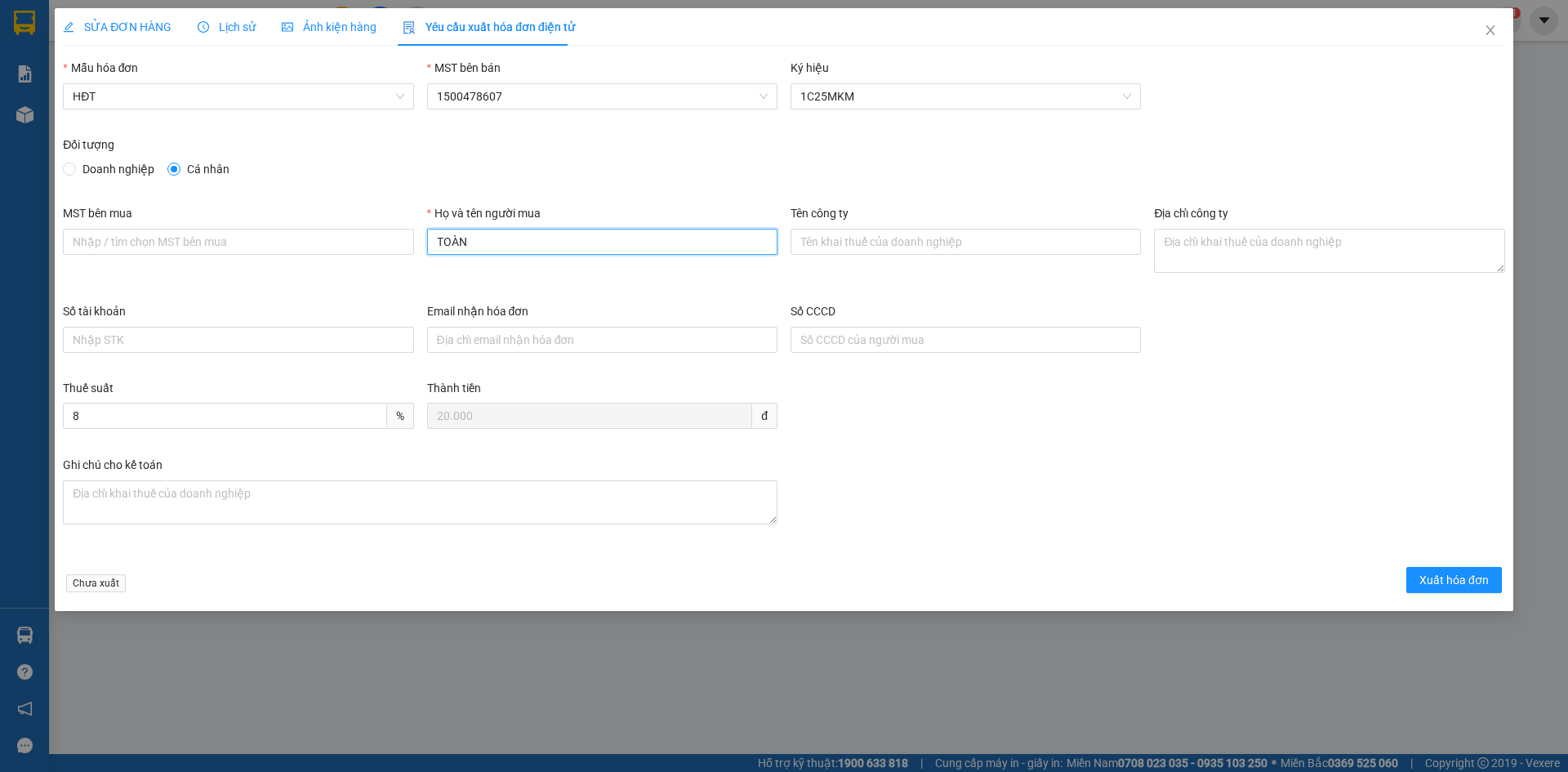
click at [636, 242] on input "TOÀN" at bounding box center [602, 241] width 351 height 26
type input "T"
type input "Bán lẻ không giao hoá đơn"
click at [1442, 593] on div "Chưa xuất Xuất hóa đơn" at bounding box center [784, 582] width 1449 height 32
click at [1441, 579] on span "Xuất hóa đơn" at bounding box center [1454, 579] width 70 height 18
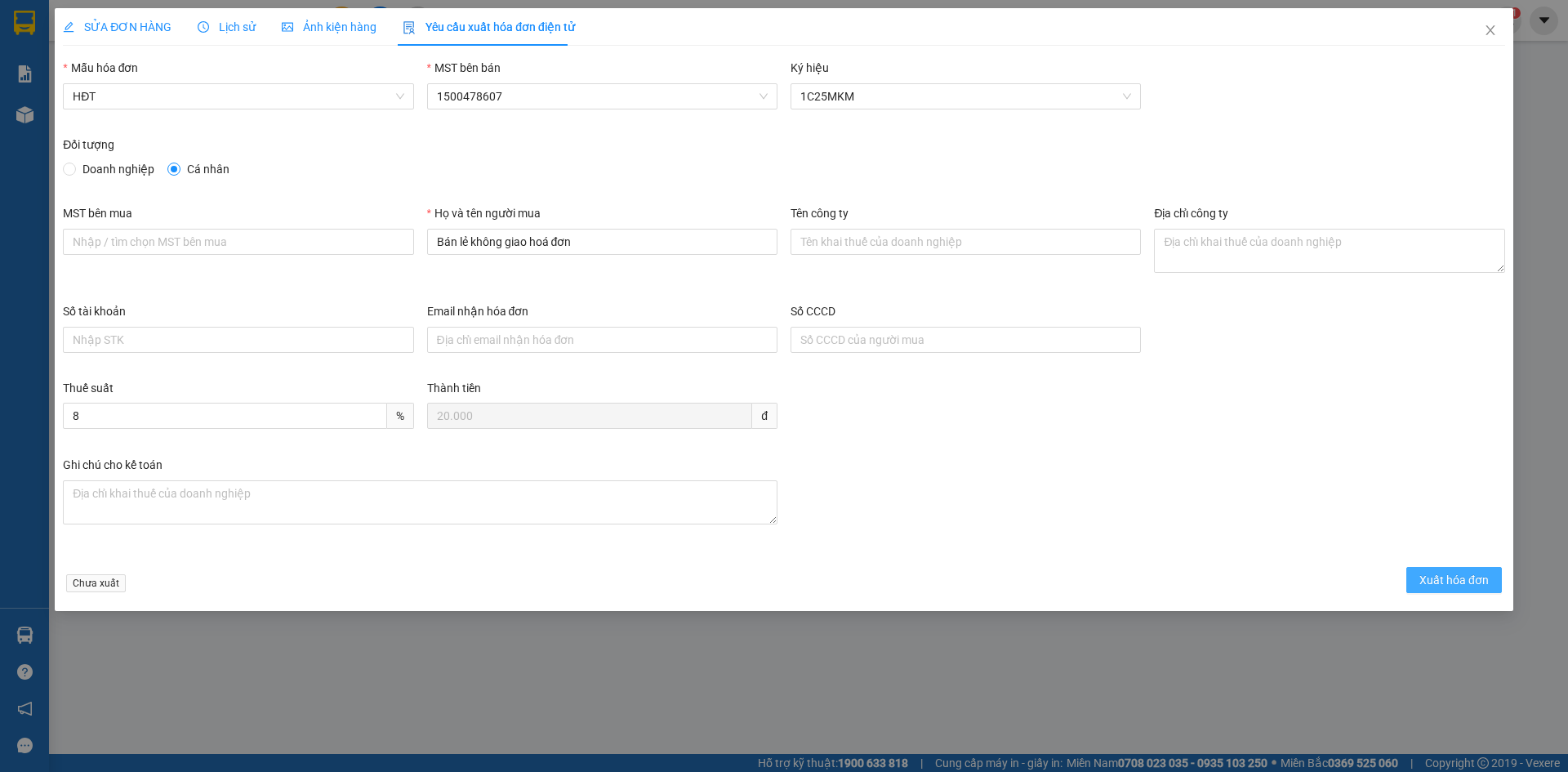
click at [1441, 572] on span "Xuất hóa đơn" at bounding box center [1454, 579] width 70 height 18
click at [1441, 573] on span "Xuất hóa đơn" at bounding box center [1454, 579] width 70 height 18
click at [1441, 580] on span "Xuất hóa đơn" at bounding box center [1454, 579] width 70 height 18
click at [1431, 580] on span "Xuất hóa đơn" at bounding box center [1454, 579] width 70 height 18
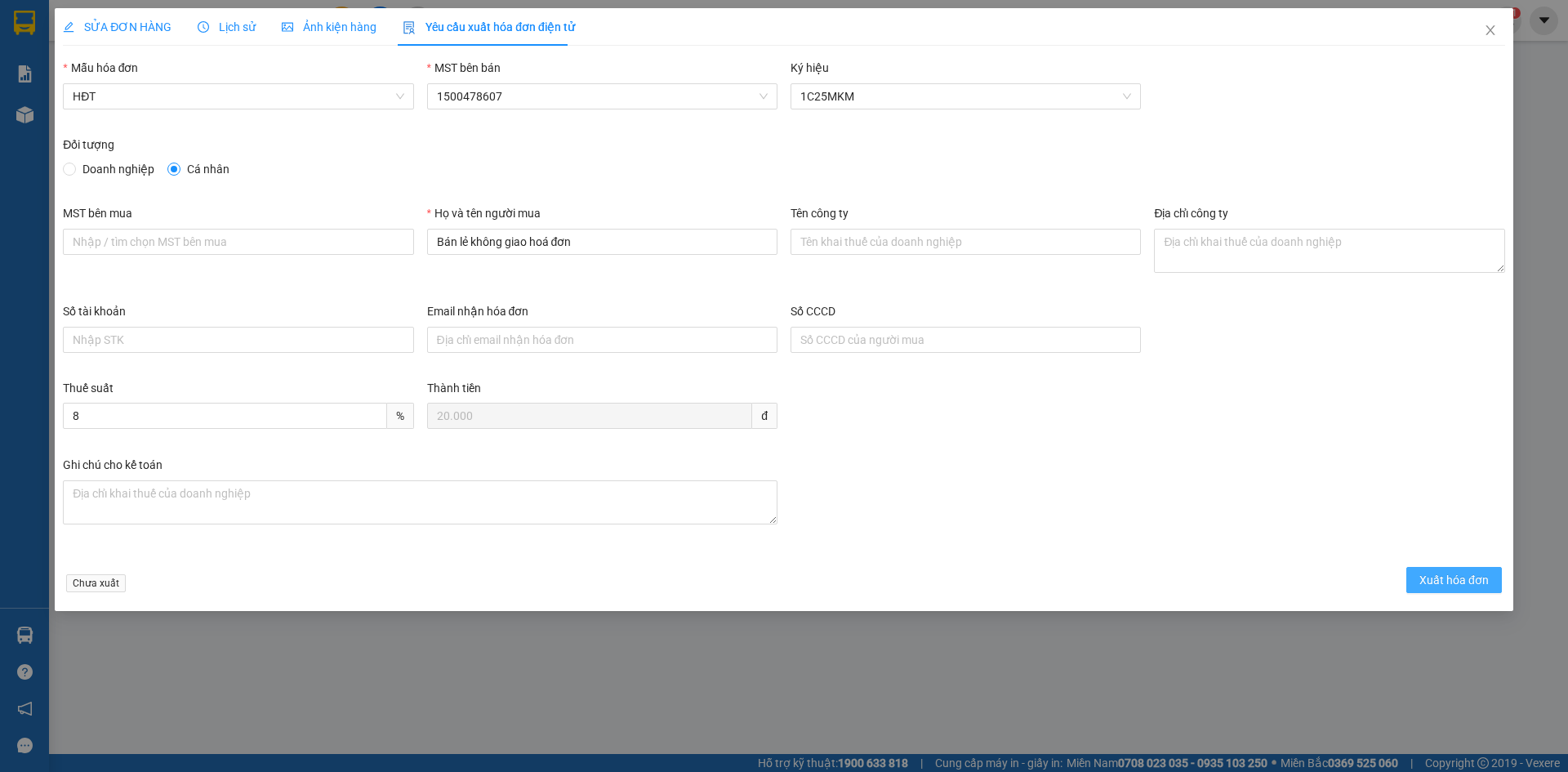
click at [1432, 579] on span "Xuất hóa đơn" at bounding box center [1454, 579] width 70 height 18
click at [1487, 26] on icon "close" at bounding box center [1490, 30] width 13 height 13
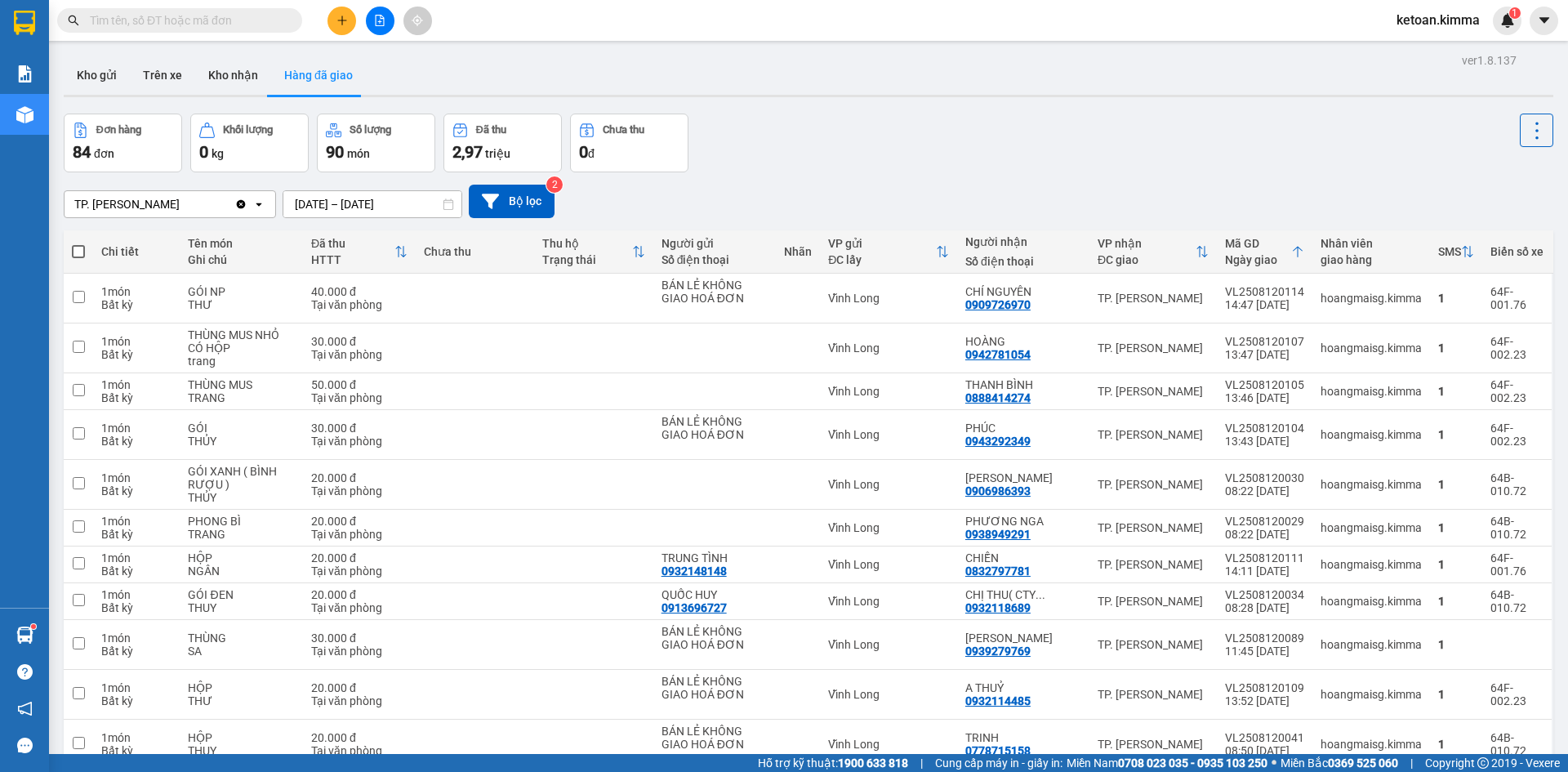
click at [291, 80] on button "Hàng đã giao" at bounding box center [318, 75] width 94 height 39
click at [194, 199] on div "TP. [PERSON_NAME]" at bounding box center [149, 204] width 170 height 26
click at [136, 271] on div "Vĩnh Long" at bounding box center [170, 268] width 213 height 30
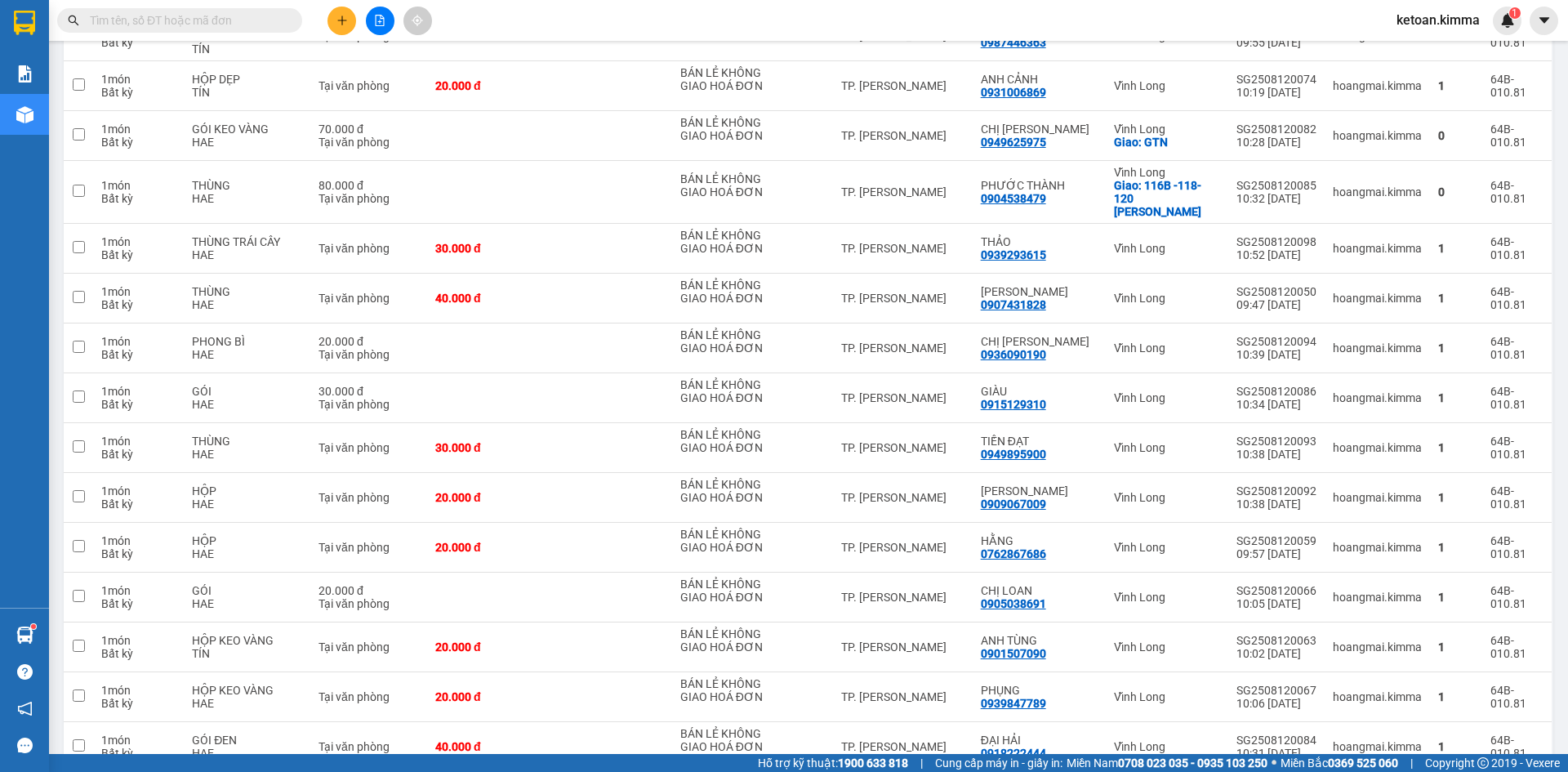
scroll to position [4567, 0]
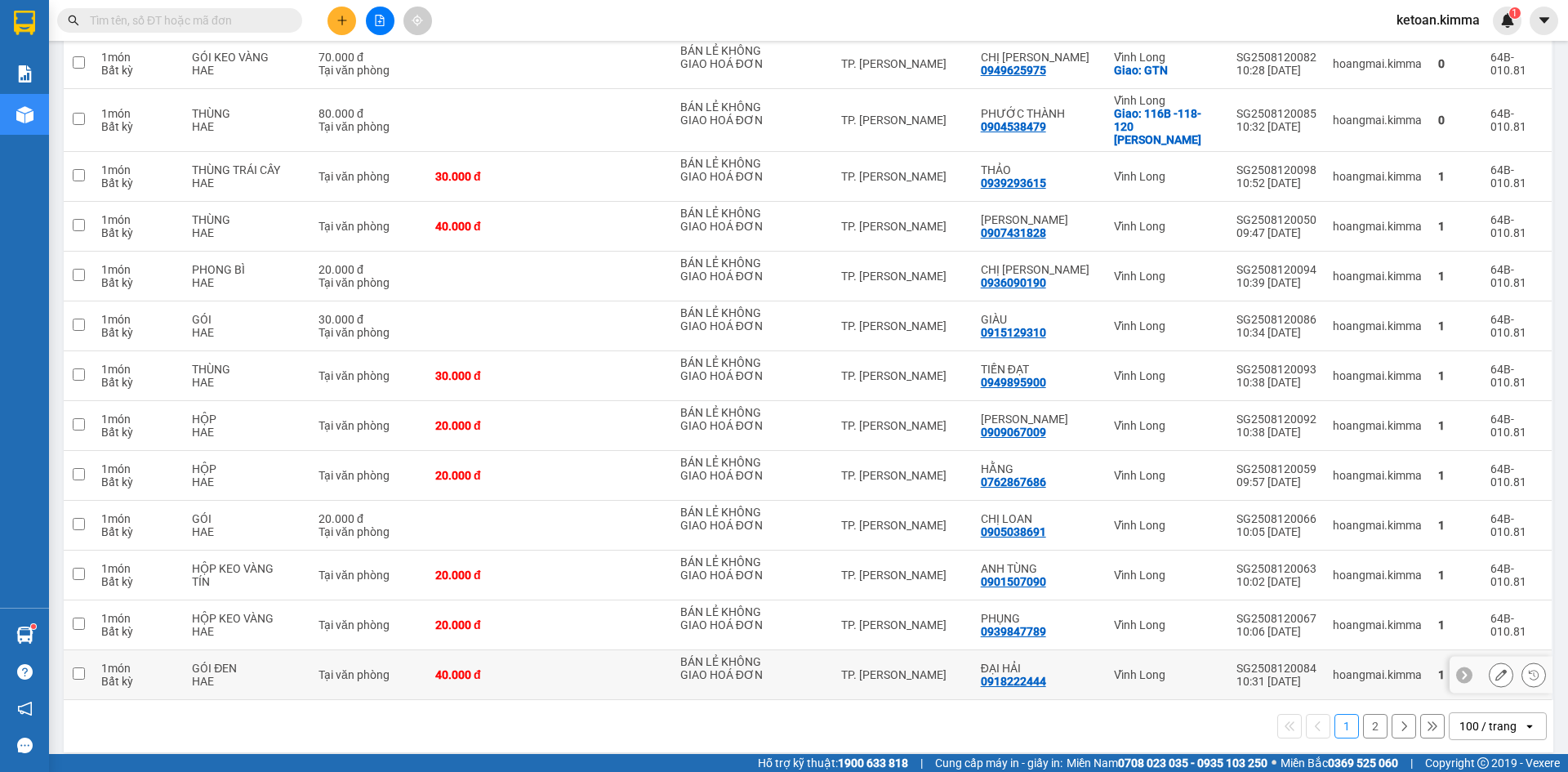
click at [1502, 664] on div at bounding box center [1517, 674] width 58 height 25
click at [1495, 669] on icon at bounding box center [1501, 675] width 12 height 12
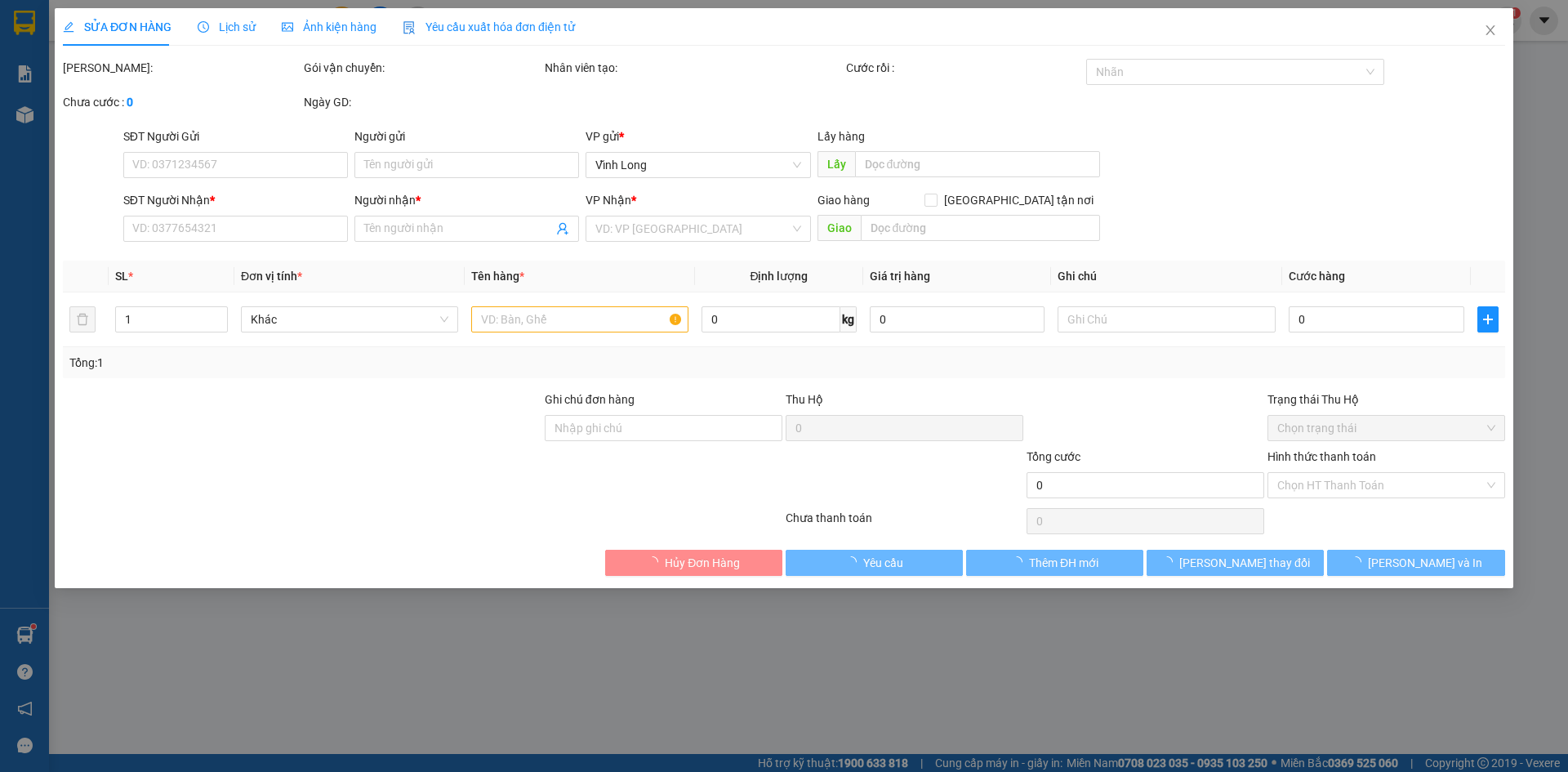
type input "BÁN LẺ KHÔNG GIAO HOÁ ĐƠN"
type input "0918222444"
type input "ĐẠI HẢI"
type input "40.000"
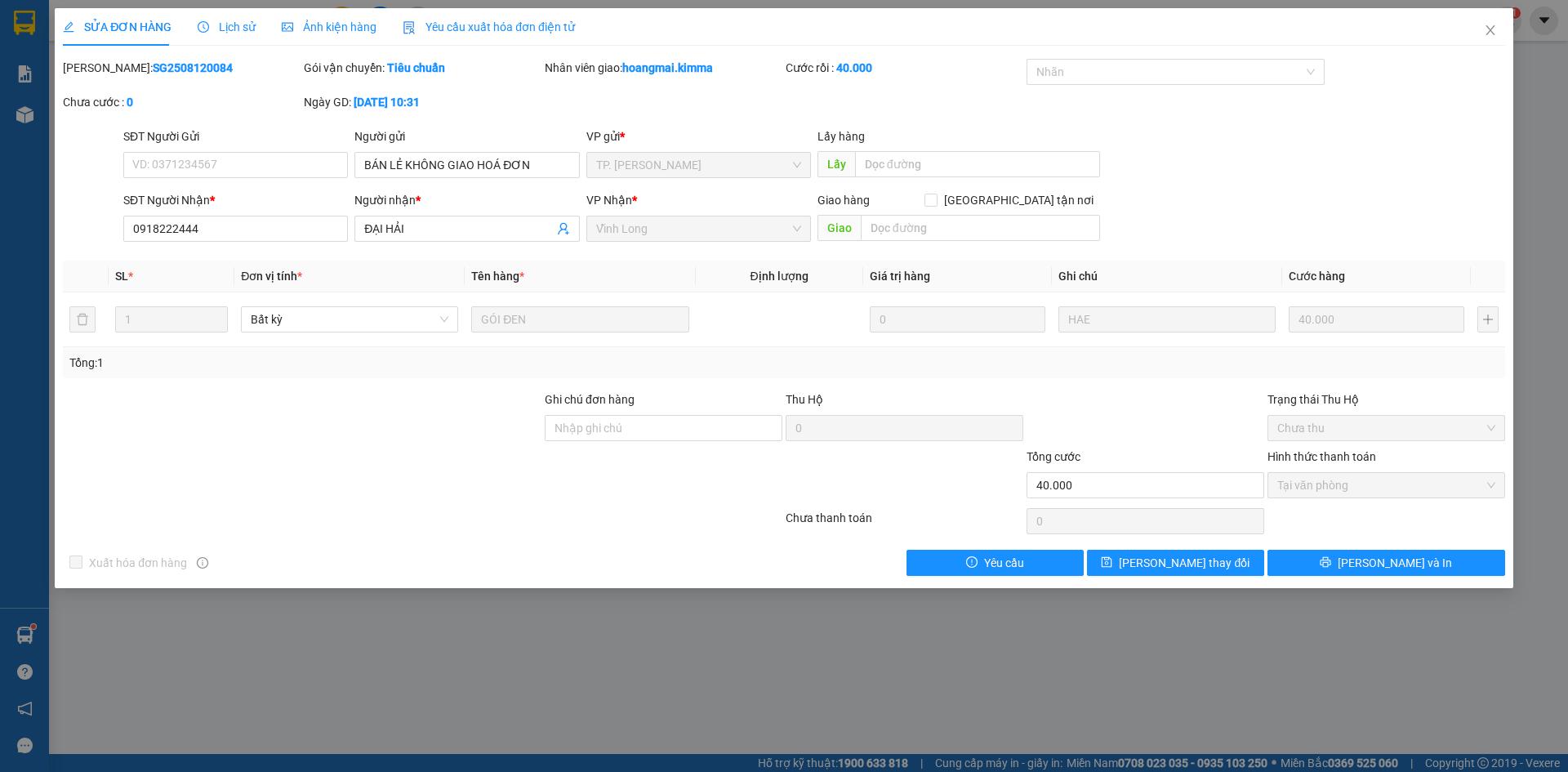
click at [507, 28] on span "Yêu cầu xuất hóa đơn điện tử" at bounding box center [488, 27] width 172 height 13
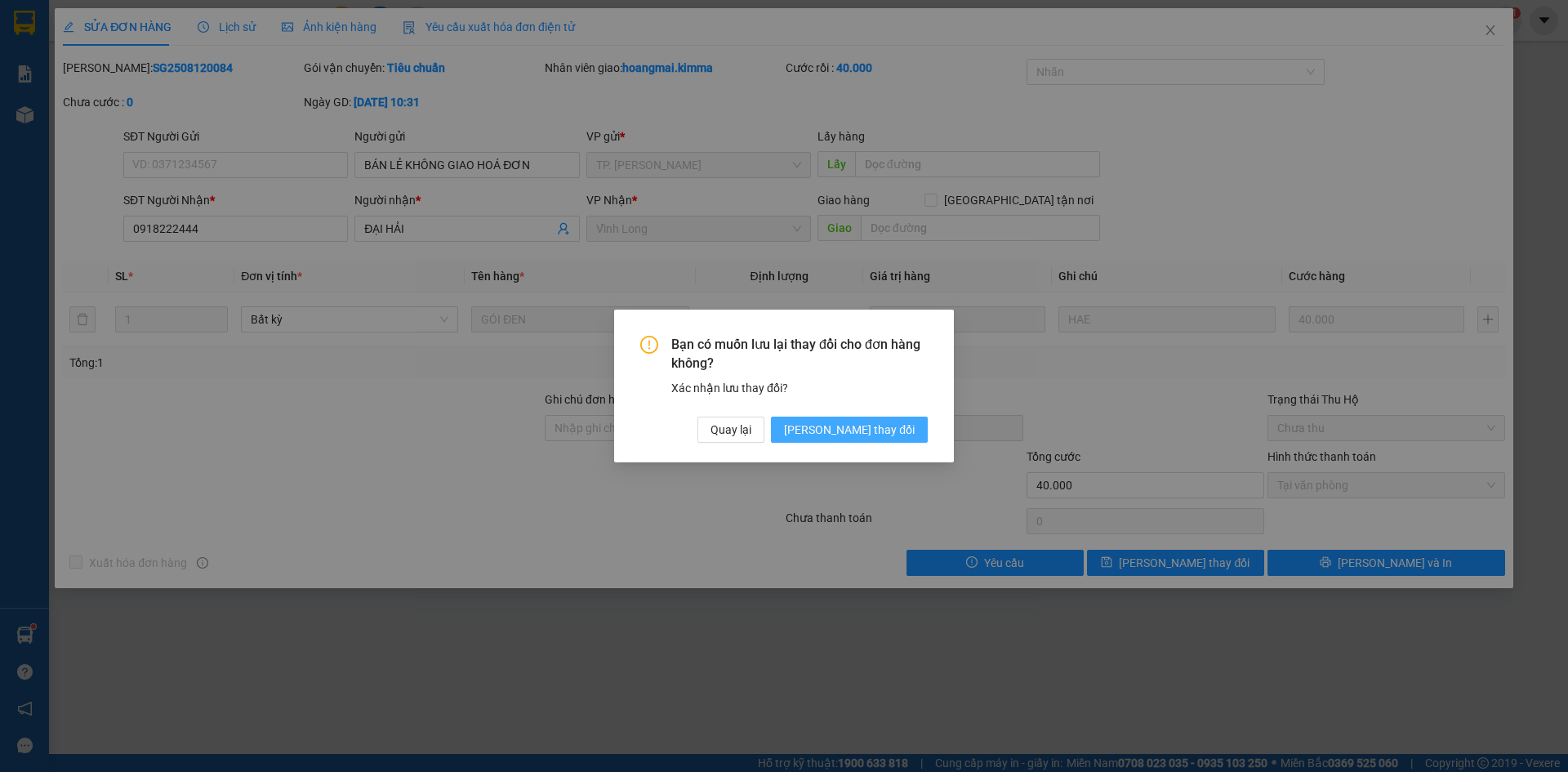
click at [868, 433] on span "[PERSON_NAME] thay đổi" at bounding box center [849, 429] width 130 height 18
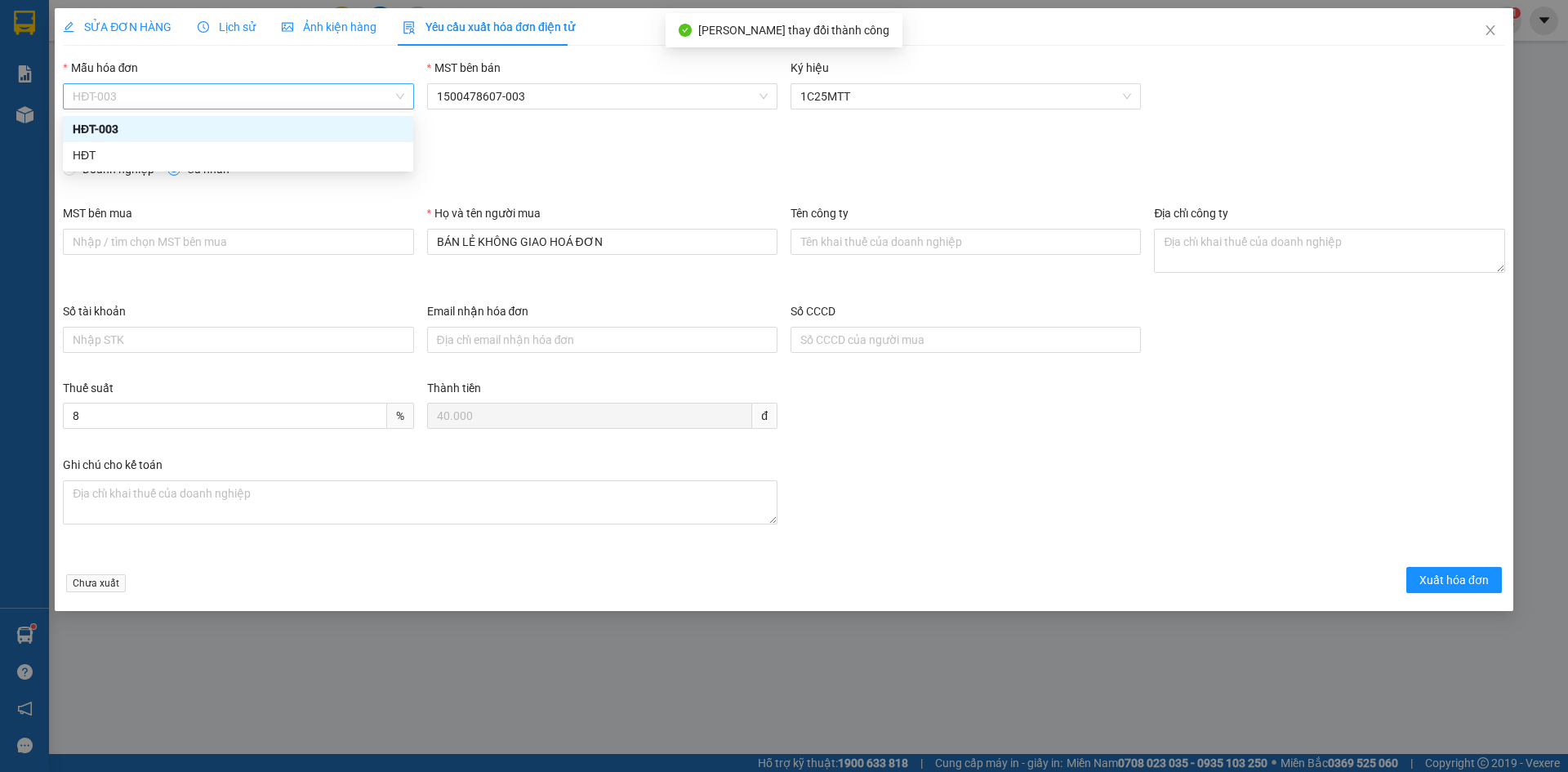
click at [126, 95] on span "HĐT-003" at bounding box center [237, 96] width 331 height 25
click at [89, 159] on div "HĐT" at bounding box center [237, 155] width 331 height 18
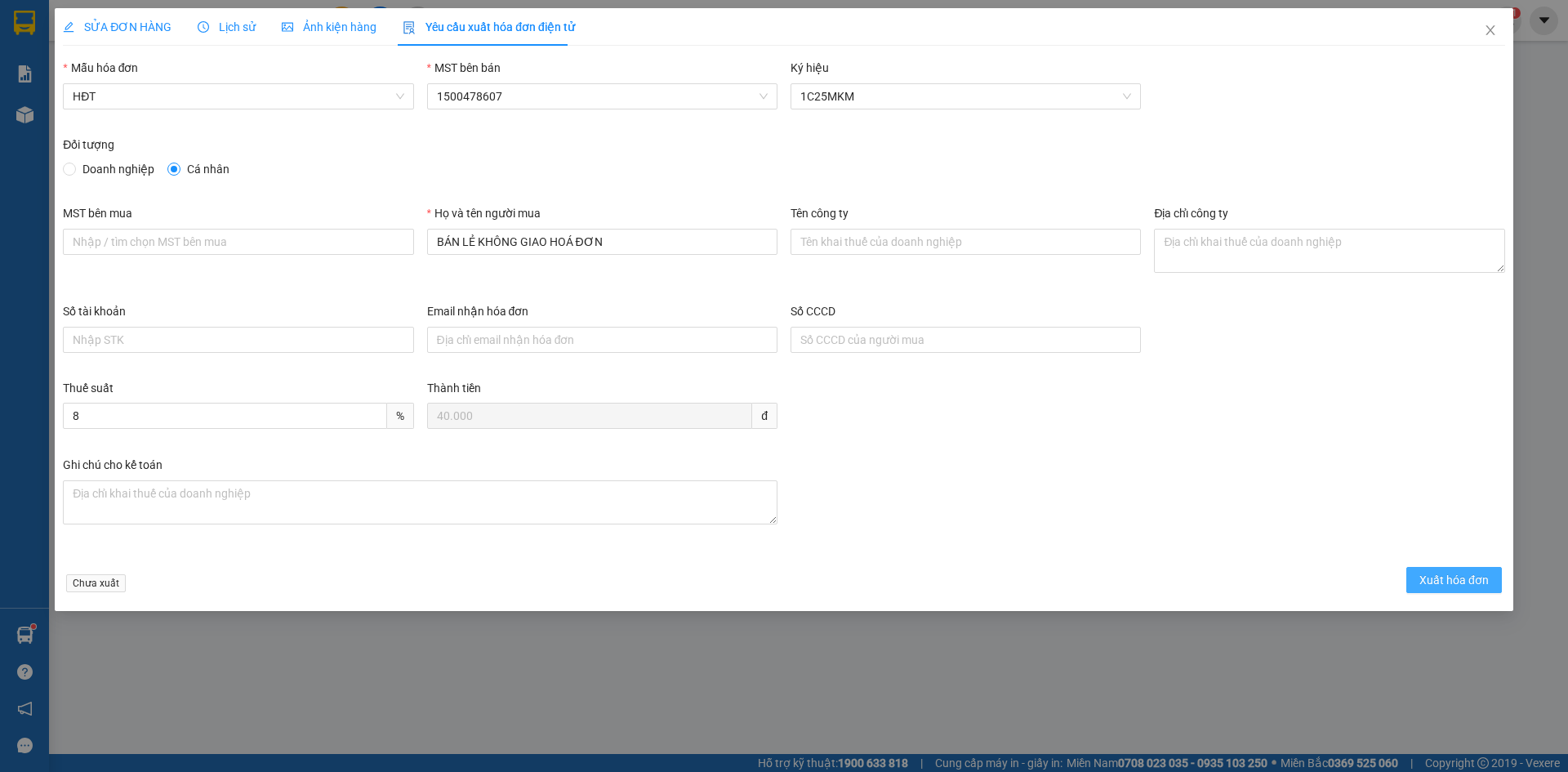
click at [1438, 583] on span "Xuất hóa đơn" at bounding box center [1454, 579] width 70 height 18
click at [1450, 575] on span "Xuất hóa đơn" at bounding box center [1454, 579] width 70 height 18
click at [1450, 584] on span "Xuất hóa đơn" at bounding box center [1454, 579] width 70 height 18
click at [1437, 572] on span "Xuất hóa đơn" at bounding box center [1454, 579] width 70 height 18
click at [1491, 36] on icon "close" at bounding box center [1490, 30] width 13 height 13
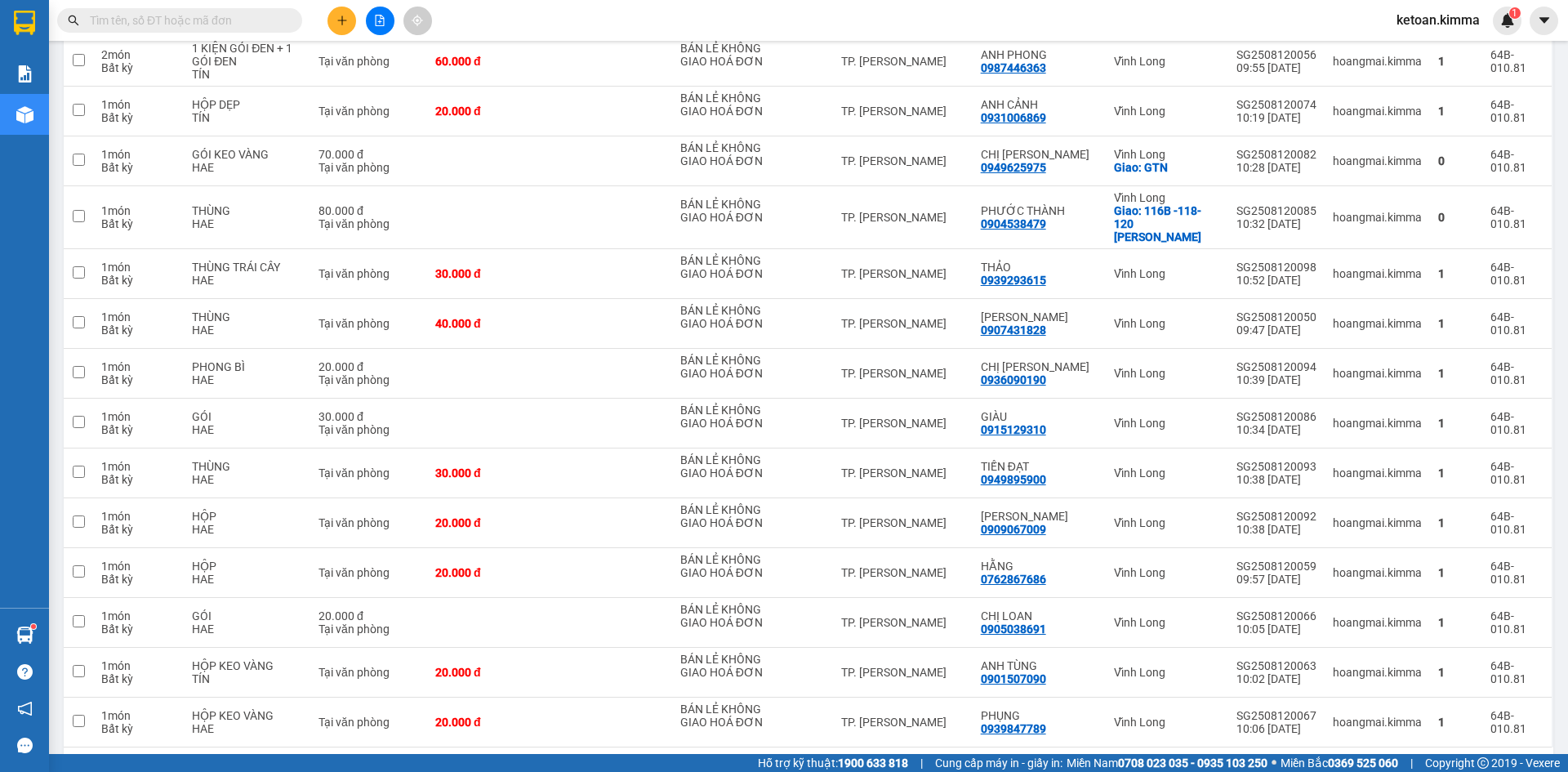
scroll to position [4580, 0]
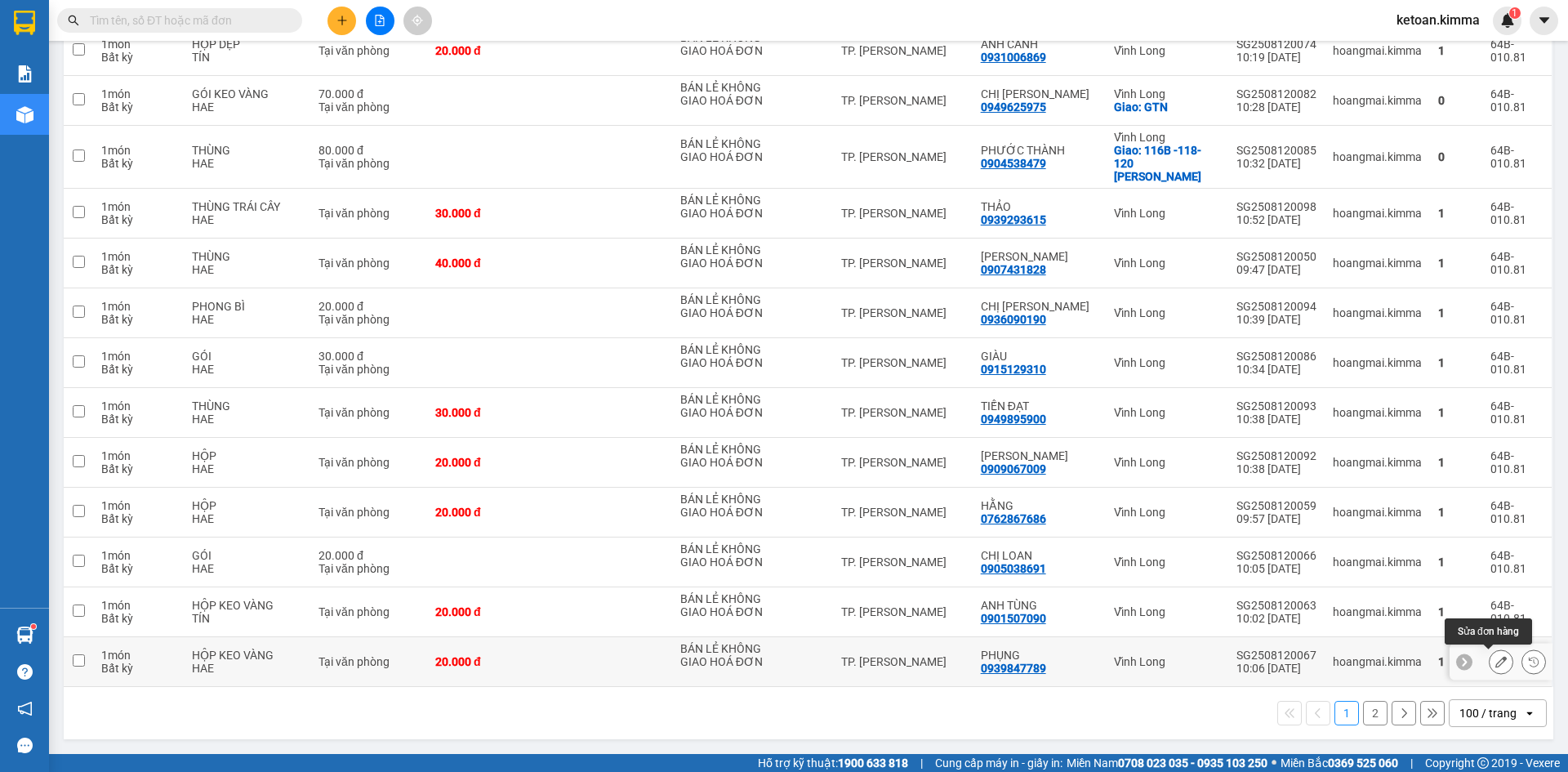
click at [1494, 653] on button at bounding box center [1500, 662] width 23 height 29
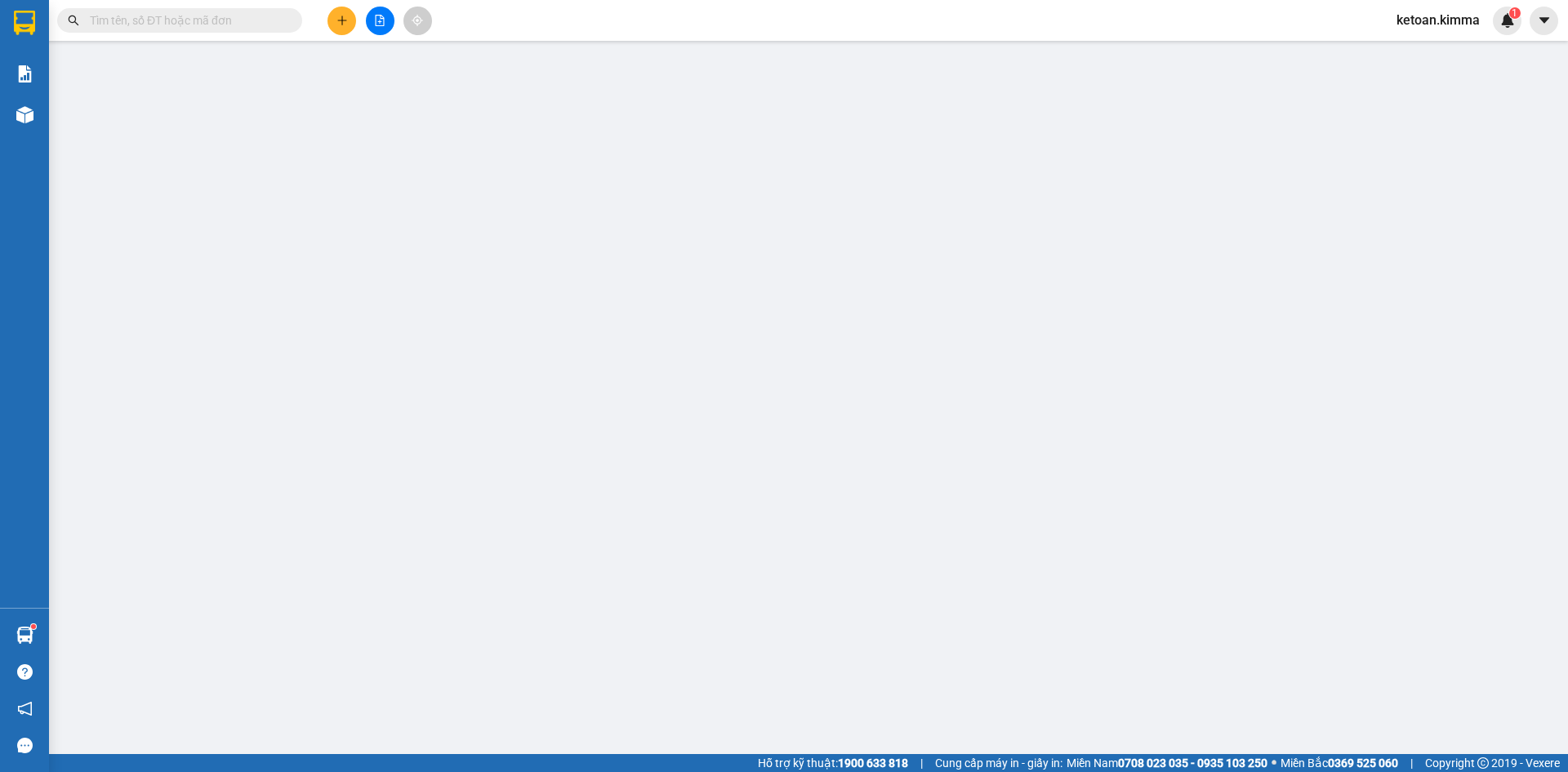
type input "BÁN LẺ KHÔNG GIAO HOÁ ĐƠN"
type input "0939847789"
type input "PHỤNG"
type input "20.000"
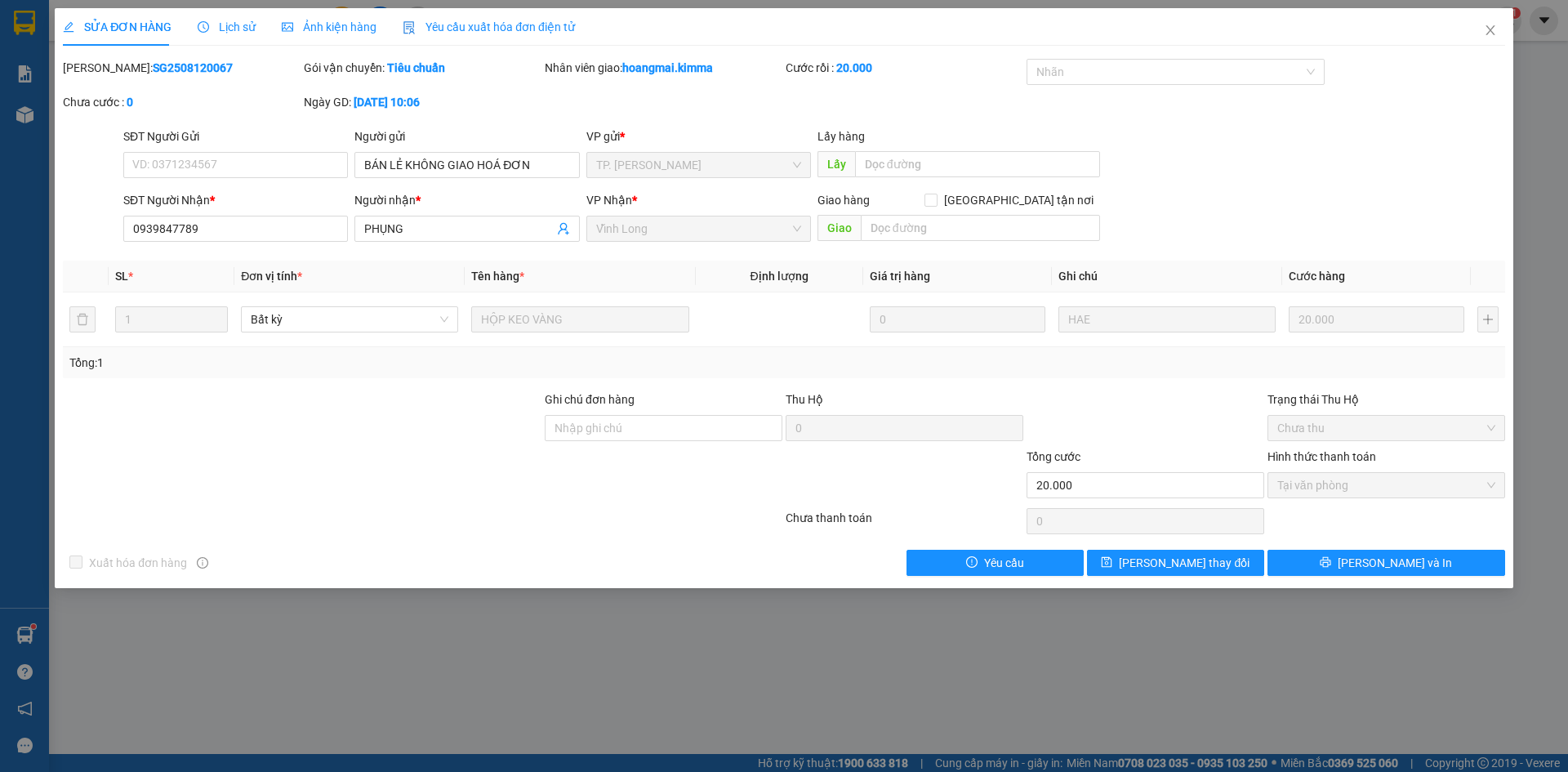
click at [510, 21] on span "Yêu cầu xuất hóa đơn điện tử" at bounding box center [488, 27] width 172 height 13
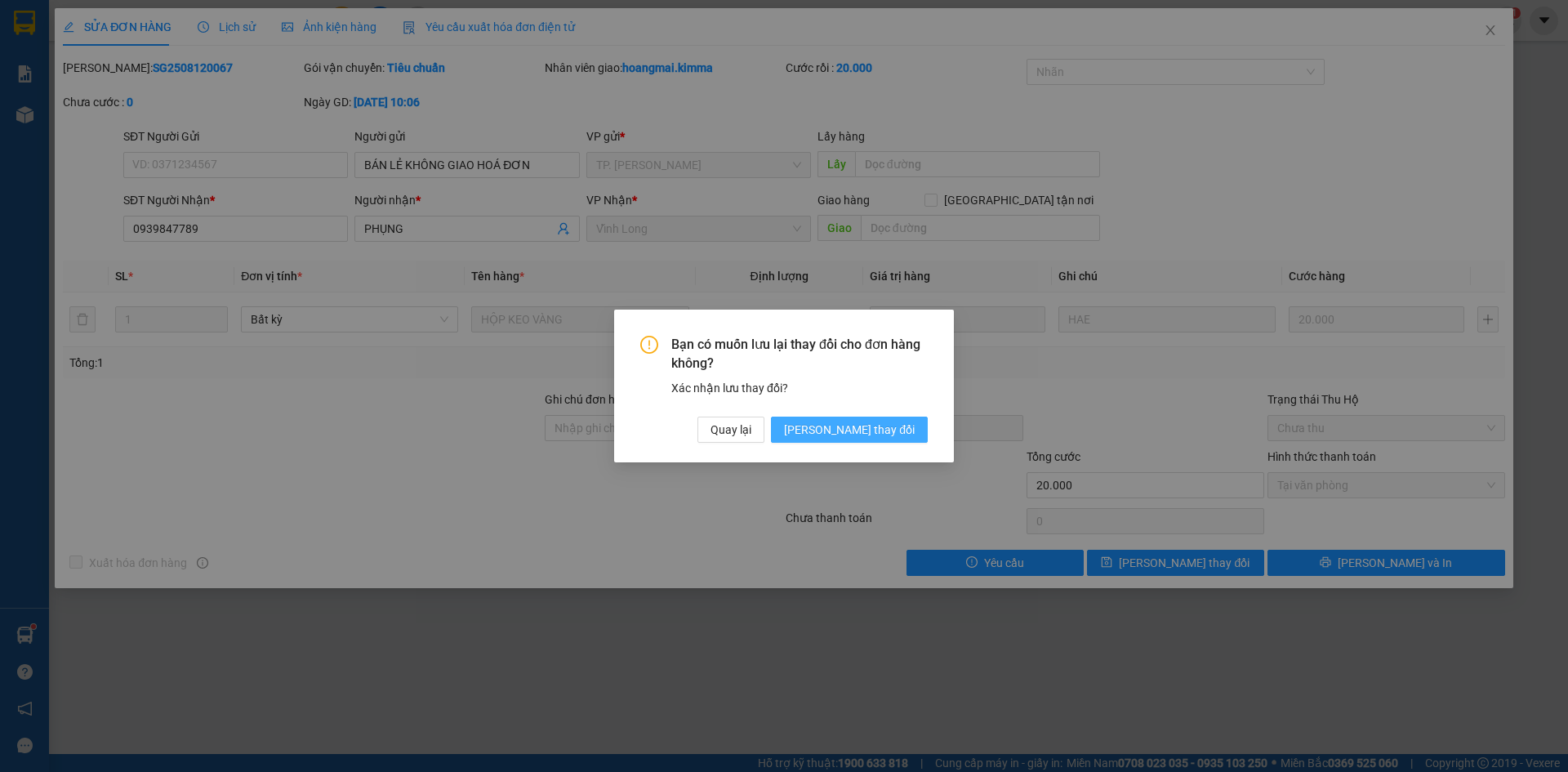
click at [863, 435] on span "[PERSON_NAME] thay đổi" at bounding box center [849, 429] width 130 height 18
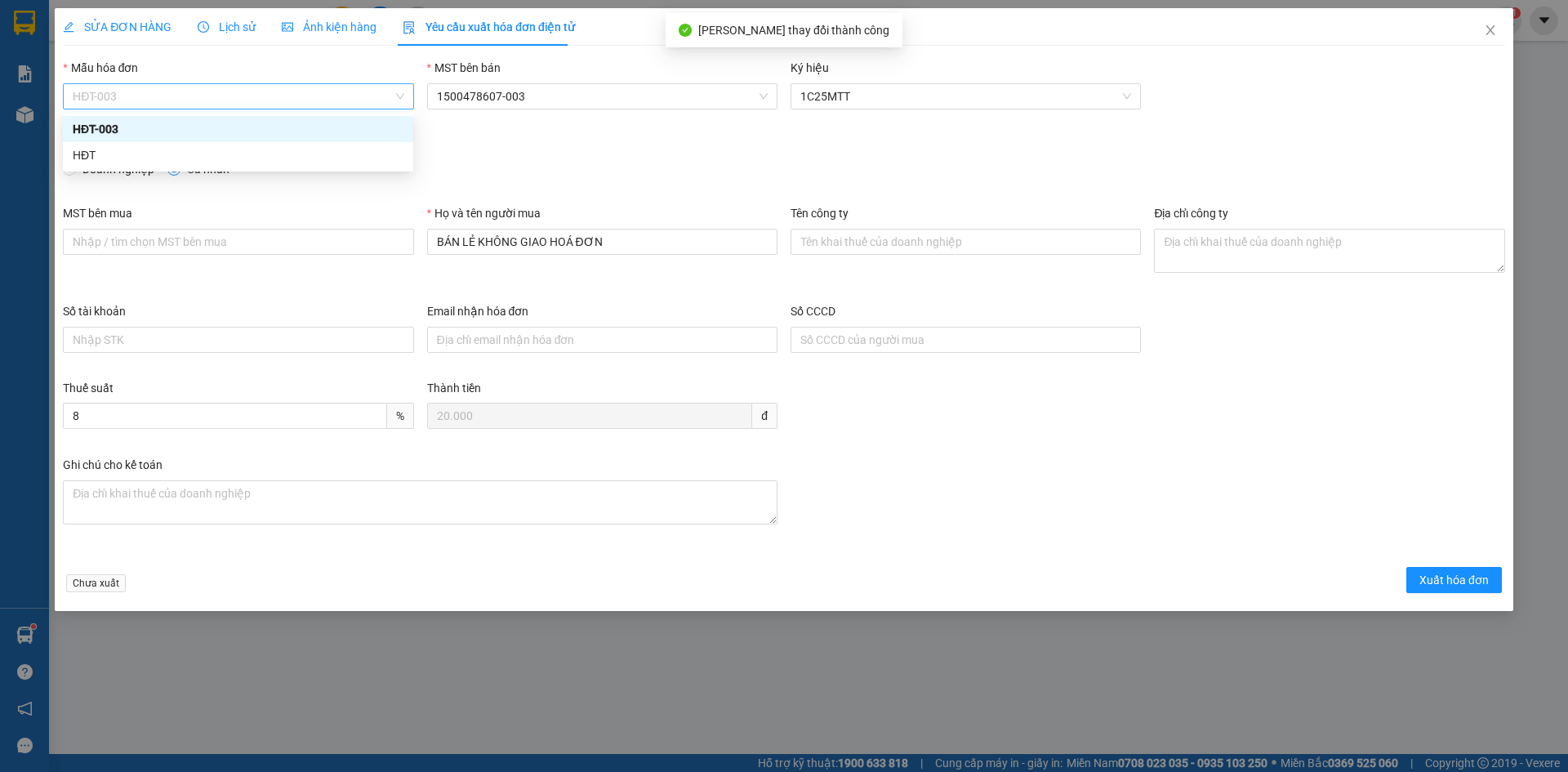
click at [163, 93] on span "HĐT-003" at bounding box center [237, 96] width 331 height 25
click at [84, 151] on div "HĐT" at bounding box center [237, 155] width 331 height 18
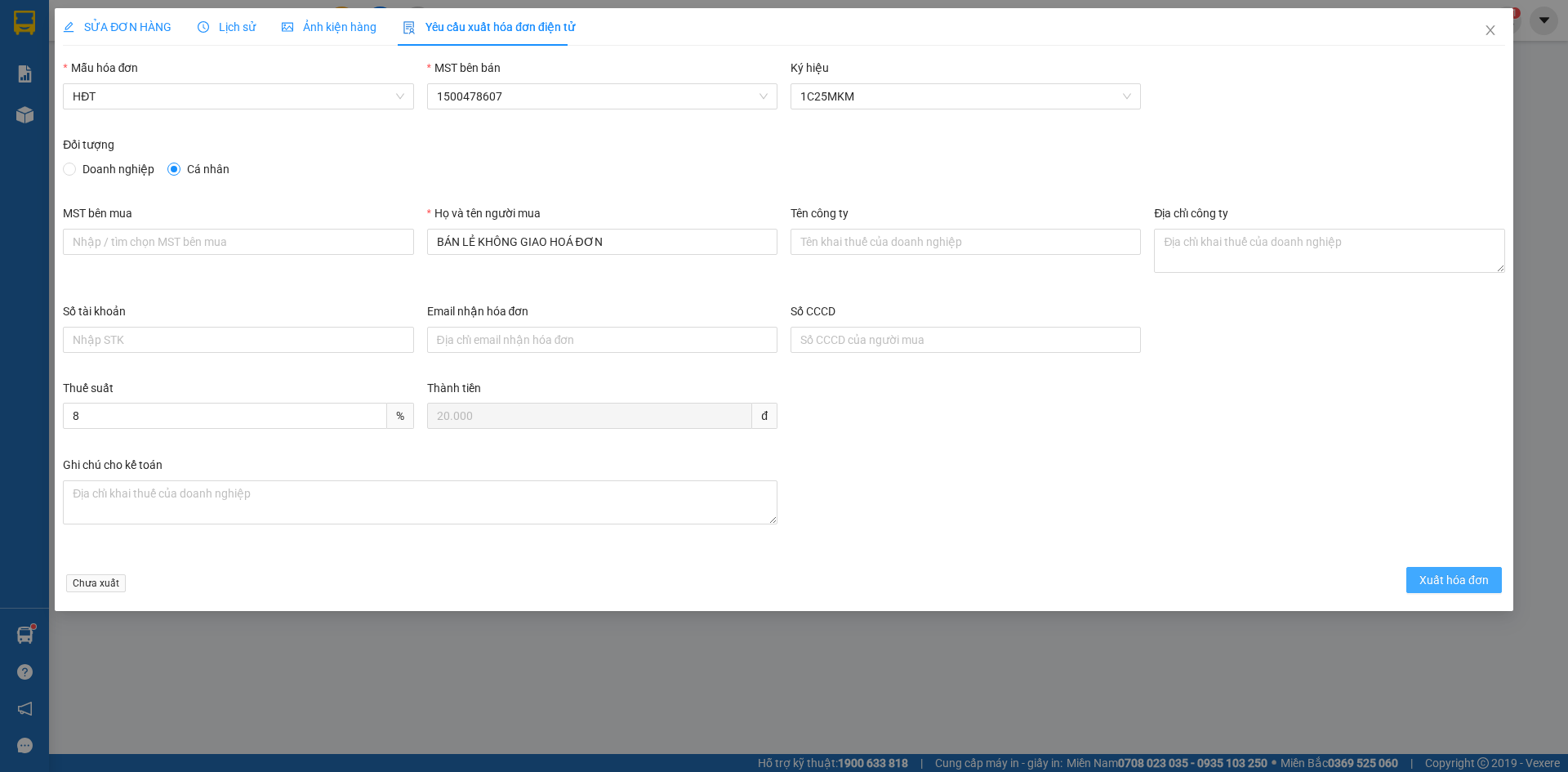
click at [1455, 576] on span "Xuất hóa đơn" at bounding box center [1454, 579] width 70 height 18
click at [1442, 569] on button "Xuất hóa đơn" at bounding box center [1454, 579] width 95 height 26
click at [1447, 577] on span "Xuất hóa đơn" at bounding box center [1454, 579] width 70 height 18
click at [1447, 578] on span "Xuất hóa đơn" at bounding box center [1454, 579] width 70 height 18
click at [1491, 30] on icon "close" at bounding box center [1490, 30] width 9 height 10
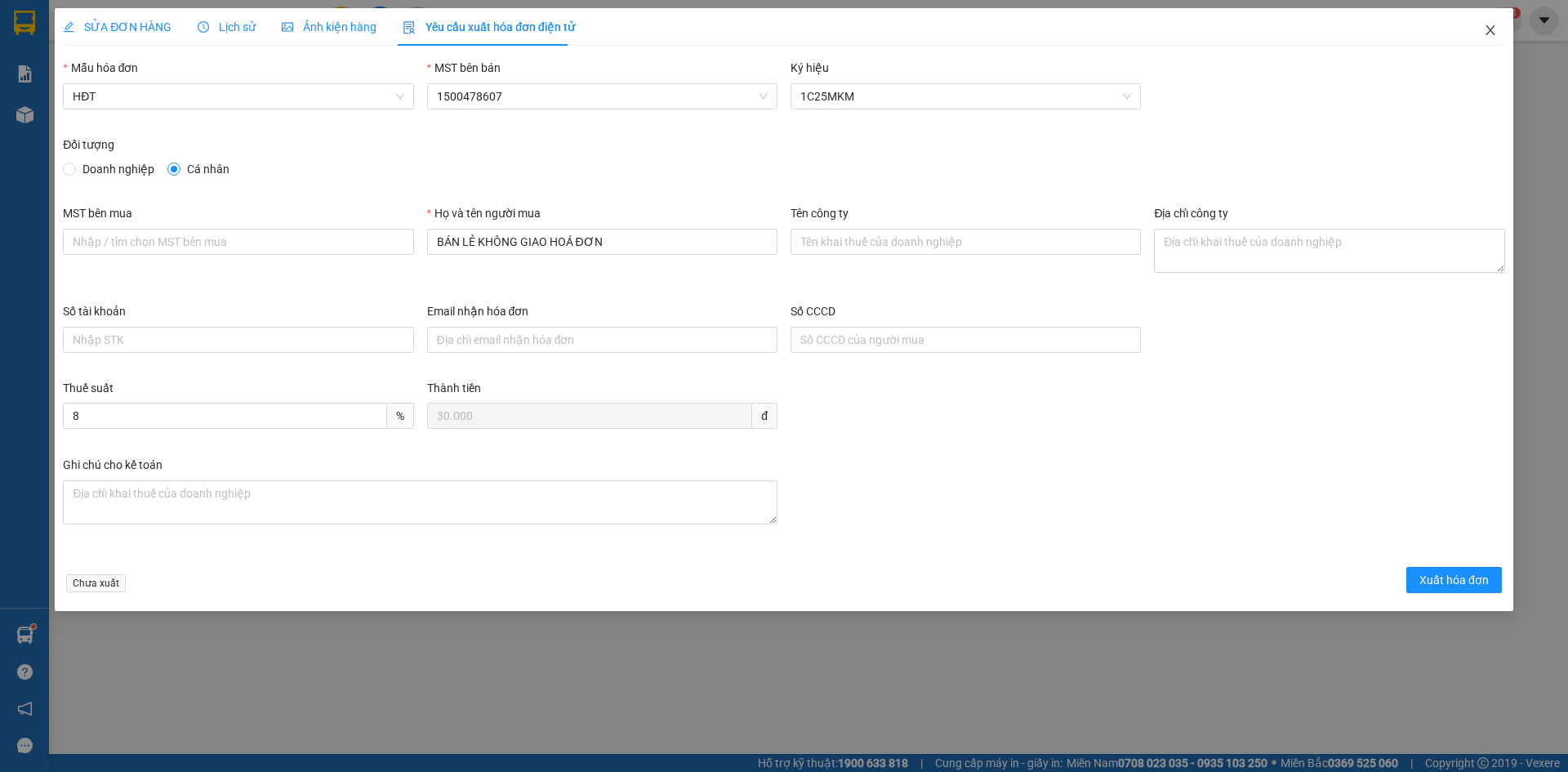
click at [1491, 35] on icon "close" at bounding box center [1490, 30] width 13 height 13
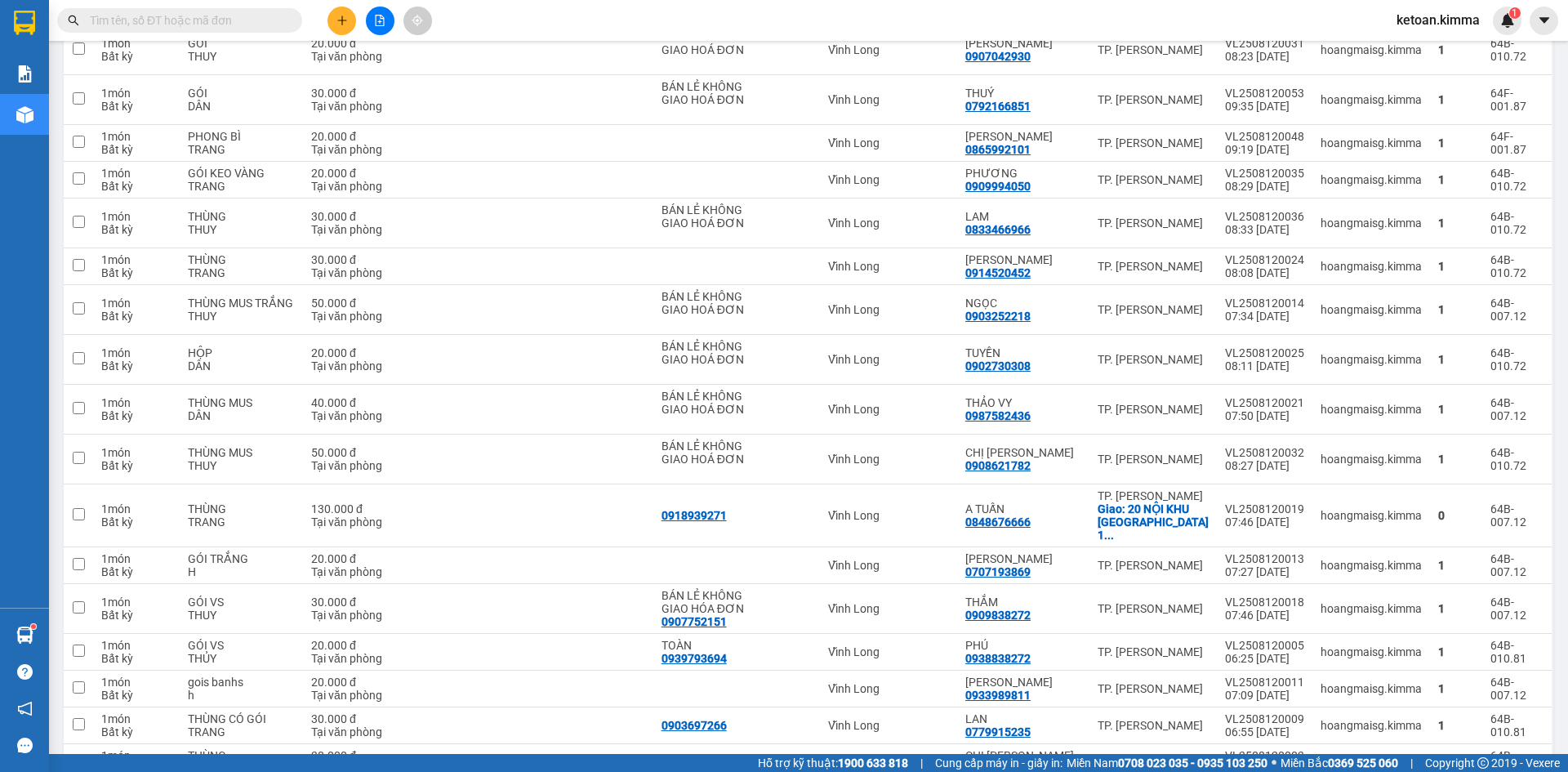
scroll to position [3288, 0]
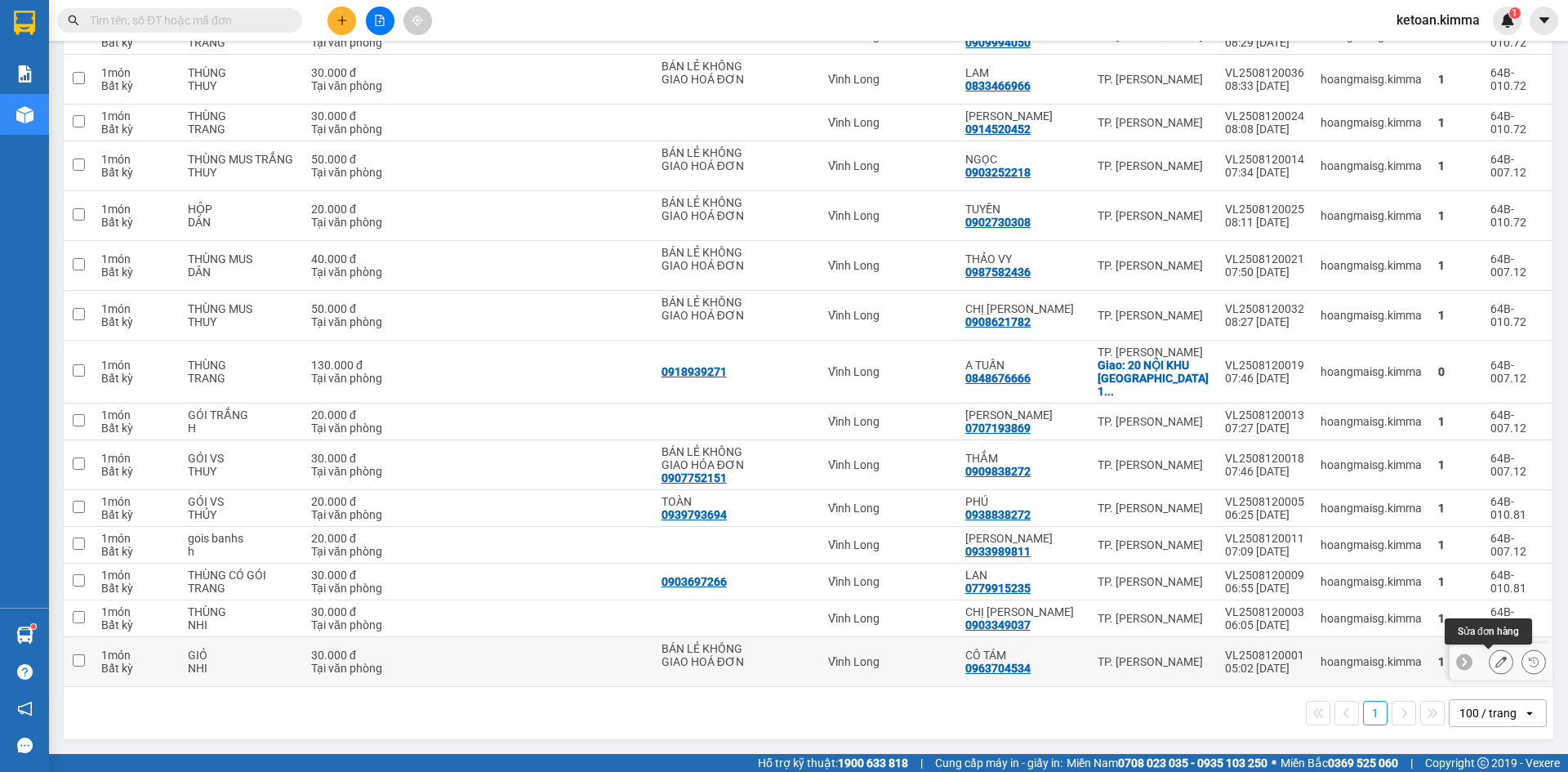
click at [1495, 663] on icon at bounding box center [1501, 662] width 12 height 12
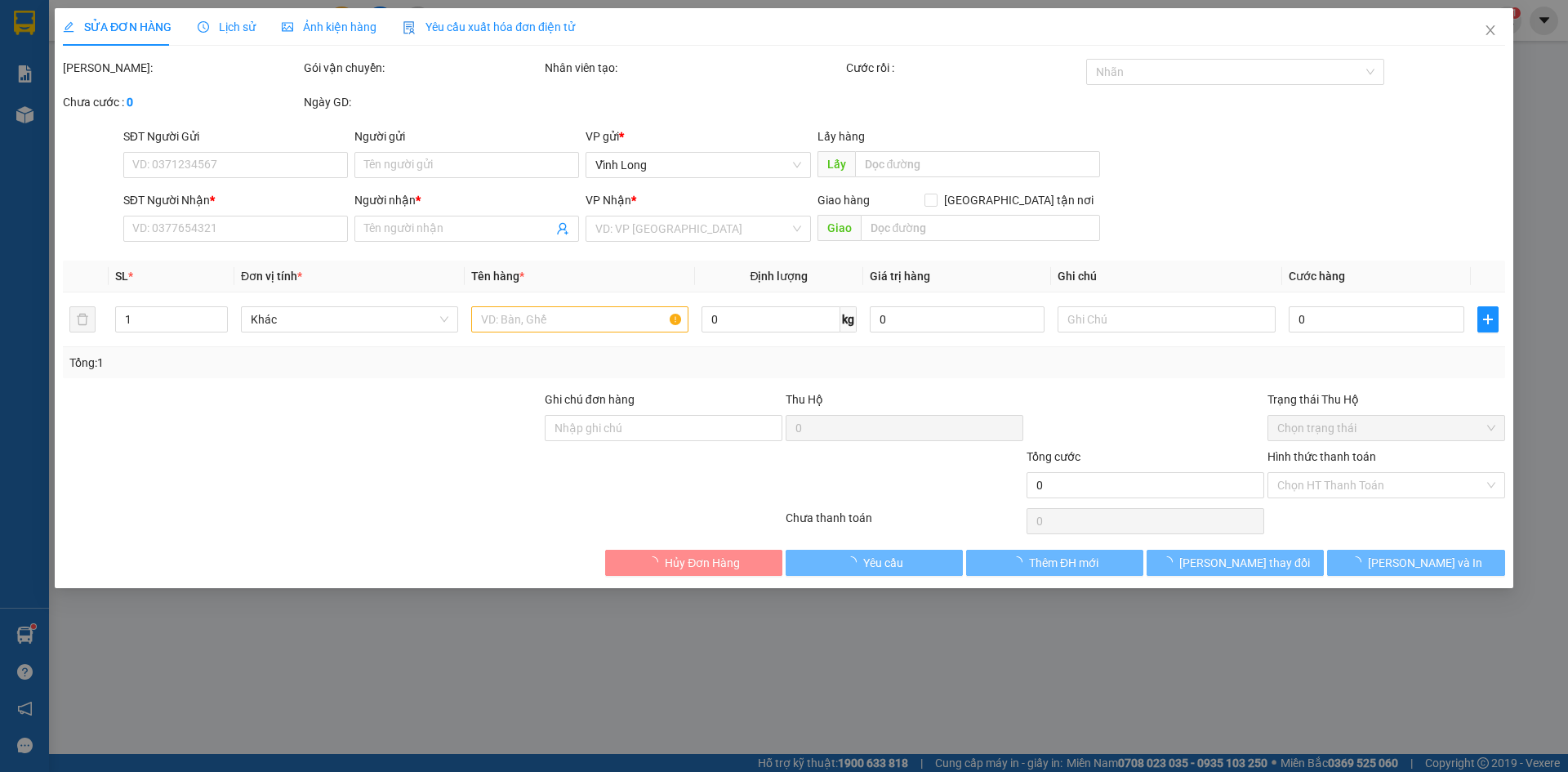
type input "BÁN LẺ KHÔNG GIAO HOÁ ĐƠN"
type input "0963704534"
type input "CÔ TÁM"
type input "HAE G"
type input "30.000"
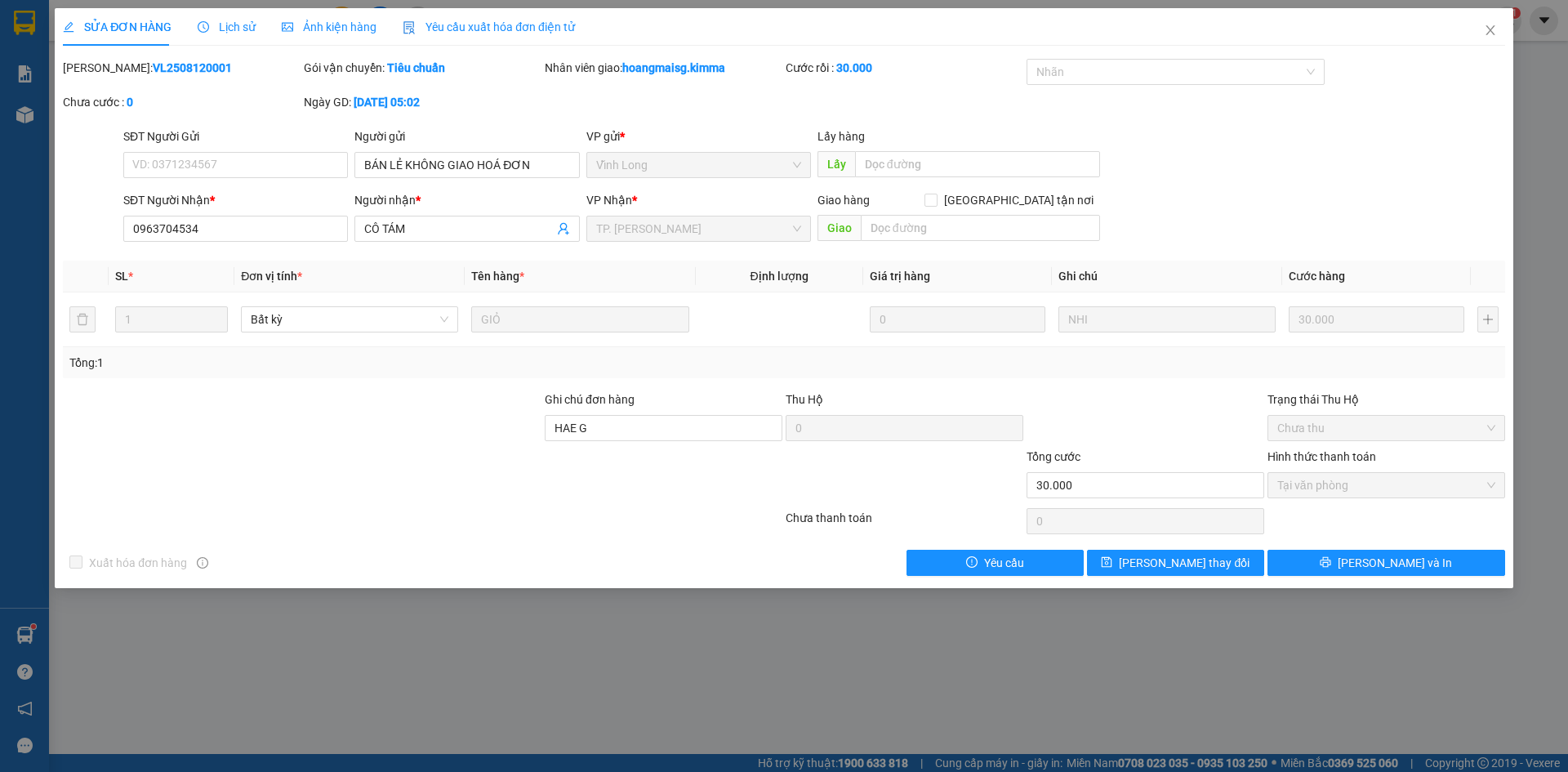
click at [442, 31] on span "Yêu cầu xuất hóa đơn điện tử" at bounding box center [488, 27] width 172 height 13
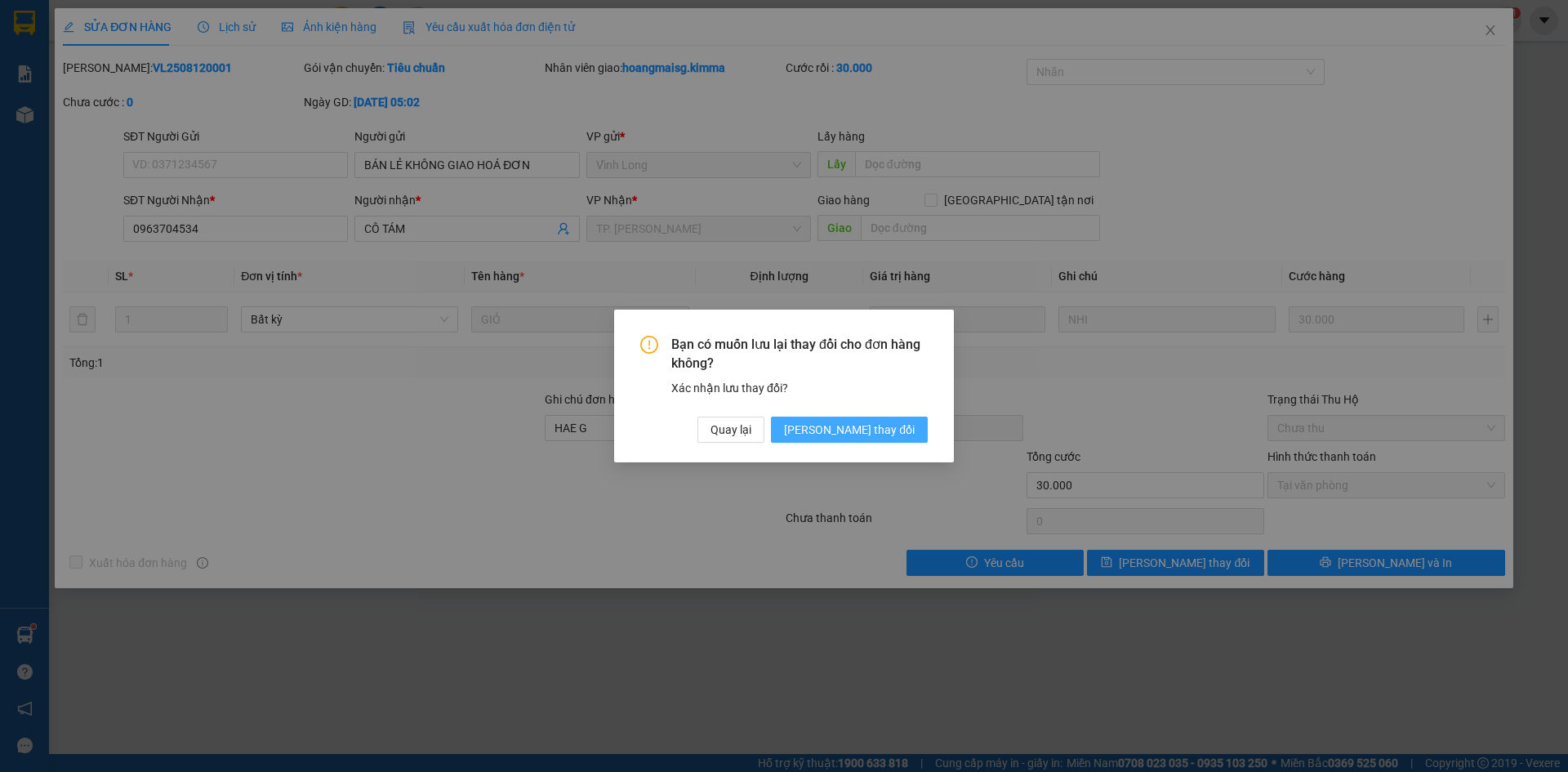
click at [869, 437] on span "[PERSON_NAME] thay đổi" at bounding box center [849, 429] width 130 height 18
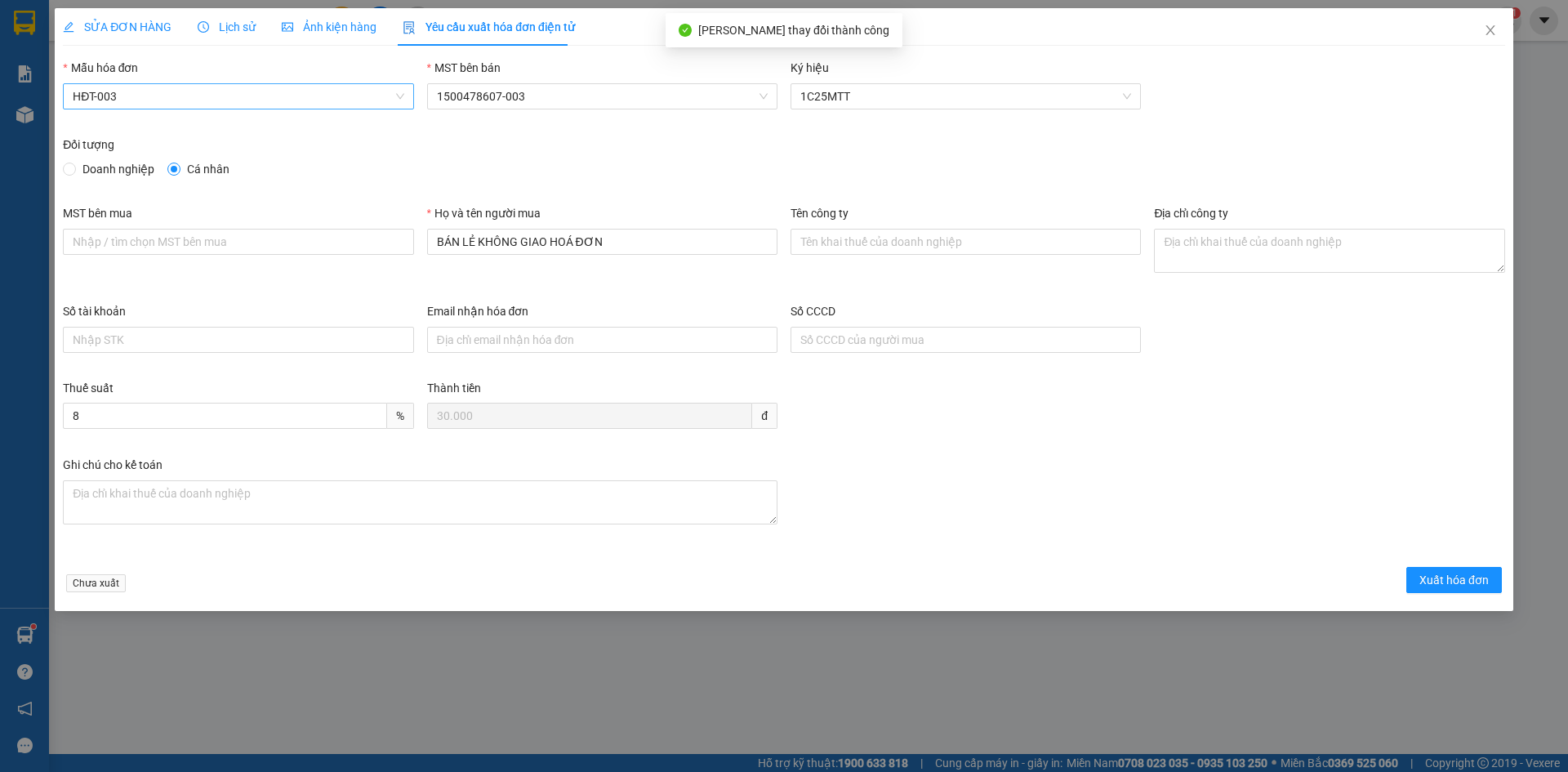
click at [185, 98] on span "HĐT-003" at bounding box center [237, 96] width 331 height 25
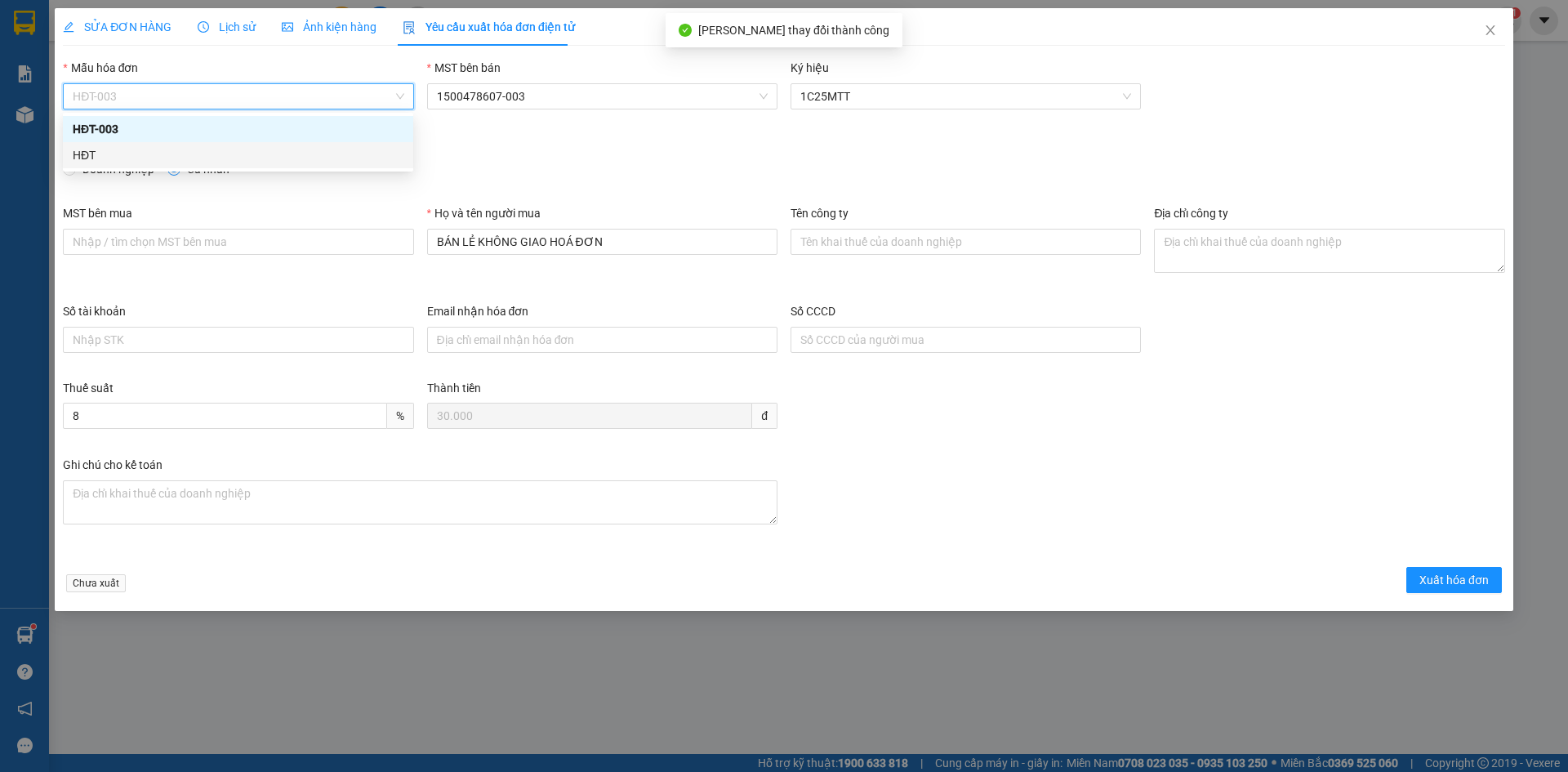
click at [120, 154] on div "HĐT" at bounding box center [237, 155] width 331 height 18
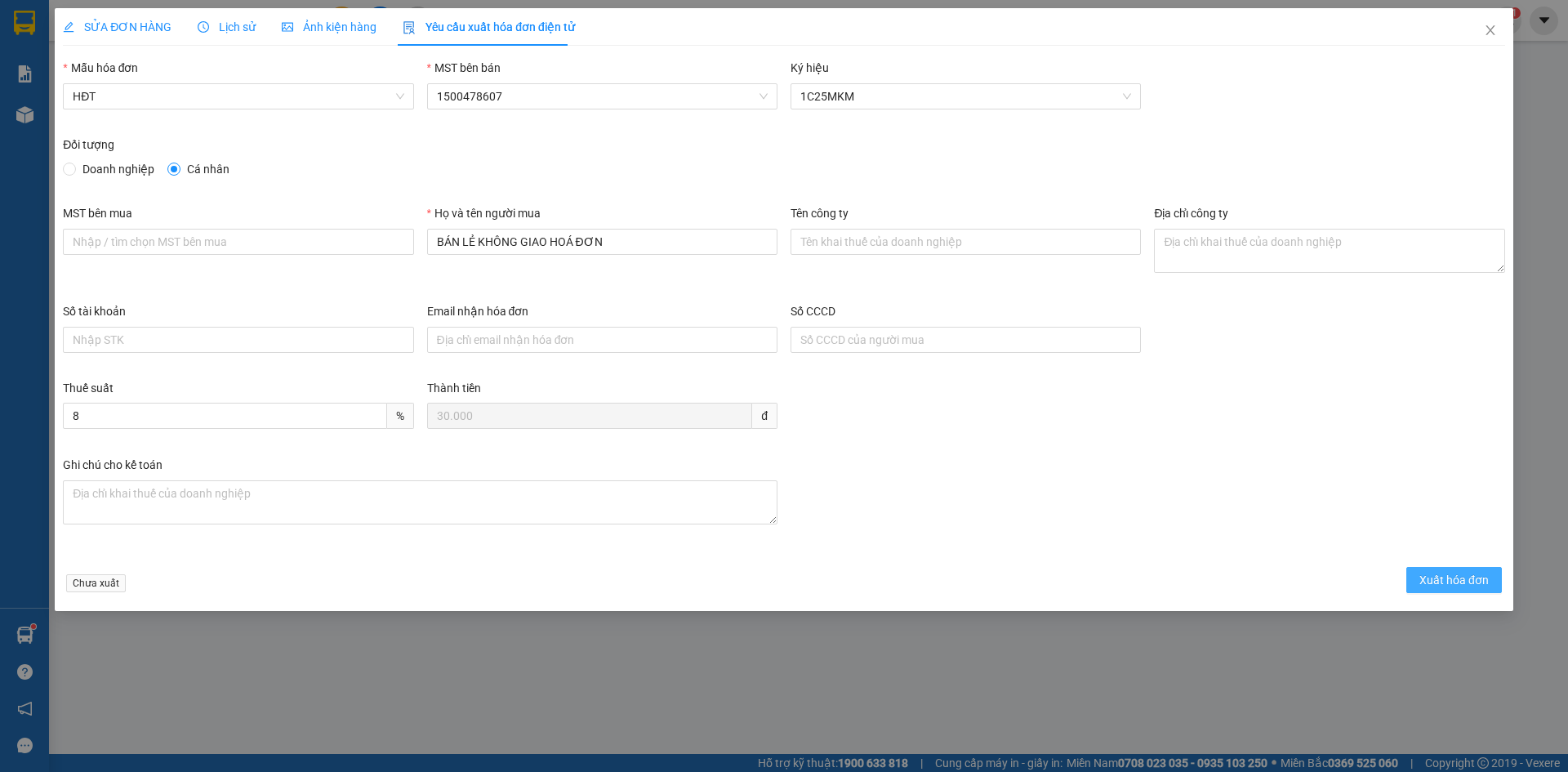
click at [1429, 583] on span "Xuất hóa đơn" at bounding box center [1454, 579] width 70 height 18
click at [1443, 578] on span "Xuất hóa đơn" at bounding box center [1454, 579] width 70 height 18
click at [1449, 575] on span "Xuất hóa đơn" at bounding box center [1454, 579] width 70 height 18
click at [1493, 30] on icon "close" at bounding box center [1490, 30] width 13 height 13
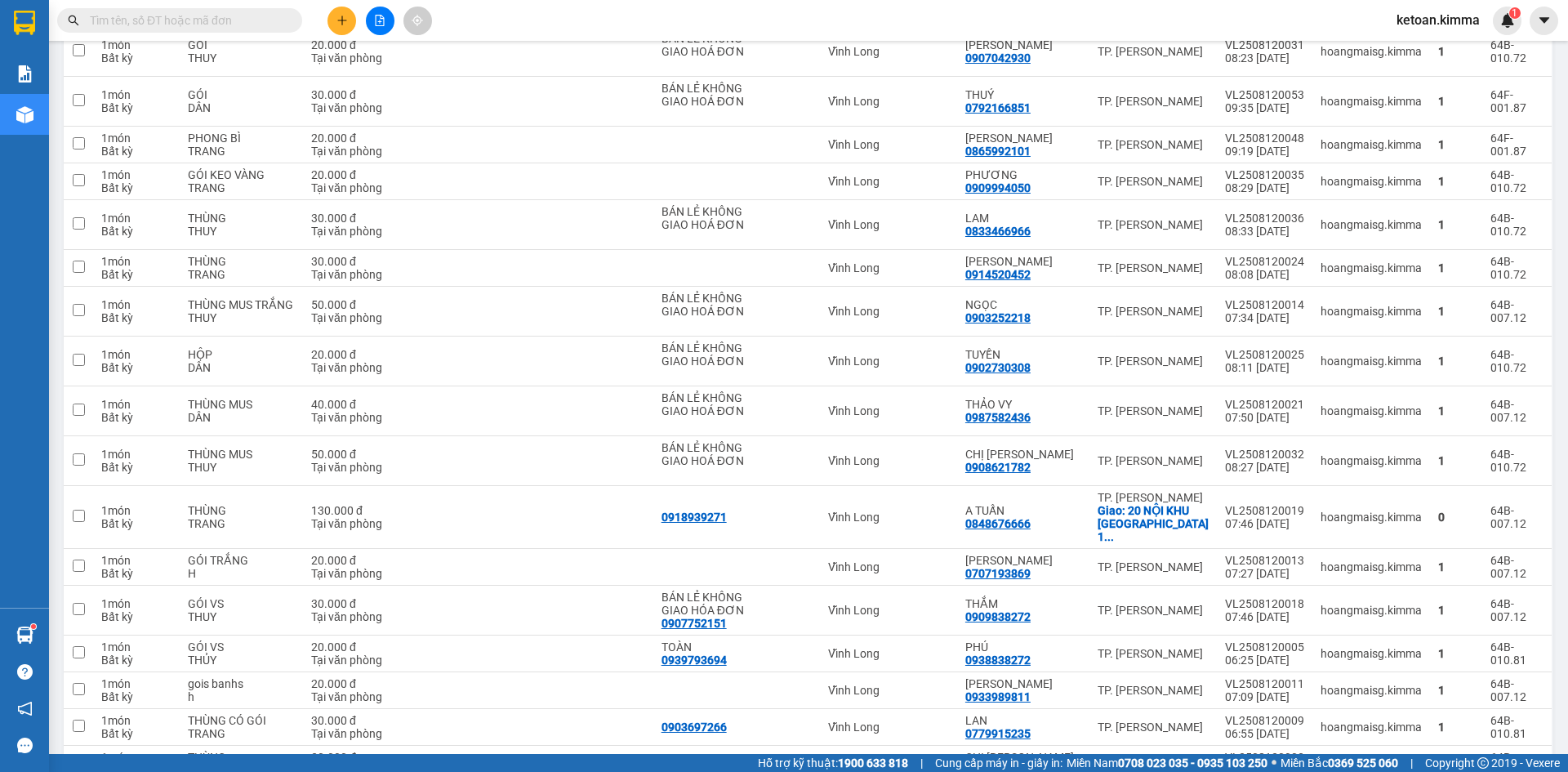
scroll to position [3288, 0]
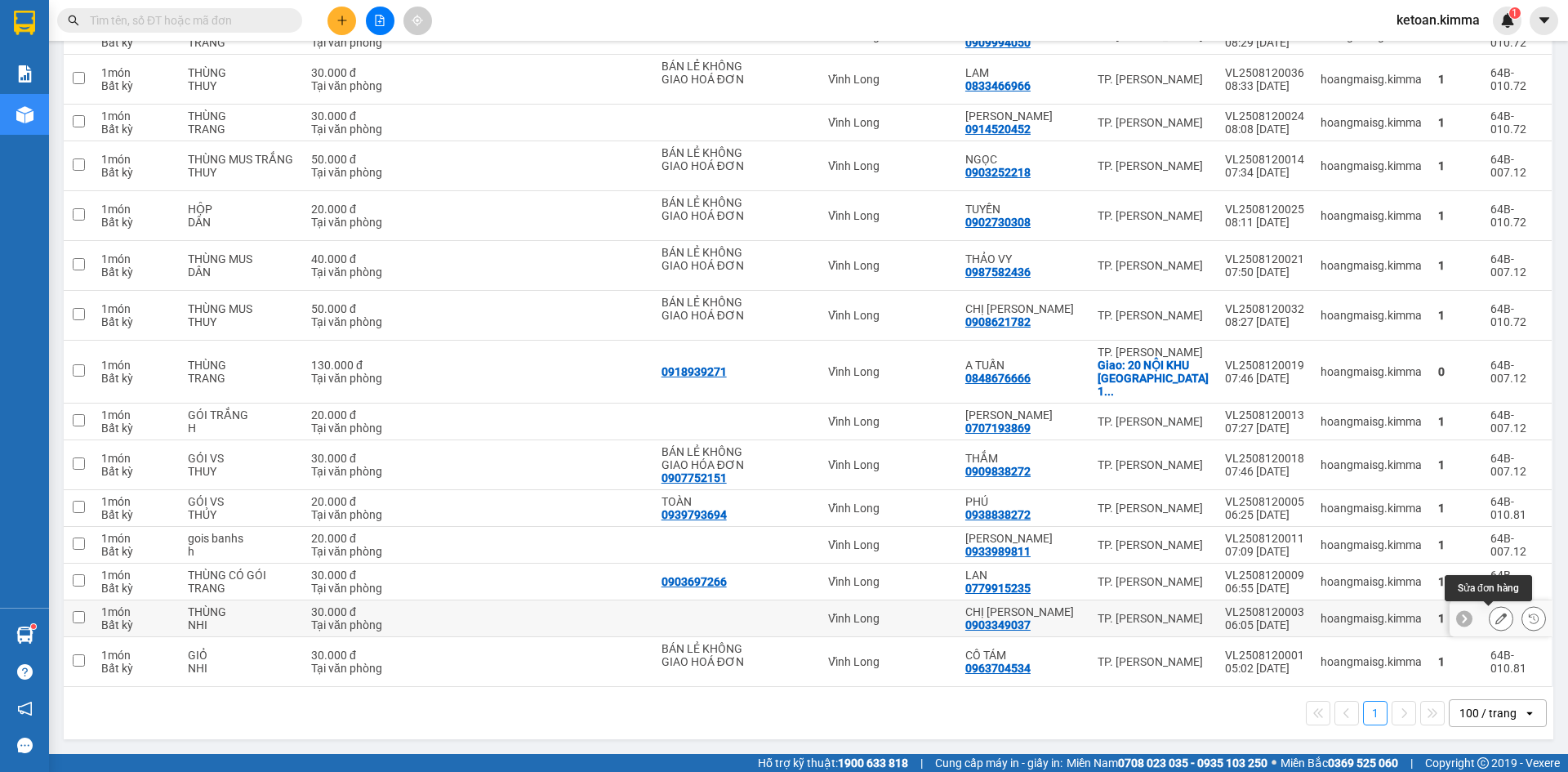
click at [1496, 614] on button at bounding box center [1500, 618] width 23 height 29
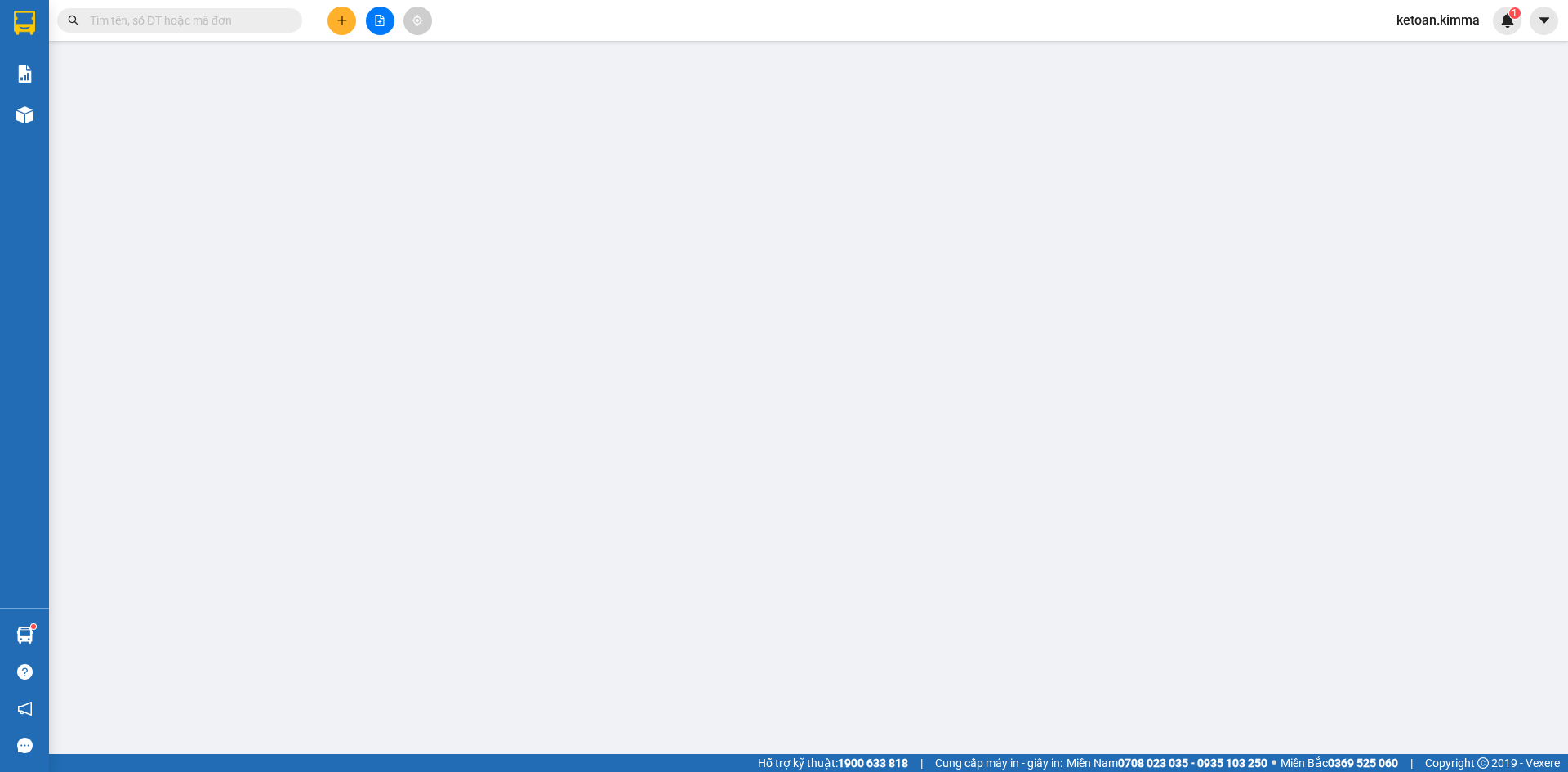
type input "0903349037"
type input "CHỊ [PERSON_NAME]"
type input "HAE G"
type input "30.000"
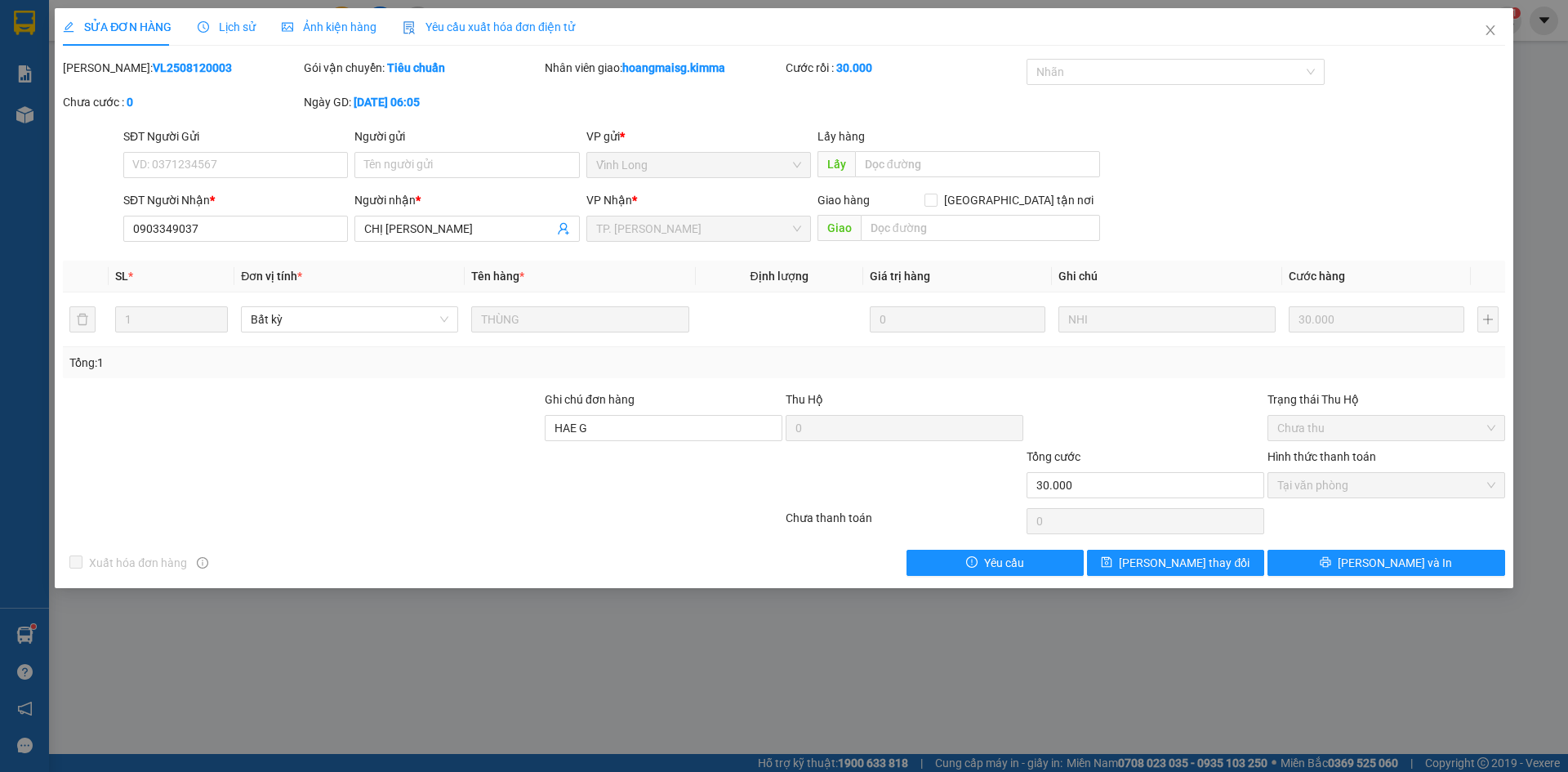
click at [533, 28] on span "Yêu cầu xuất hóa đơn điện tử" at bounding box center [488, 27] width 172 height 13
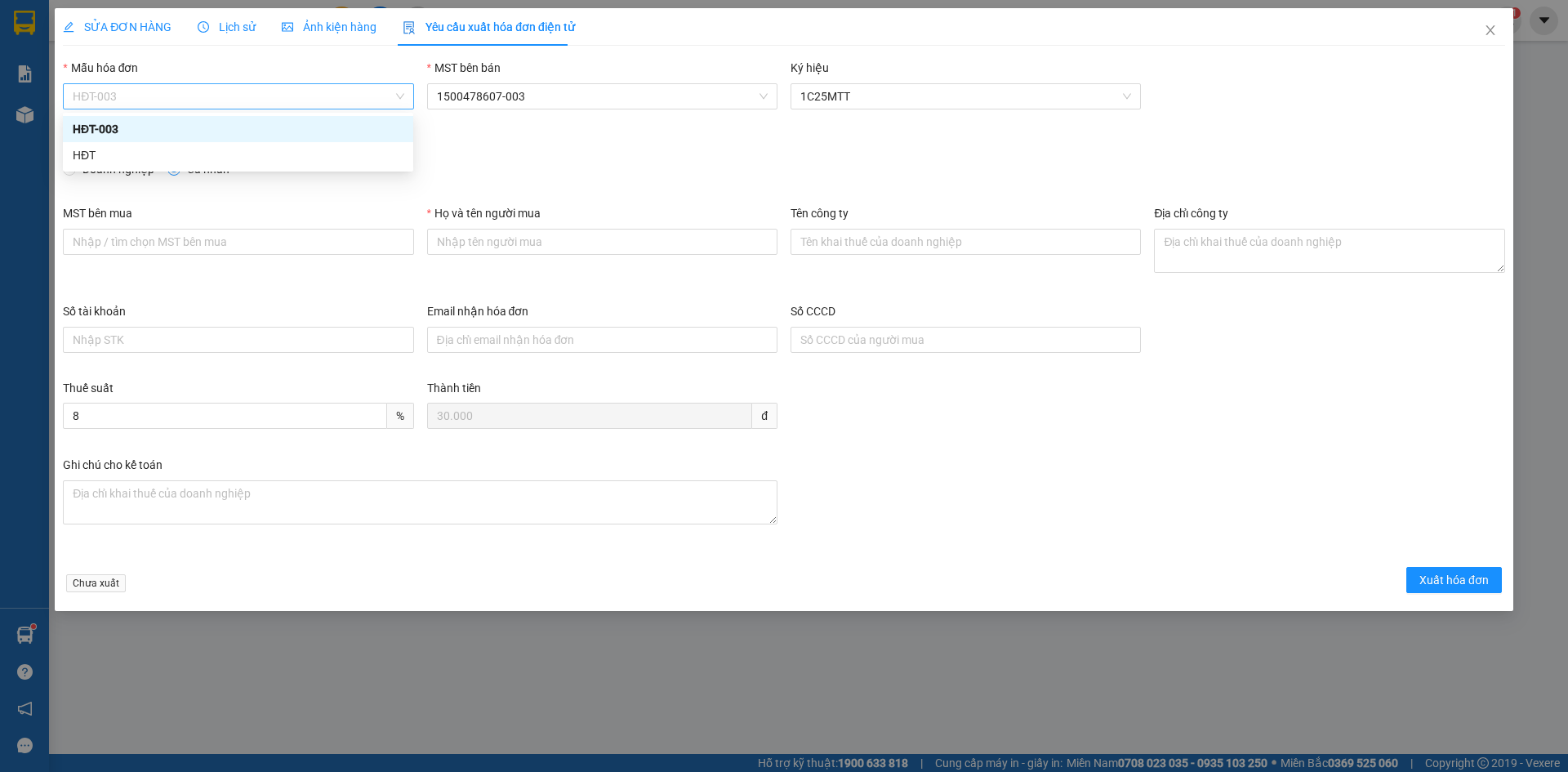
drag, startPoint x: 230, startPoint y: 92, endPoint x: 223, endPoint y: 96, distance: 8.1
click at [230, 91] on span "HĐT-003" at bounding box center [237, 96] width 331 height 25
click at [112, 152] on div "HĐT" at bounding box center [237, 155] width 331 height 18
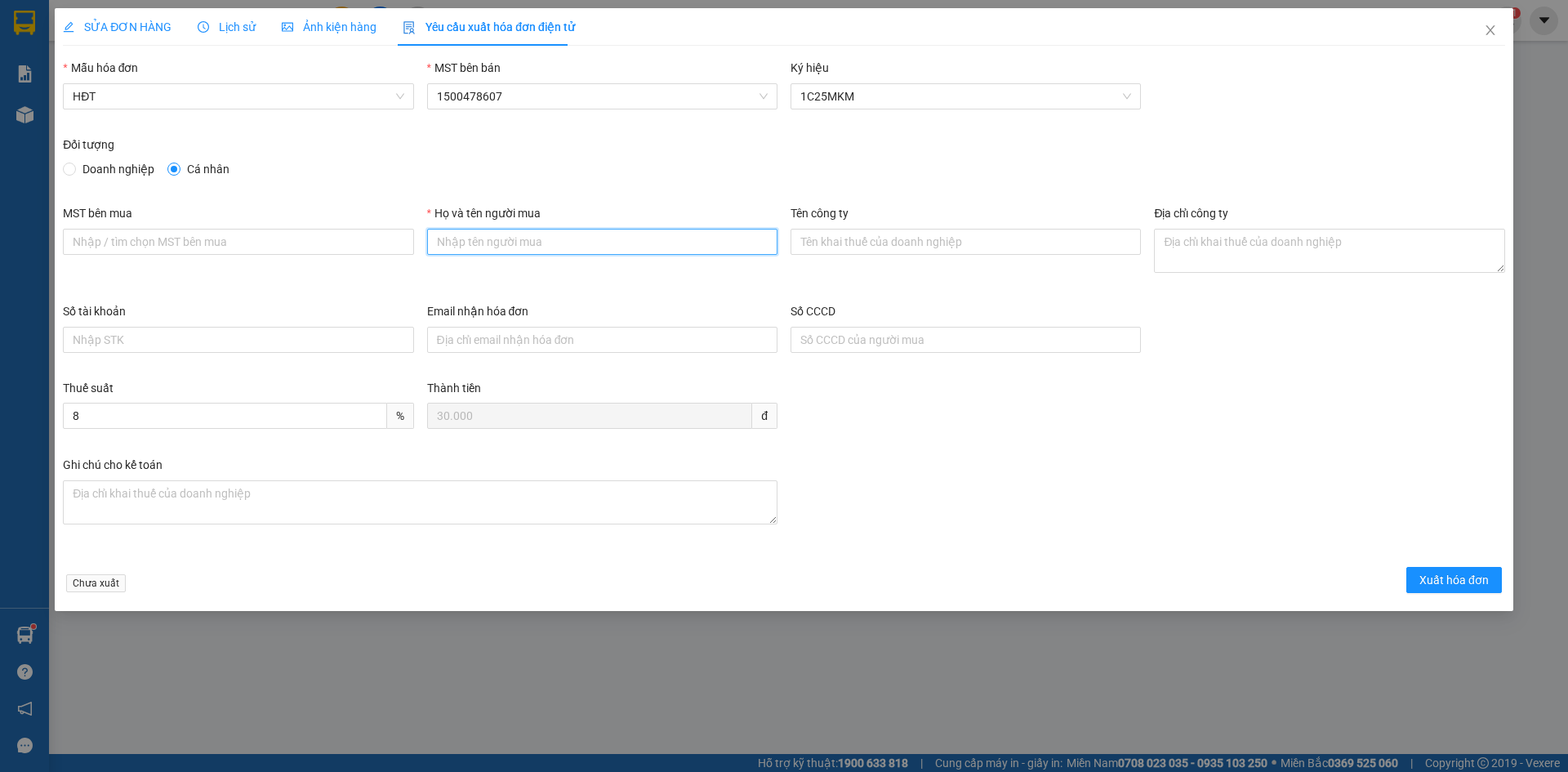
click at [483, 240] on input "Họ và tên người mua" at bounding box center [602, 241] width 351 height 26
type input "Bán lẻ không giao hoá đơn"
click at [1432, 578] on span "Xuất hóa đơn" at bounding box center [1454, 579] width 70 height 18
click at [1438, 571] on span "Xuất hóa đơn" at bounding box center [1454, 579] width 70 height 18
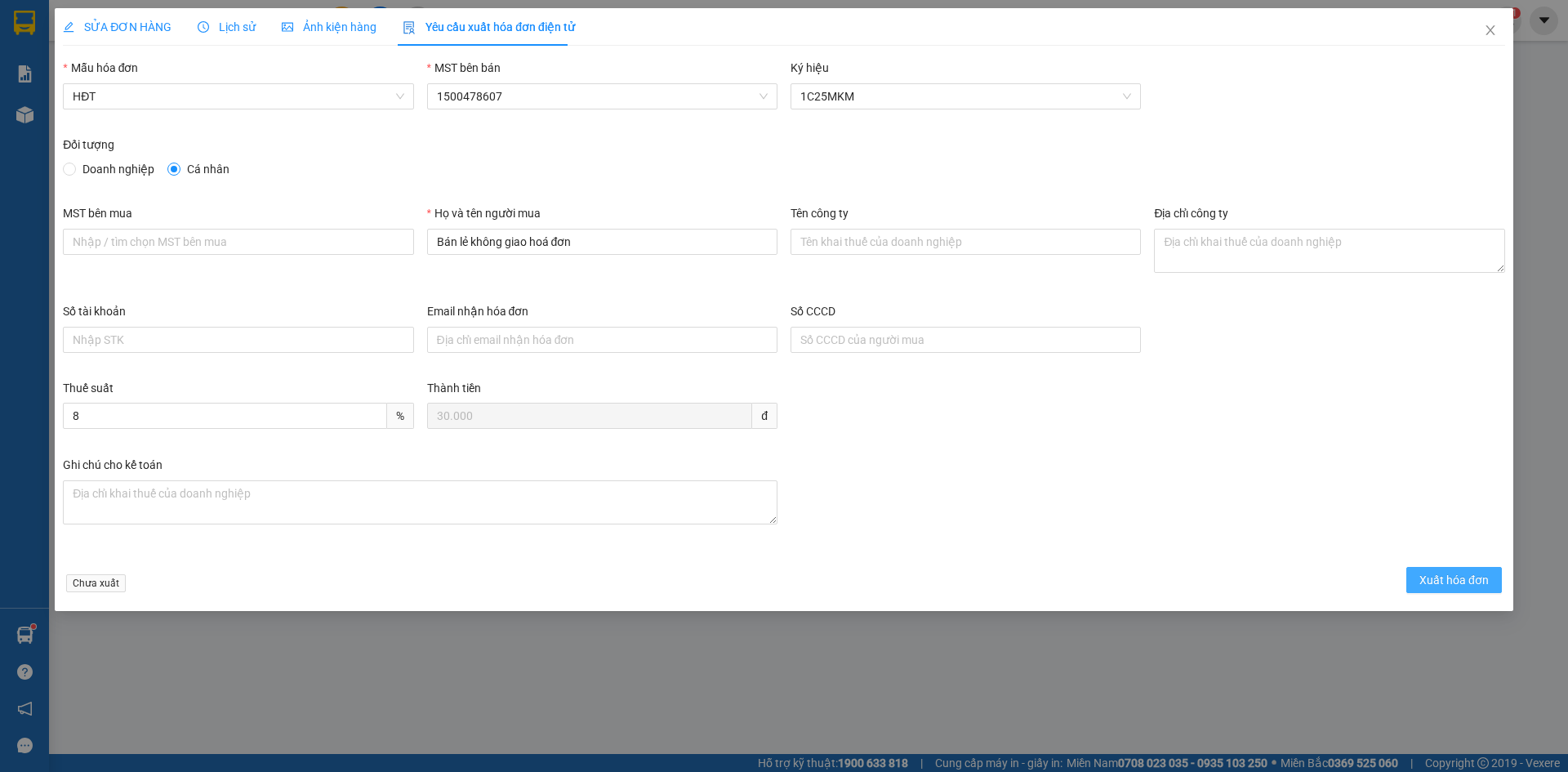
click at [1439, 570] on span "Xuất hóa đơn" at bounding box center [1454, 579] width 70 height 18
click at [1440, 570] on button "Xuất hóa đơn" at bounding box center [1454, 579] width 95 height 26
click at [1495, 27] on icon "close" at bounding box center [1490, 30] width 13 height 13
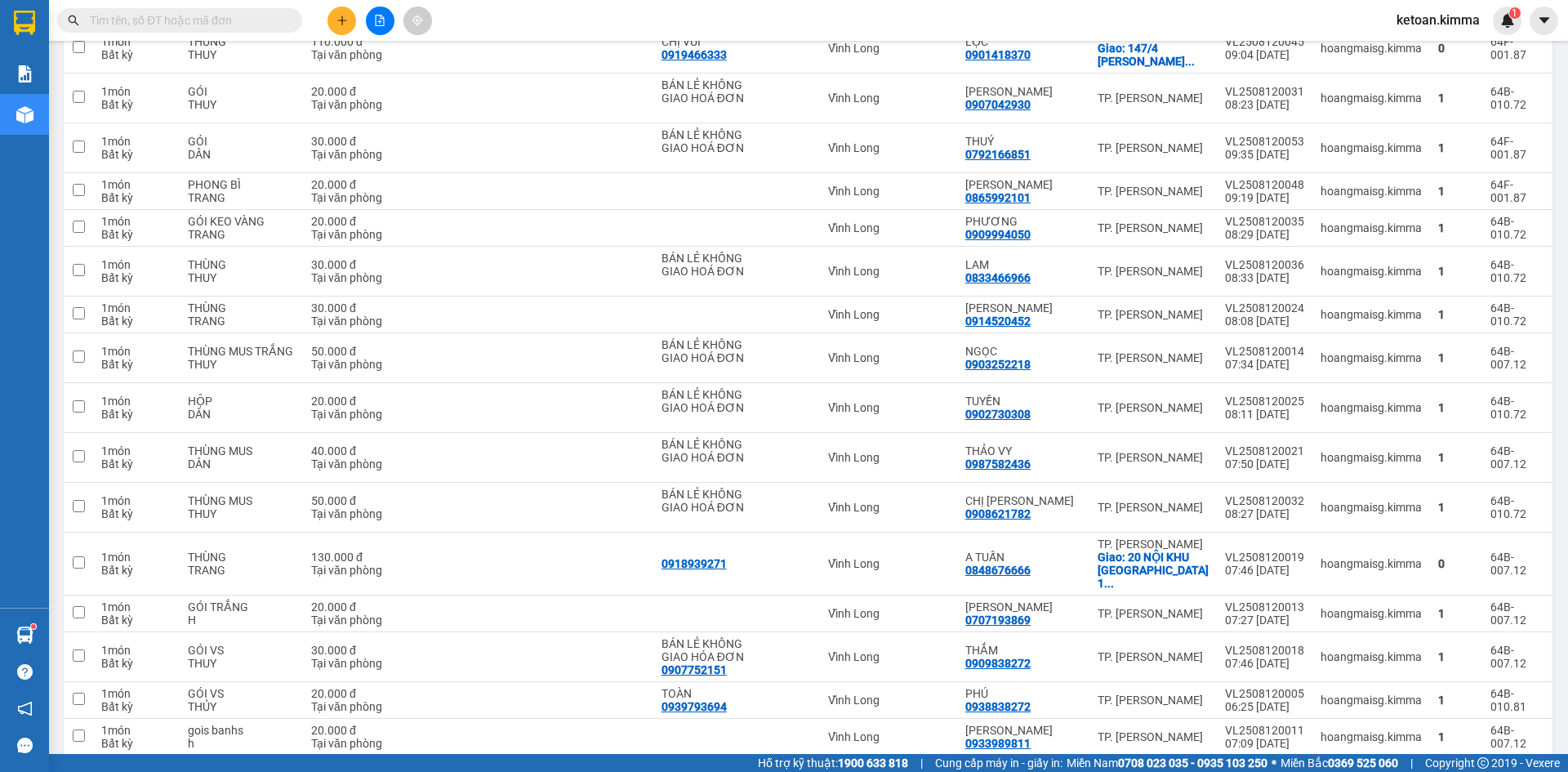
scroll to position [3288, 0]
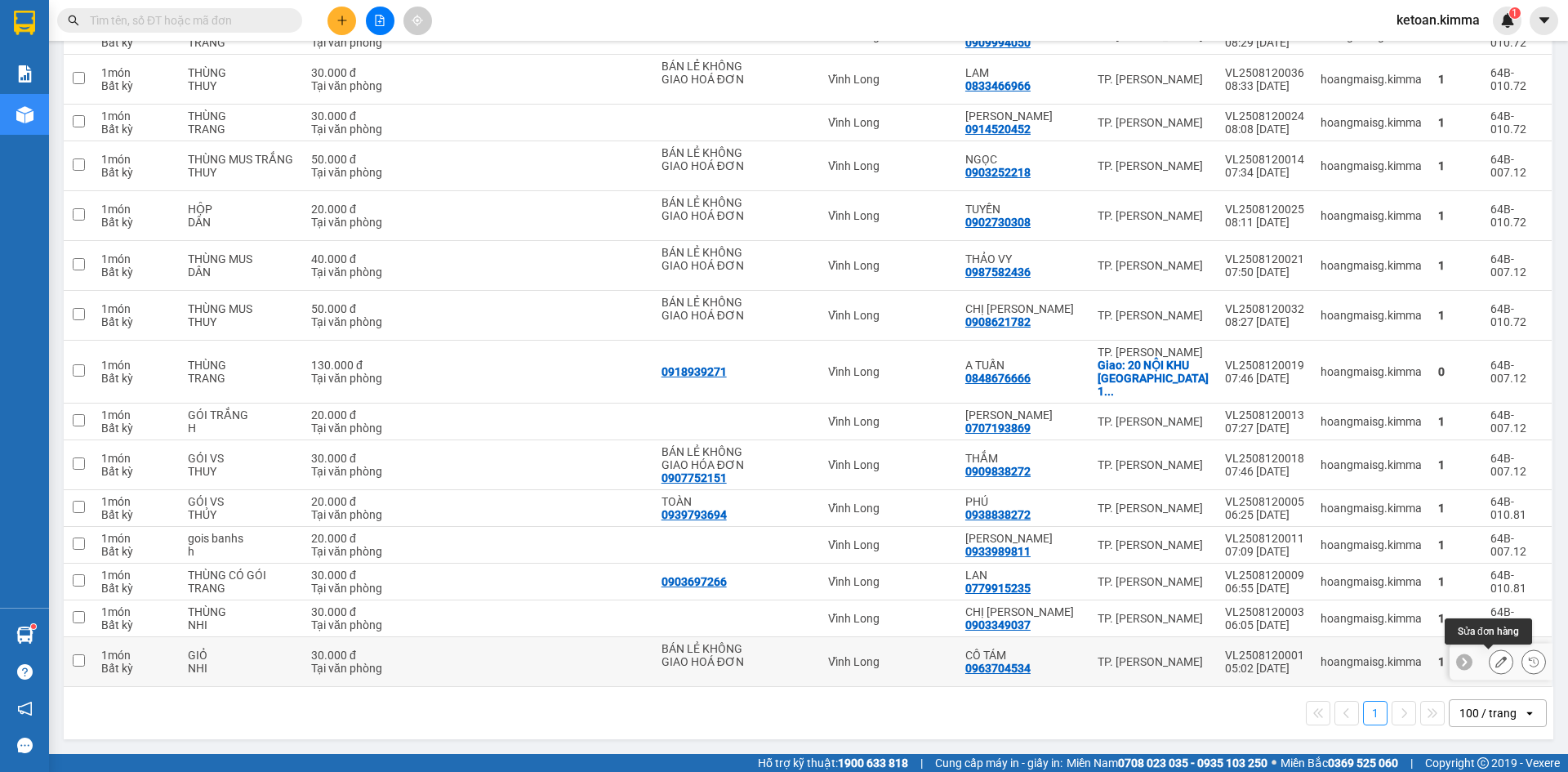
click at [1495, 662] on icon at bounding box center [1501, 662] width 12 height 12
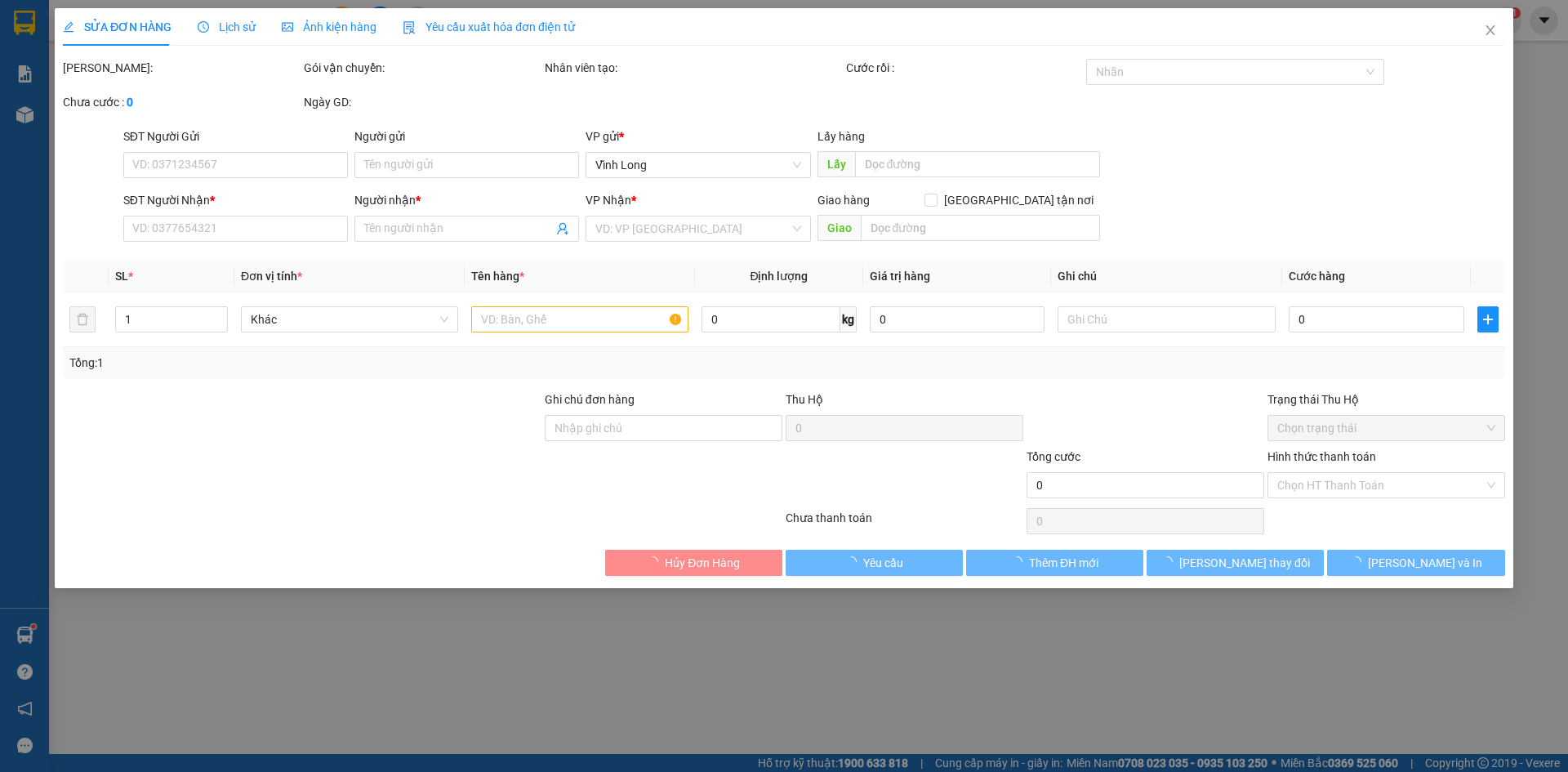
type input "BÁN LẺ KHÔNG GIAO HOÁ ĐƠN"
type input "0963704534"
type input "CÔ TÁM"
type input "HAE G"
type input "30.000"
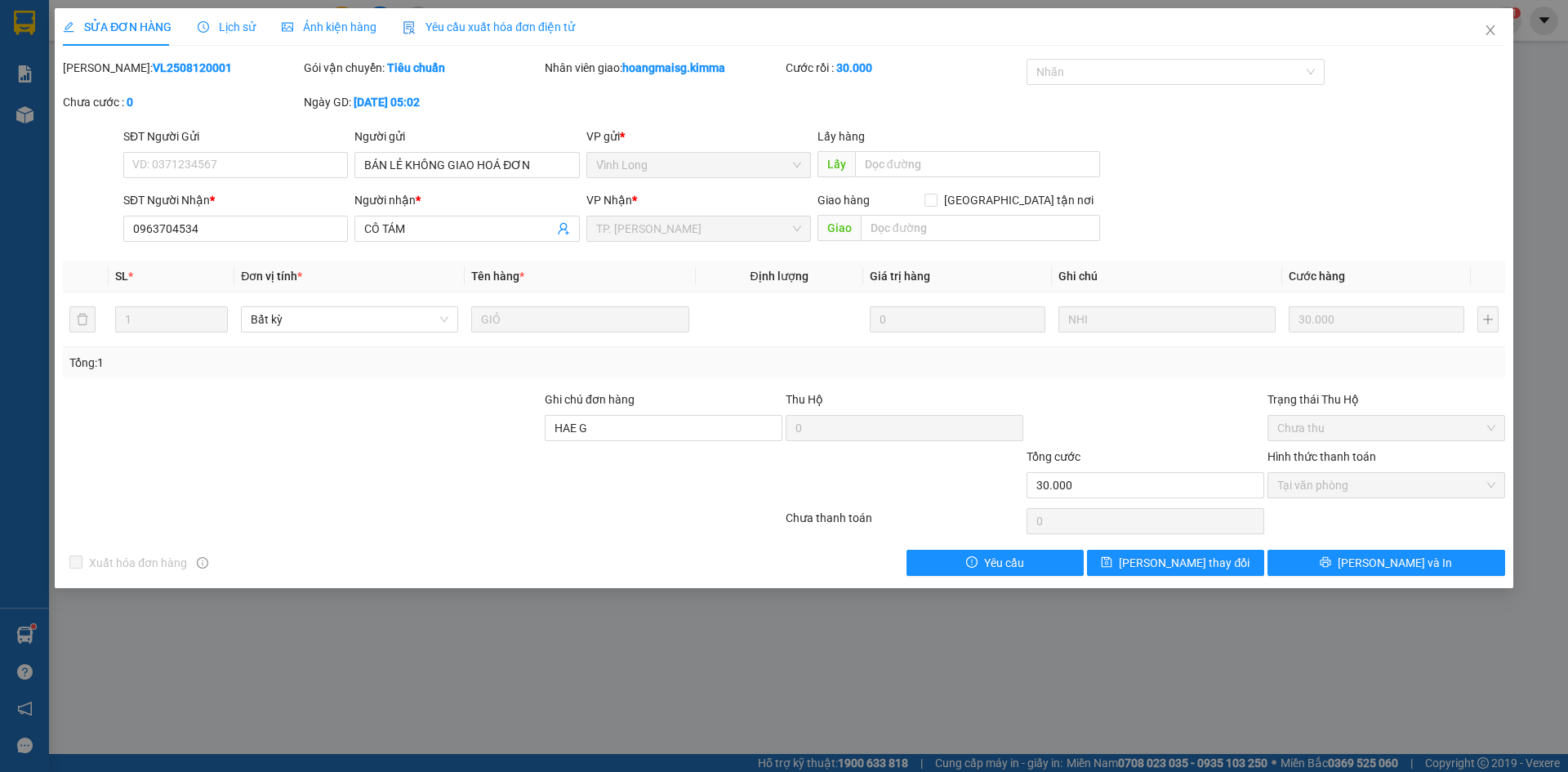
click at [510, 25] on span "Yêu cầu xuất hóa đơn điện tử" at bounding box center [488, 27] width 172 height 13
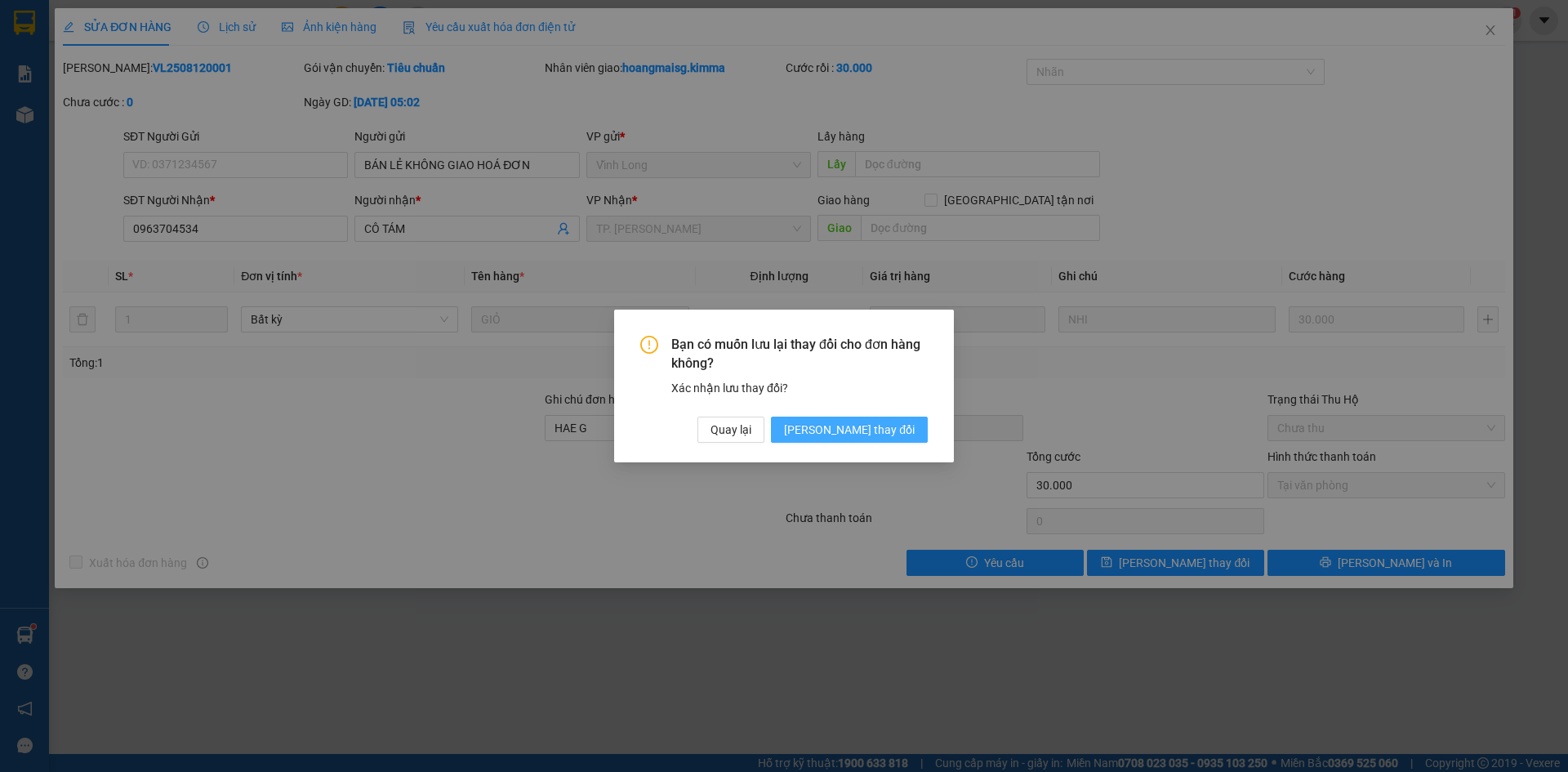
click at [860, 422] on span "[PERSON_NAME] thay đổi" at bounding box center [849, 429] width 130 height 18
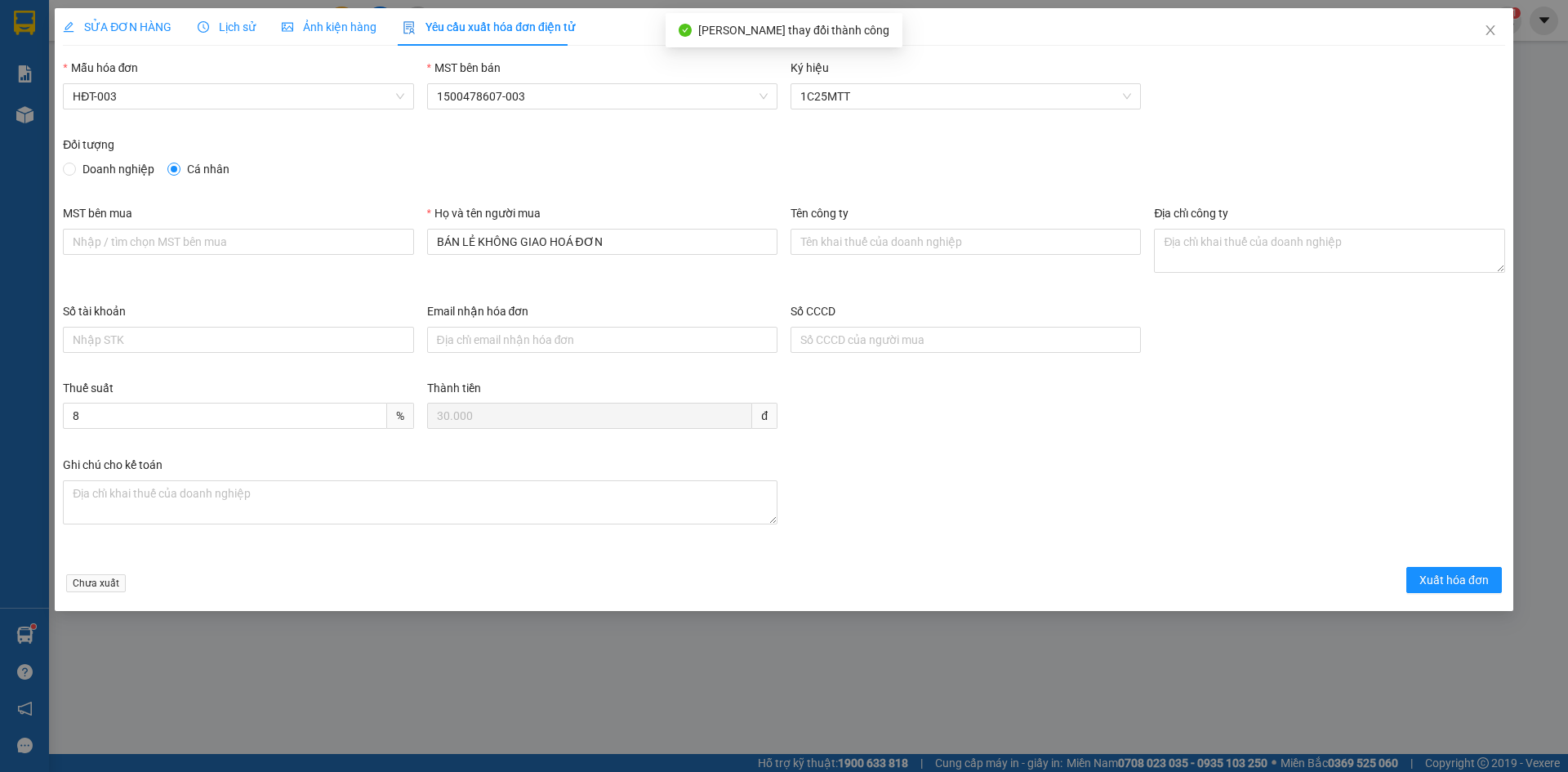
click at [224, 82] on div "Mẫu hóa đơn" at bounding box center [237, 71] width 351 height 25
click at [129, 97] on span "HĐT-003" at bounding box center [237, 96] width 331 height 25
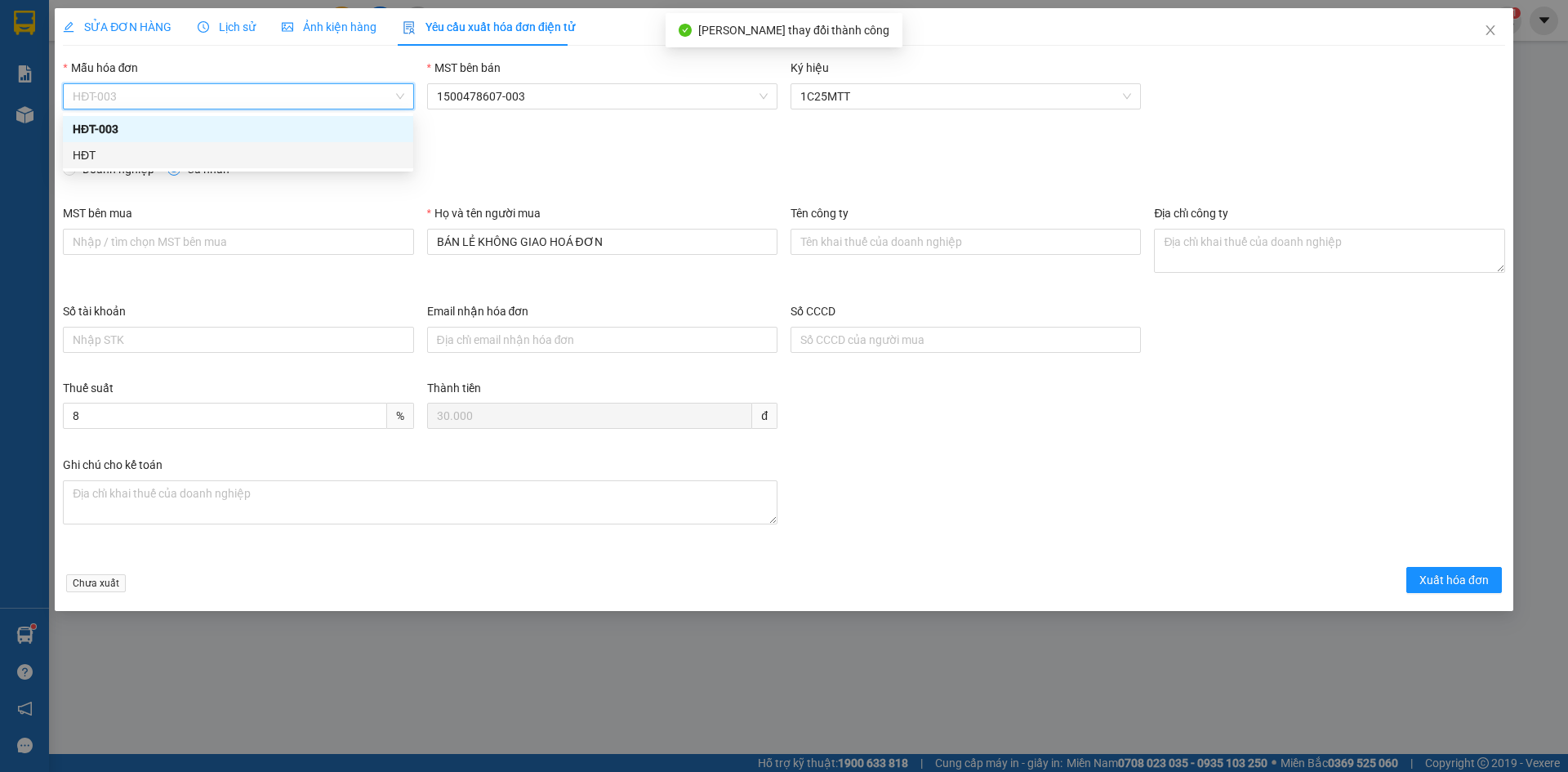
click at [87, 157] on div "HĐT" at bounding box center [237, 155] width 331 height 18
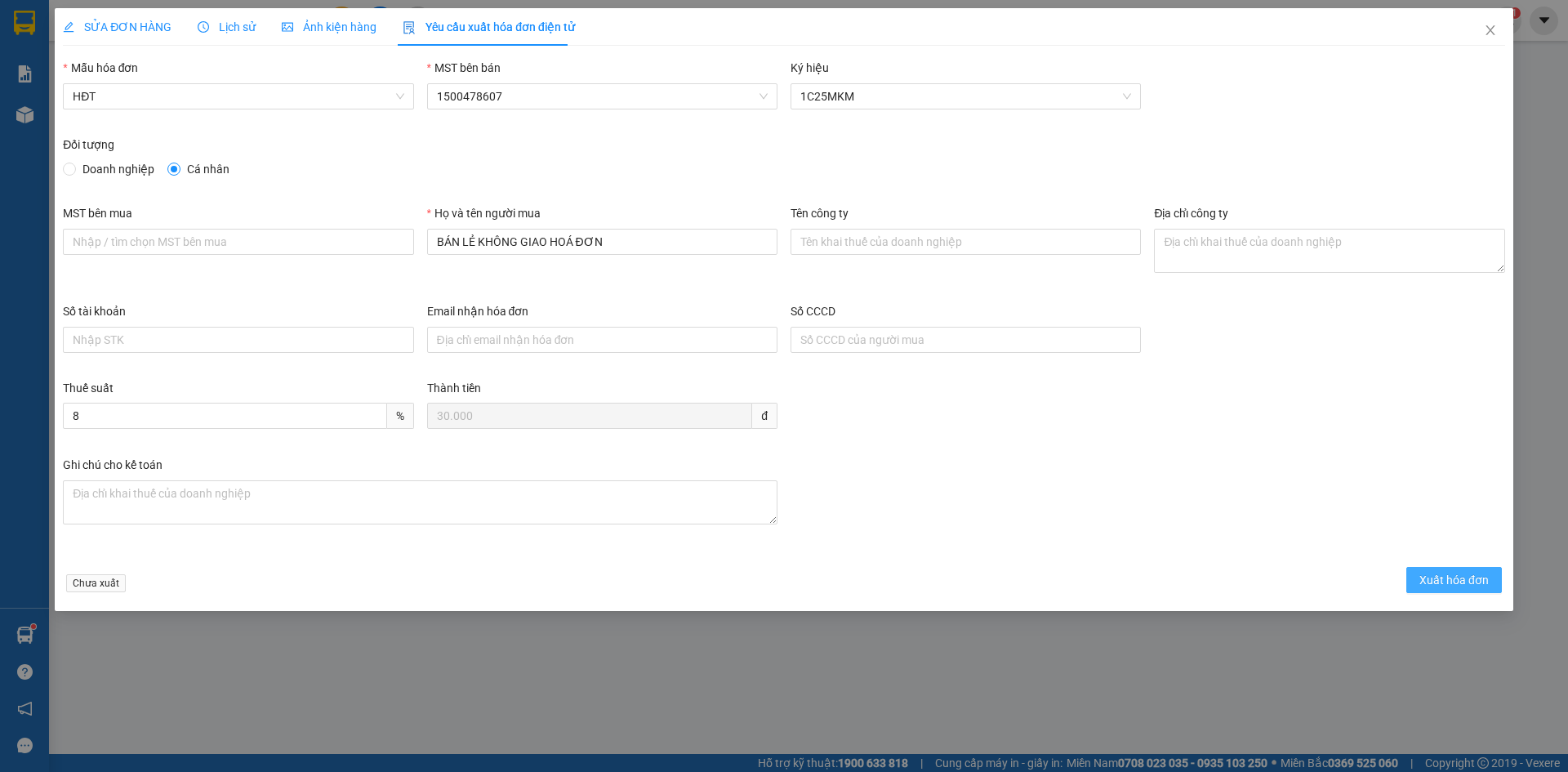
click at [1455, 579] on span "Xuất hóa đơn" at bounding box center [1454, 579] width 70 height 18
drag, startPoint x: 1491, startPoint y: 25, endPoint x: 1486, endPoint y: 44, distance: 19.6
click at [1491, 26] on icon "close" at bounding box center [1490, 30] width 13 height 13
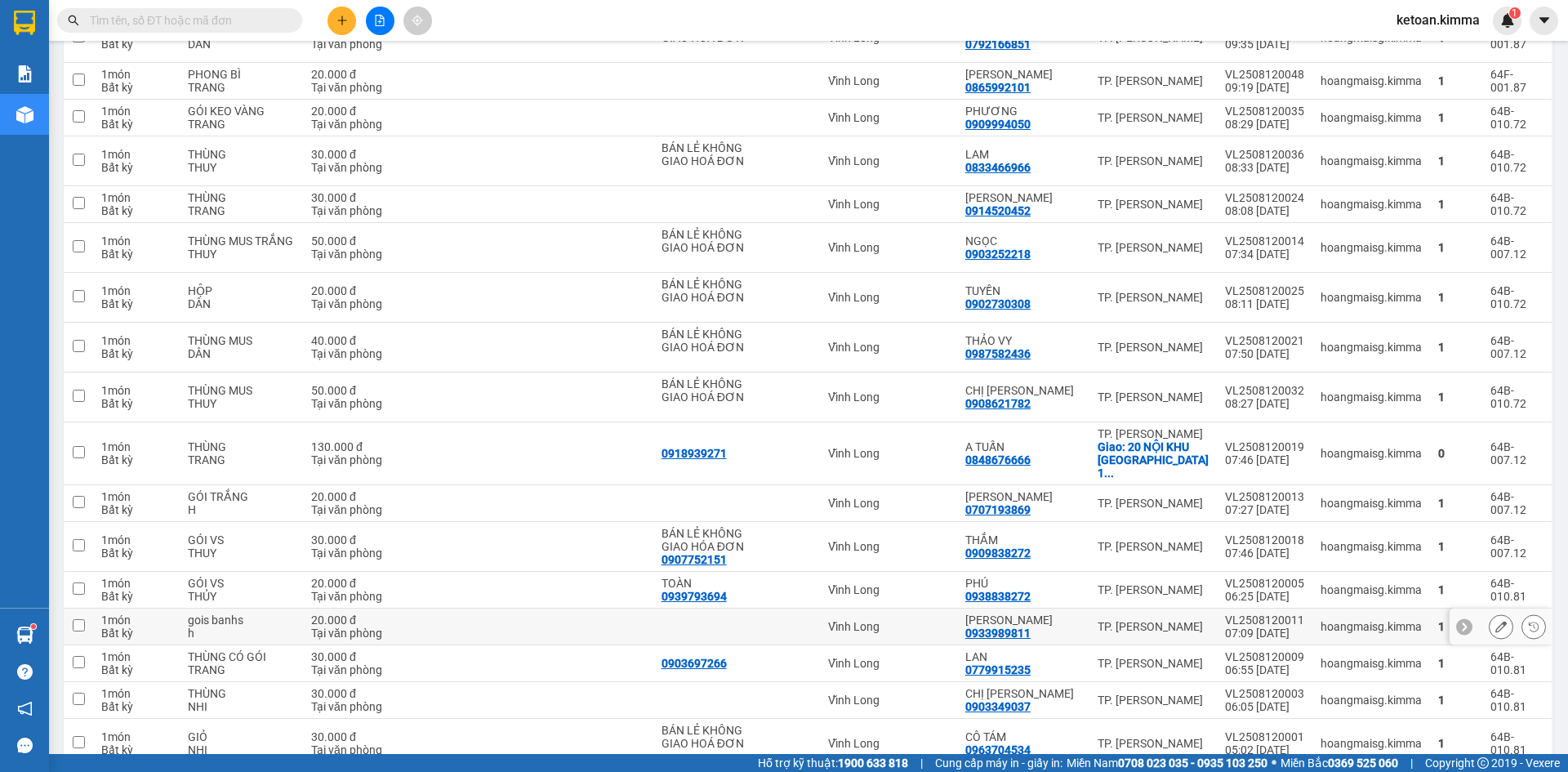
scroll to position [3288, 0]
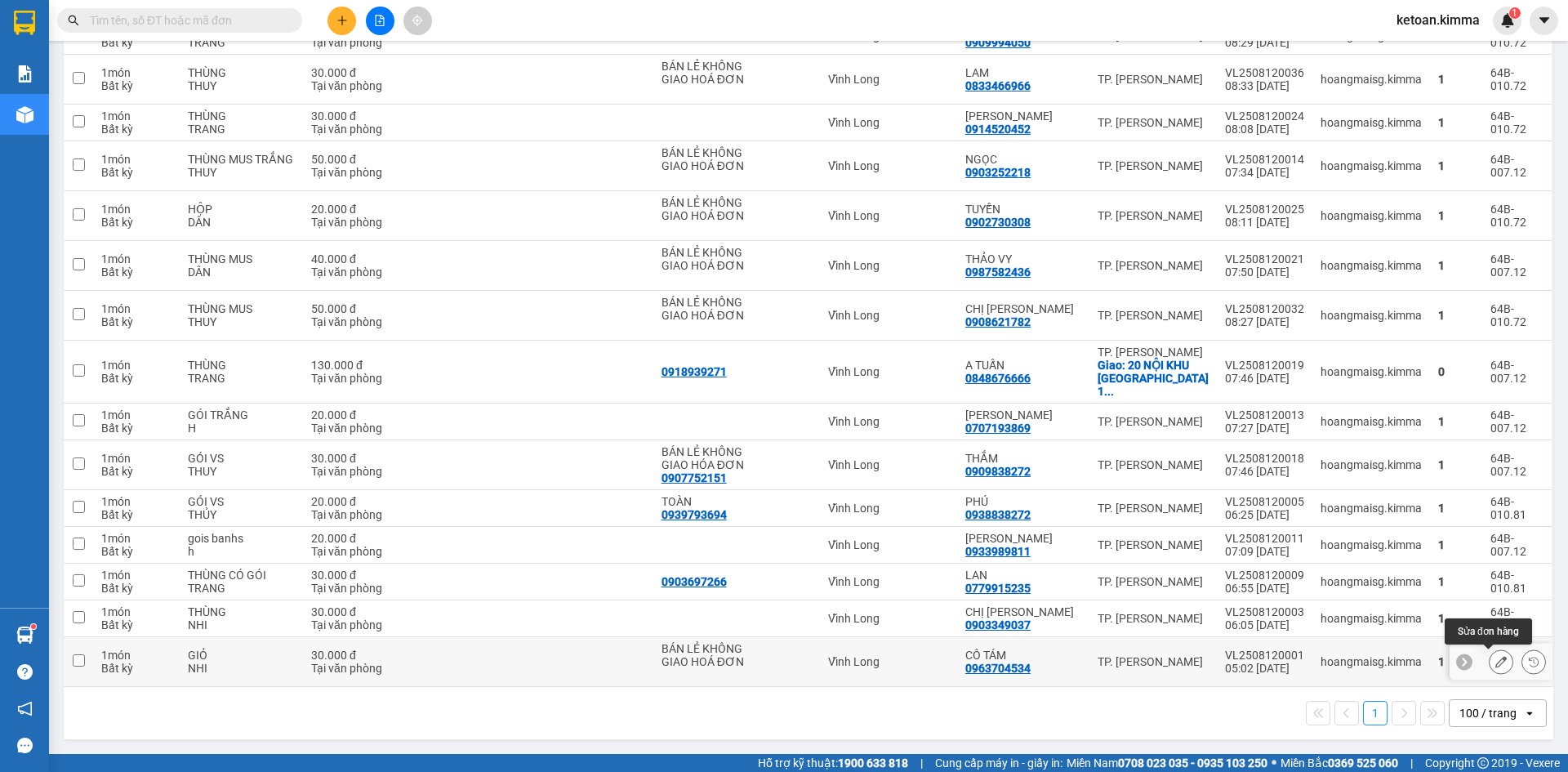
click at [1495, 660] on icon at bounding box center [1501, 662] width 12 height 12
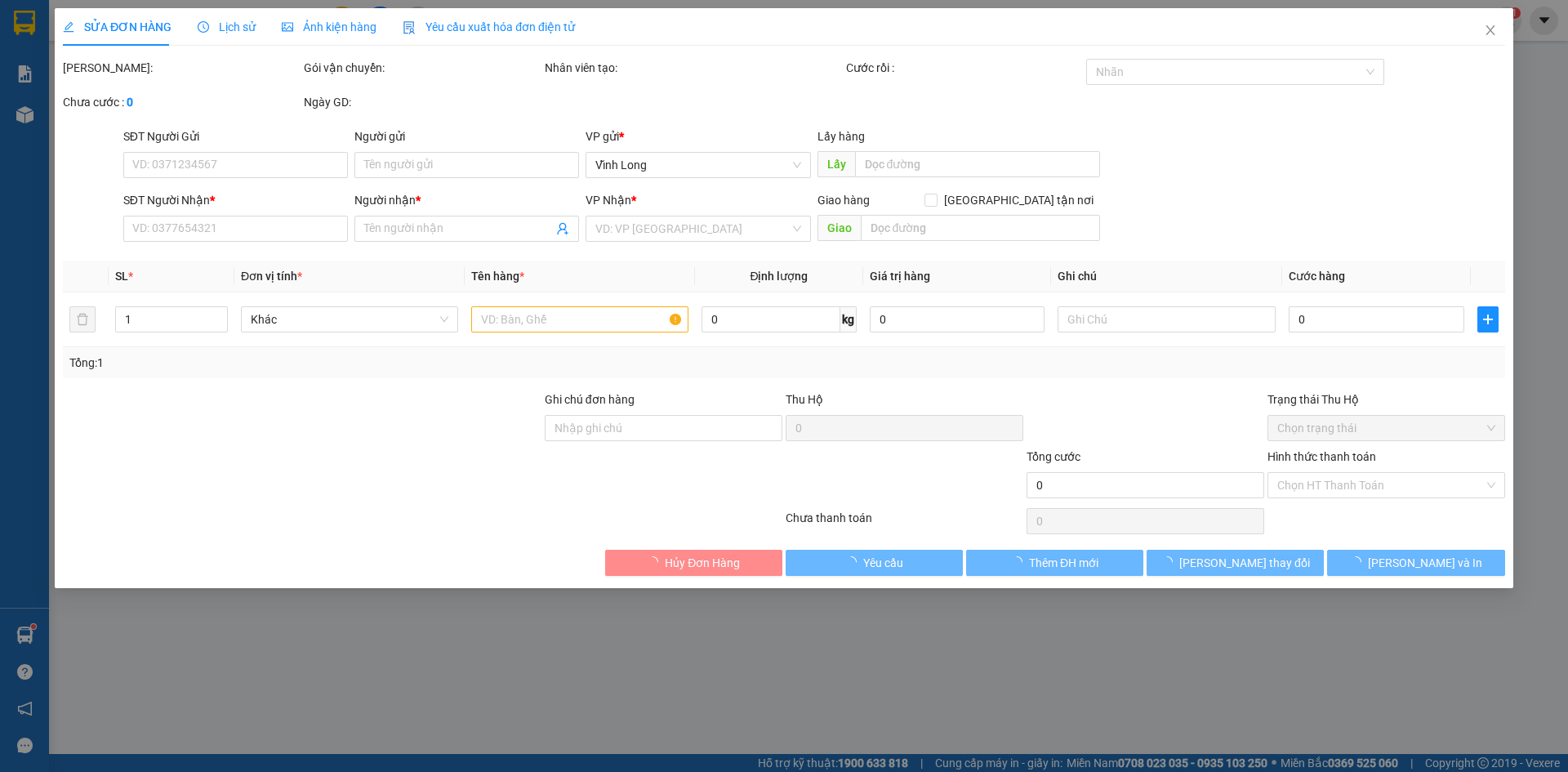
type input "BÁN LẺ KHÔNG GIAO HOÁ ĐƠN"
type input "0963704534"
type input "CÔ TÁM"
type input "HAE G"
type input "30.000"
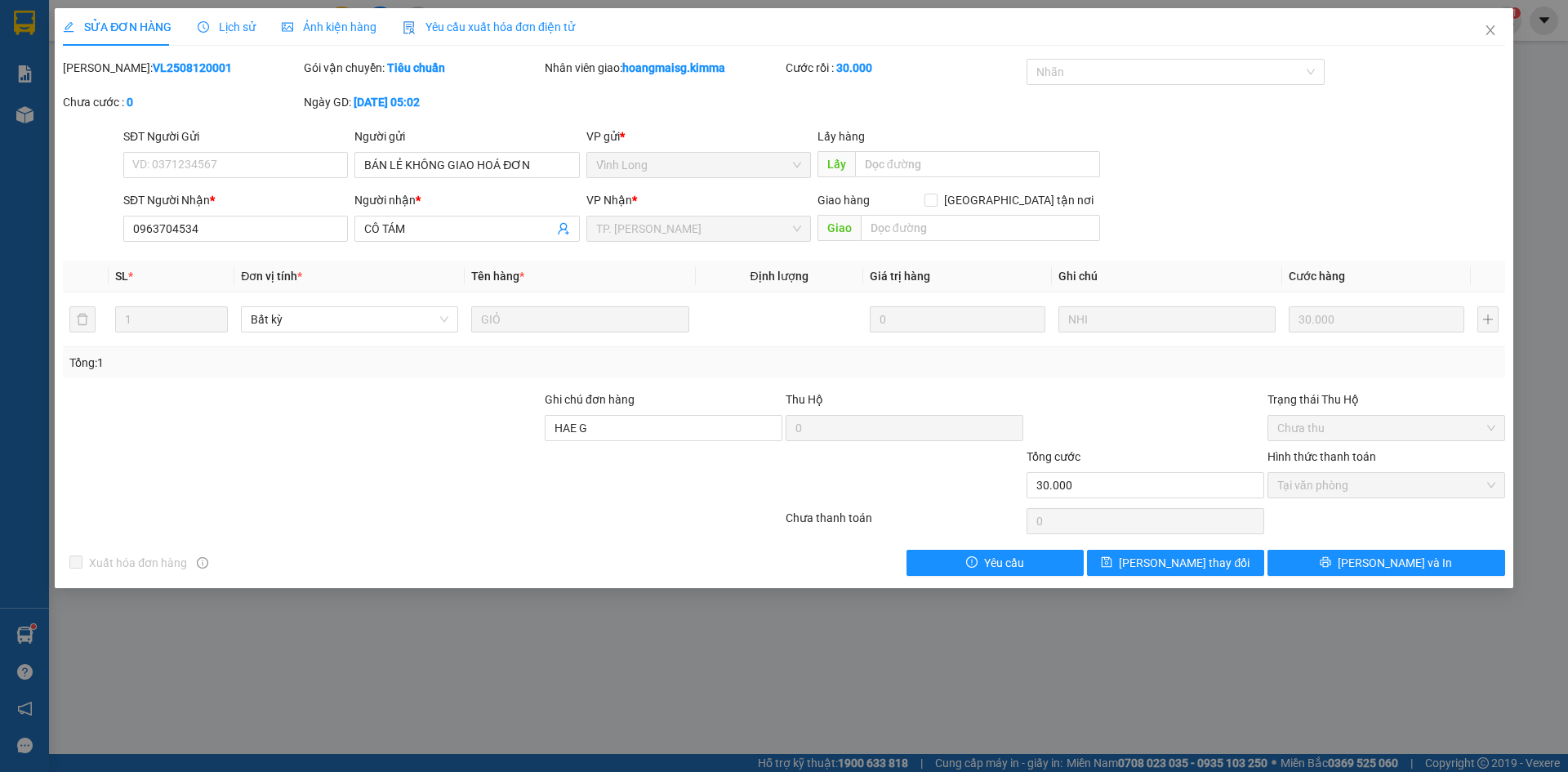
click at [451, 27] on span "Yêu cầu xuất hóa đơn điện tử" at bounding box center [488, 27] width 172 height 13
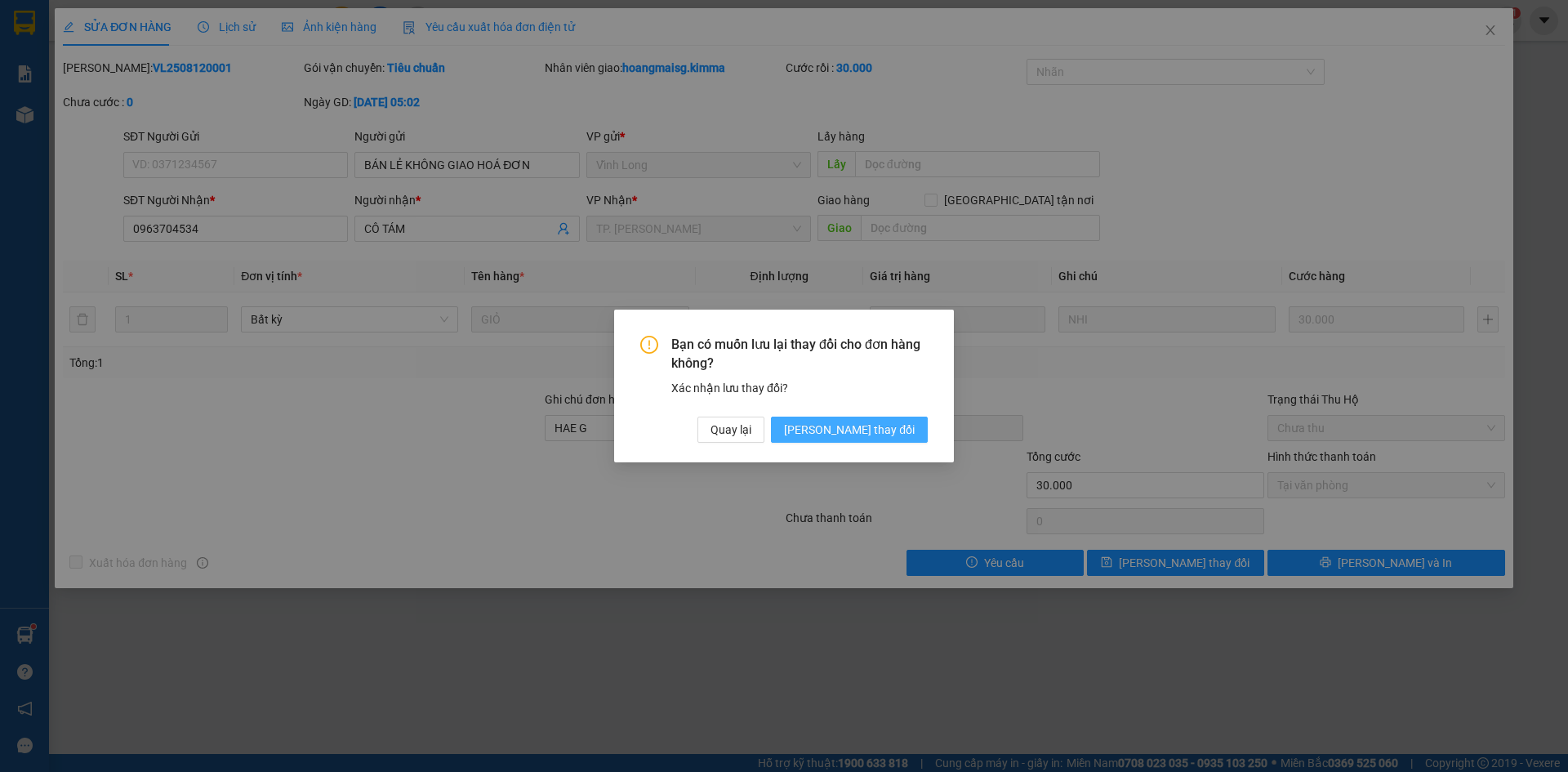
click at [867, 434] on span "[PERSON_NAME] thay đổi" at bounding box center [849, 429] width 130 height 18
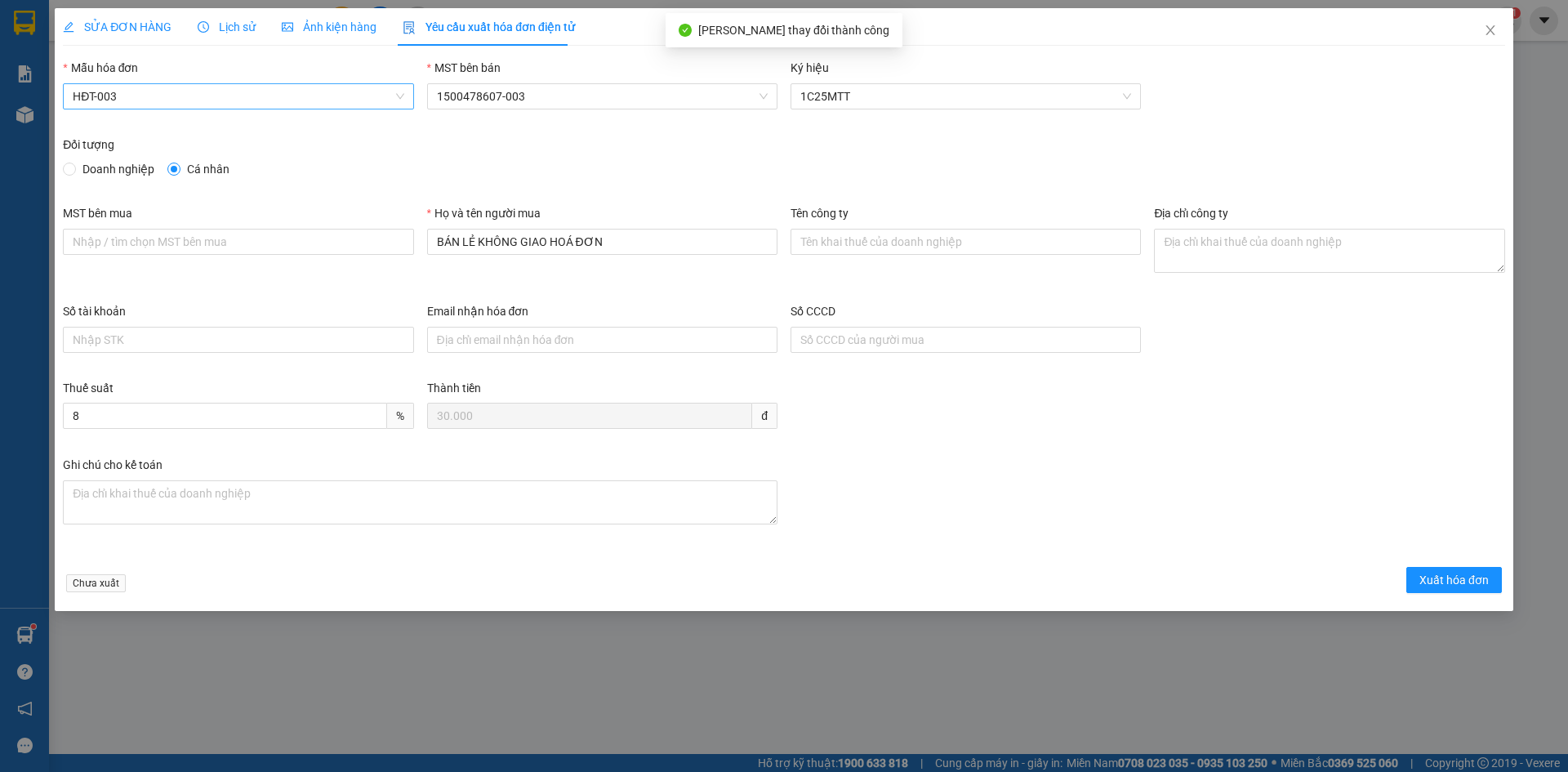
click at [168, 93] on span "HĐT-003" at bounding box center [237, 96] width 331 height 25
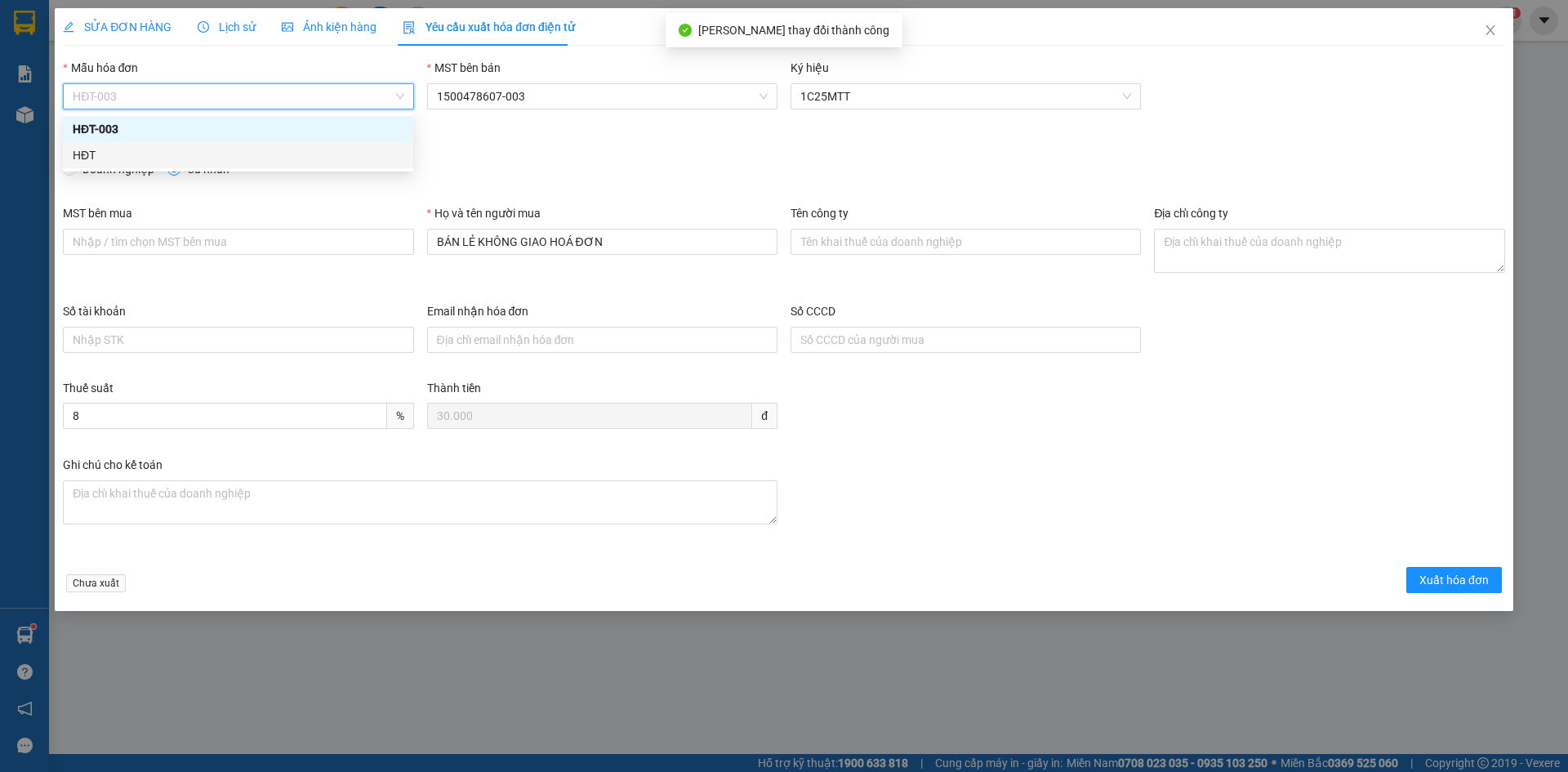
click at [95, 150] on div "HĐT" at bounding box center [237, 155] width 331 height 18
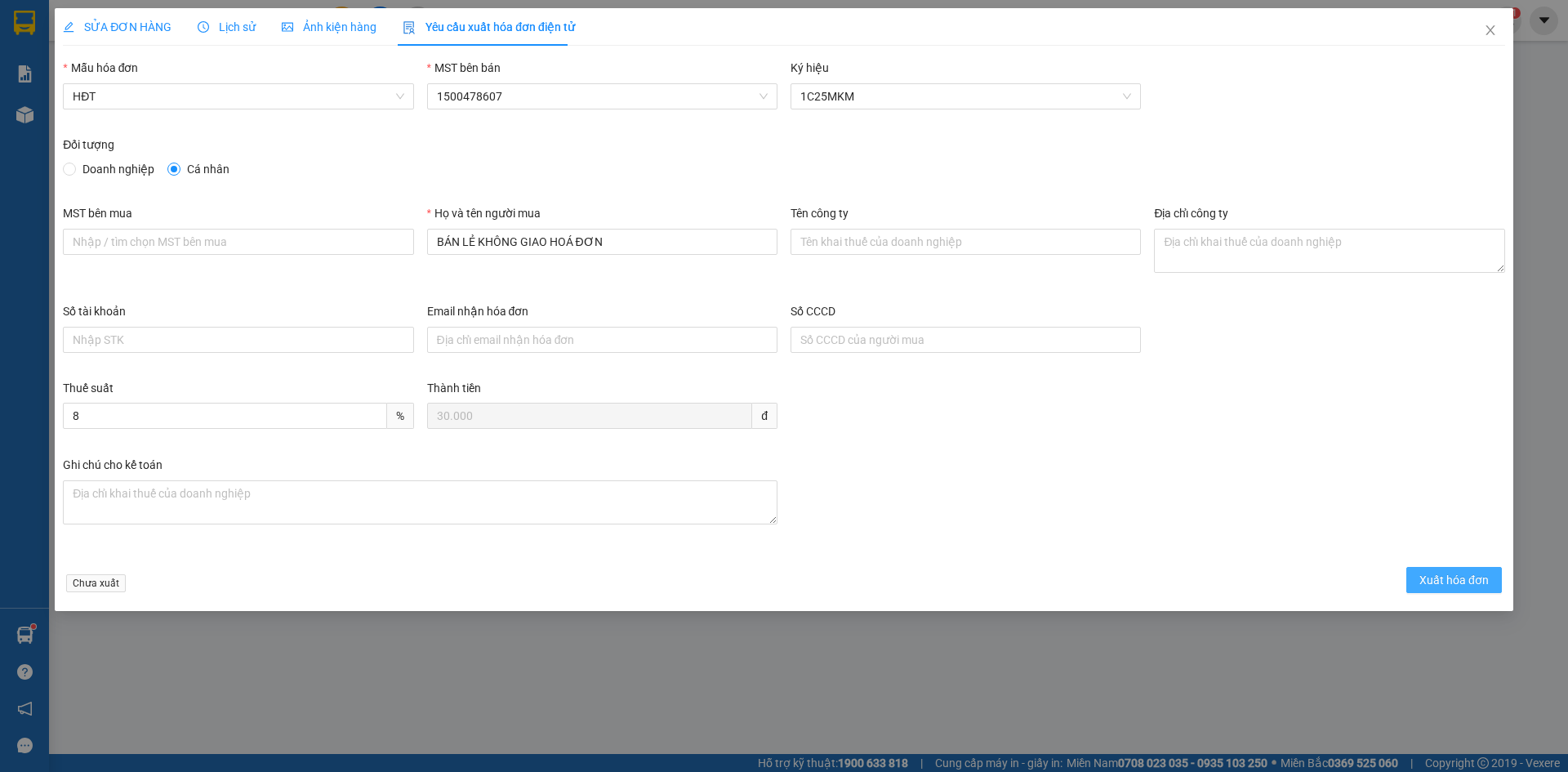
click at [1419, 577] on button "Xuất hóa đơn" at bounding box center [1454, 579] width 95 height 26
click at [1478, 577] on span "Xuất hóa đơn" at bounding box center [1454, 579] width 70 height 18
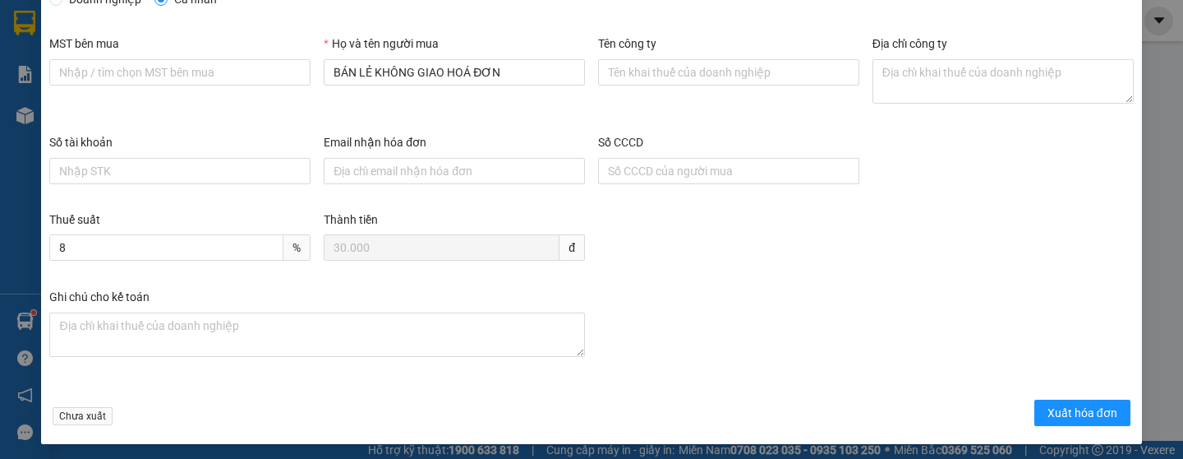
scroll to position [175, 0]
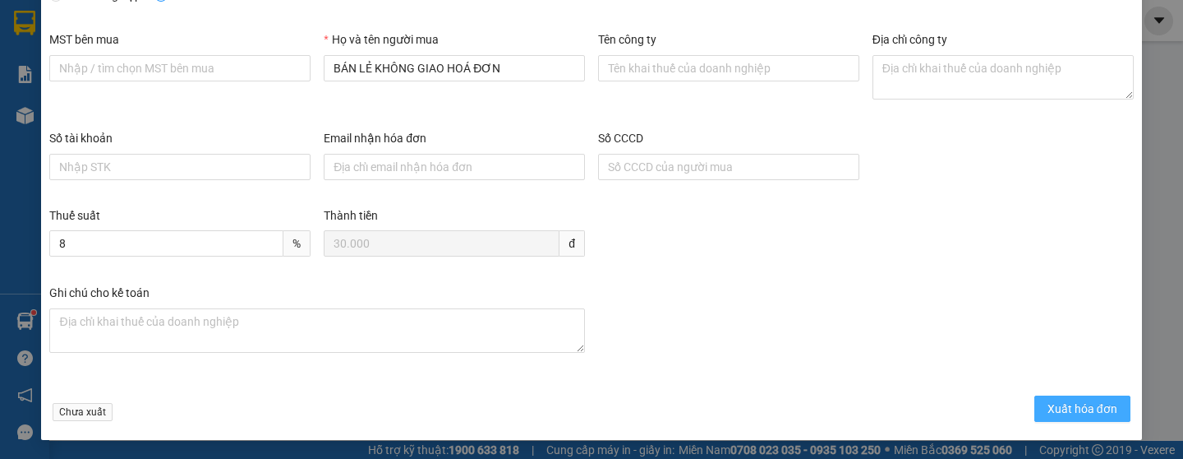
click at [1048, 401] on span "Xuất hóa đơn" at bounding box center [1083, 408] width 70 height 18
